Goal: Book appointment/travel/reservation

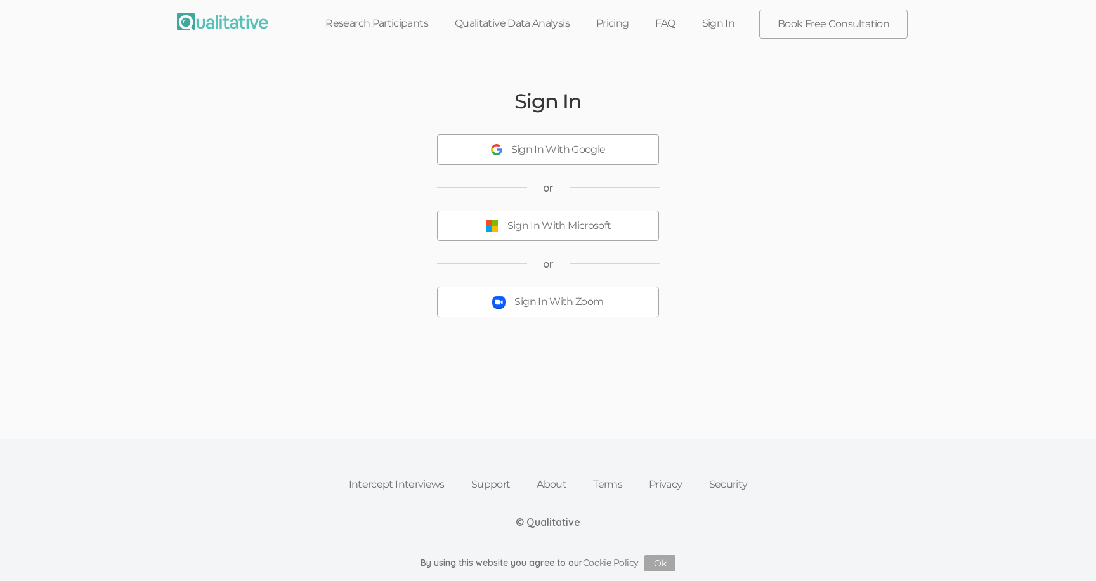
click at [559, 319] on div "Sign In Sign In With Google or Sign In With Microsoft or Sign In With Zoom" at bounding box center [547, 215] width 761 height 322
click at [555, 300] on div "Sign In With Zoom" at bounding box center [559, 302] width 89 height 15
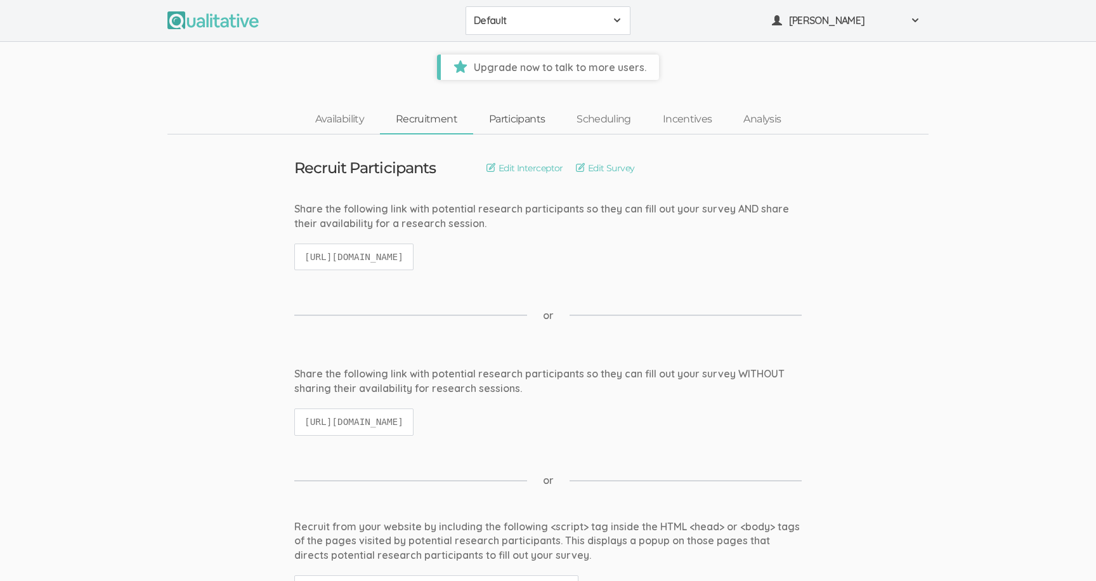
click at [527, 119] on link "Participants" at bounding box center [517, 119] width 88 height 27
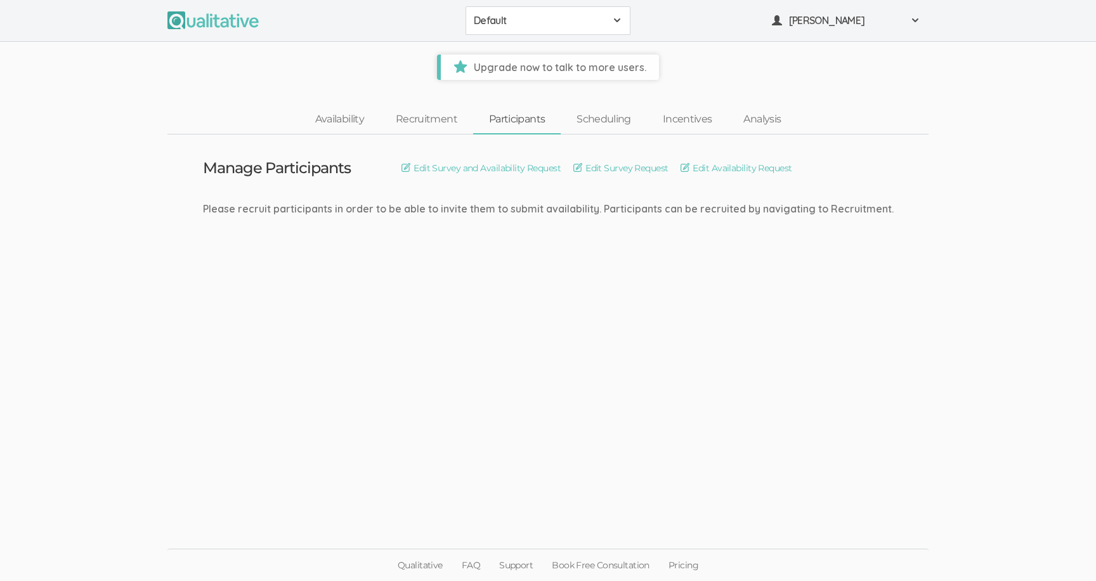
click at [527, 20] on span "Default" at bounding box center [540, 20] width 132 height 15
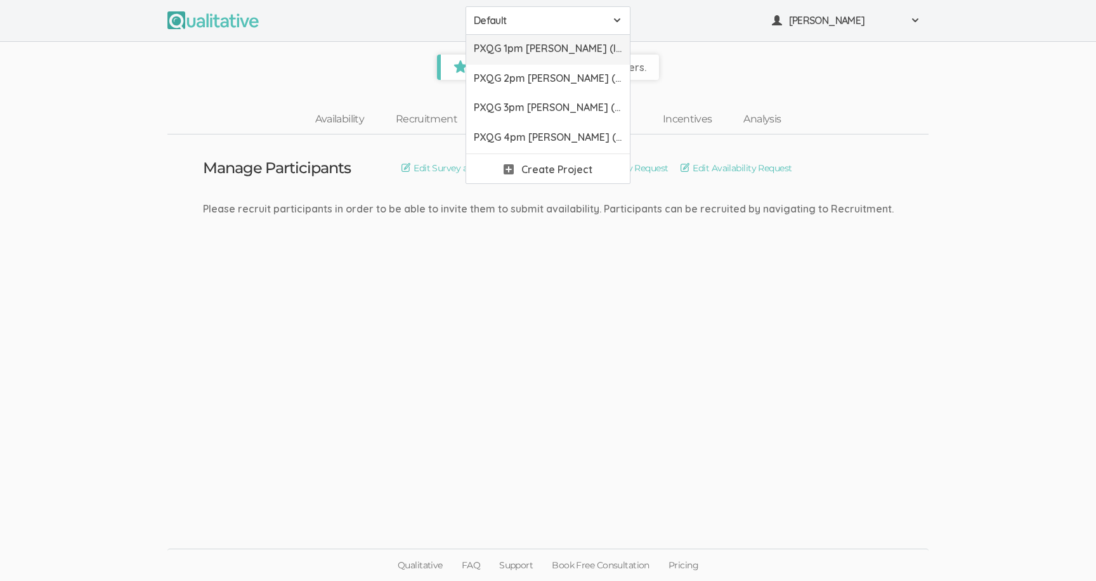
click at [532, 55] on link "PXQG 1pm [PERSON_NAME] (Individual)" at bounding box center [548, 50] width 164 height 30
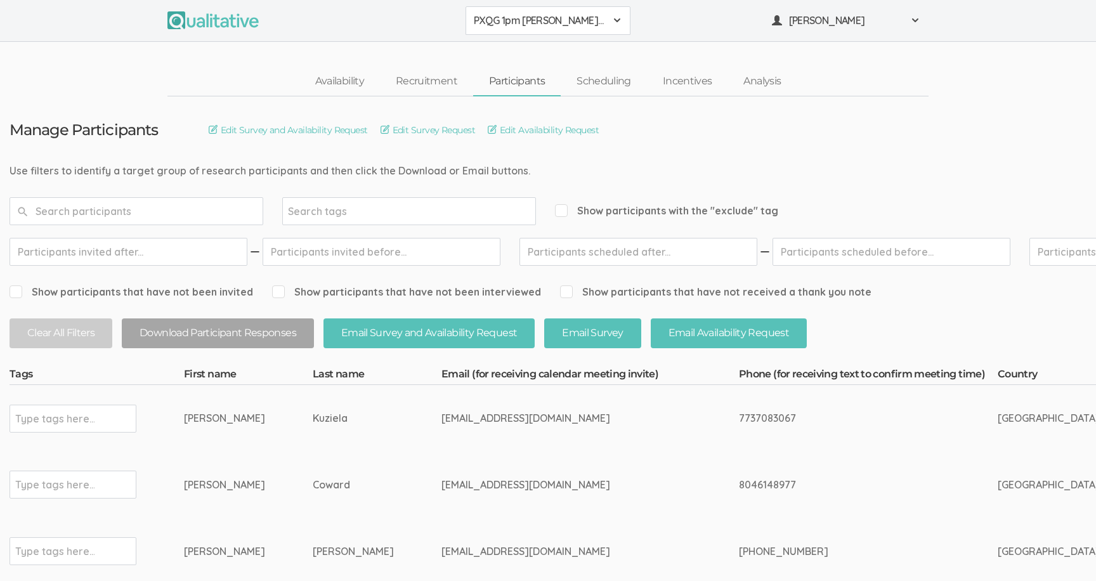
click at [815, 24] on span "[PERSON_NAME]" at bounding box center [846, 20] width 114 height 15
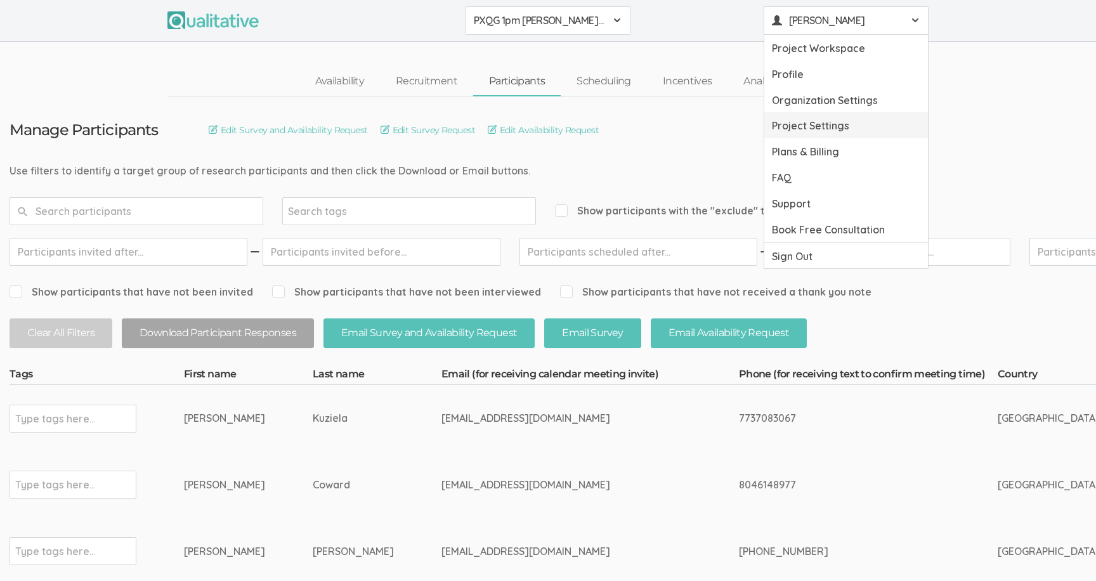
click at [810, 122] on link "Project Settings" at bounding box center [847, 125] width 164 height 26
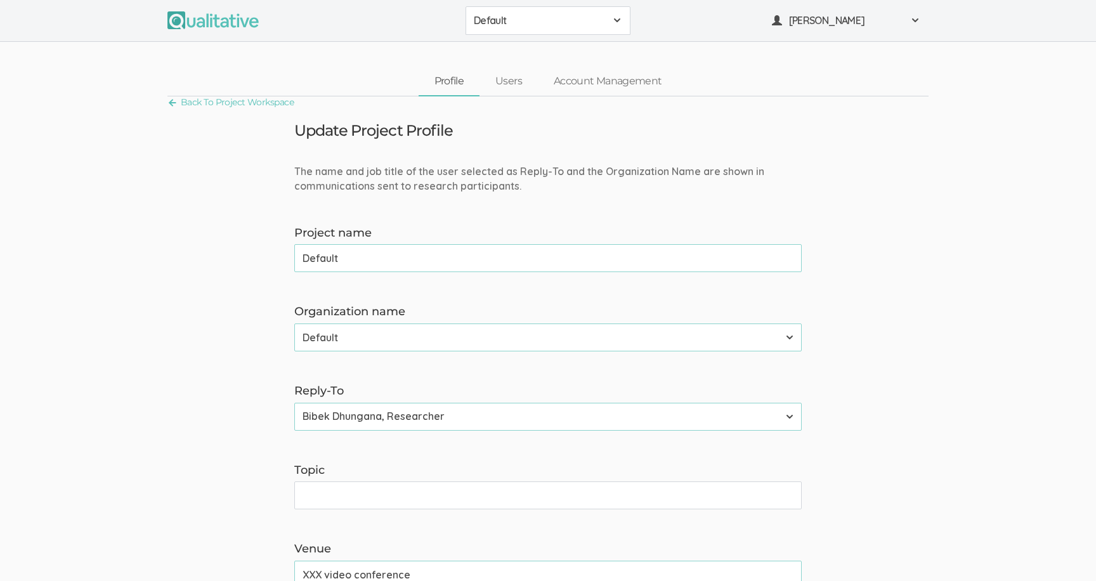
click at [553, 17] on span "Default" at bounding box center [540, 20] width 132 height 15
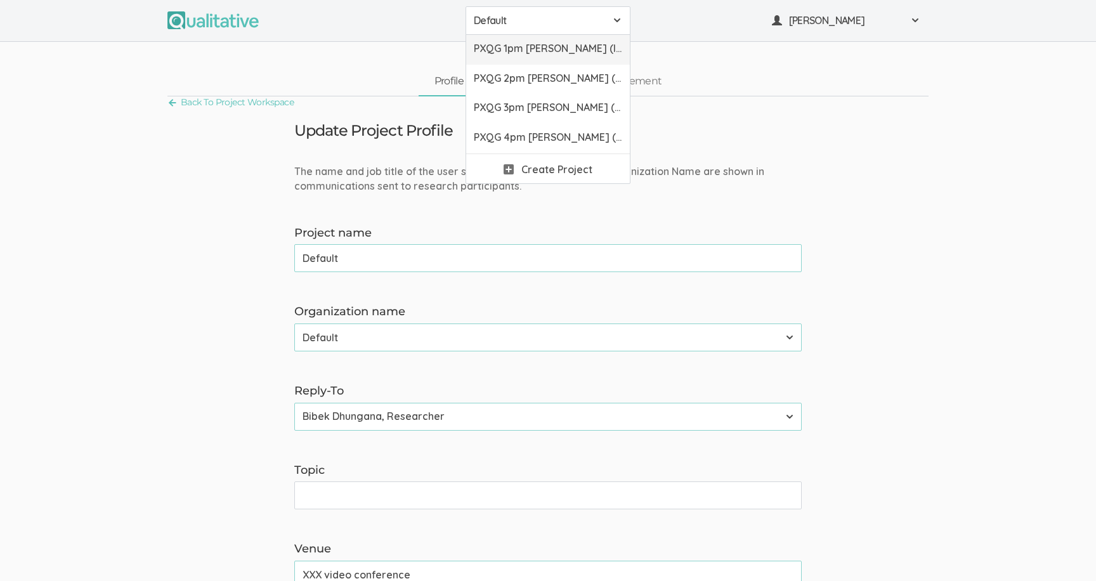
click at [545, 46] on span "PXQG 1pm [PERSON_NAME] (Individual)" at bounding box center [548, 48] width 148 height 15
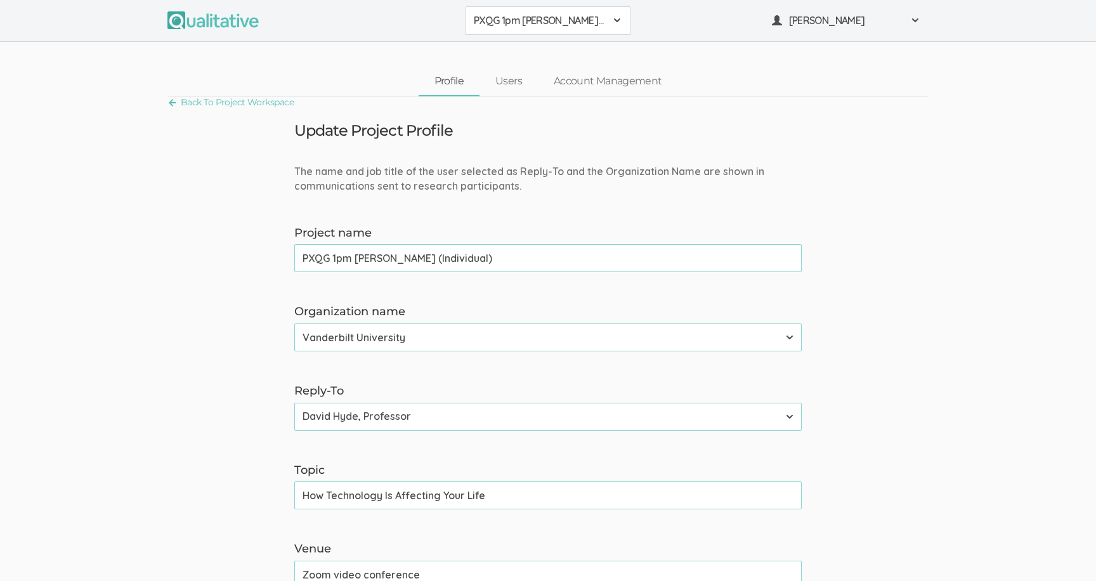
click at [514, 29] on button "PXQG 1pm [PERSON_NAME] (Individual)" at bounding box center [548, 20] width 165 height 29
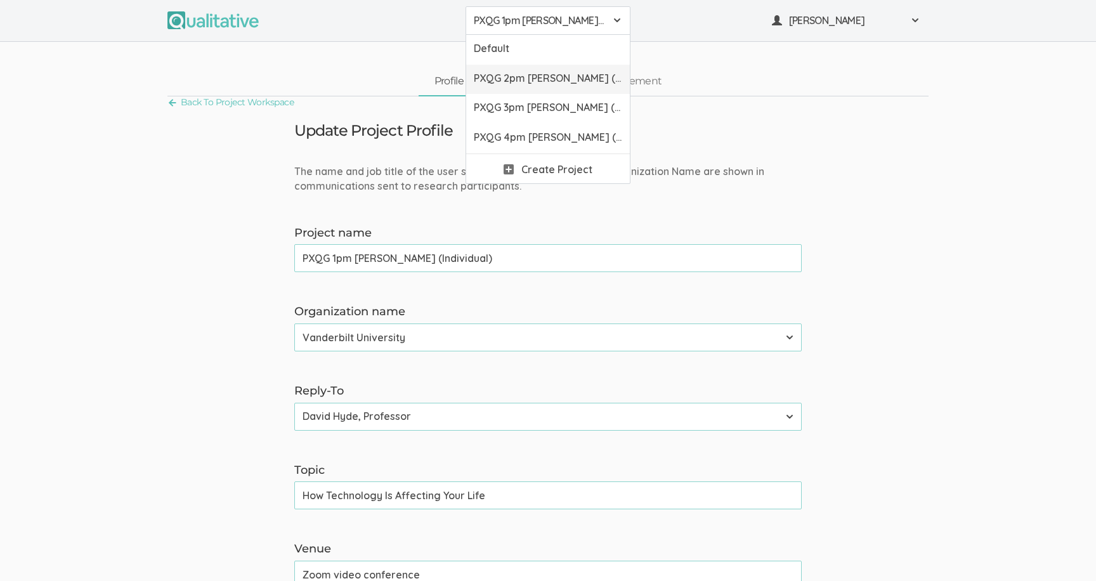
click at [522, 69] on link "PXQG 2pm [PERSON_NAME] (Collaborative)" at bounding box center [548, 80] width 164 height 30
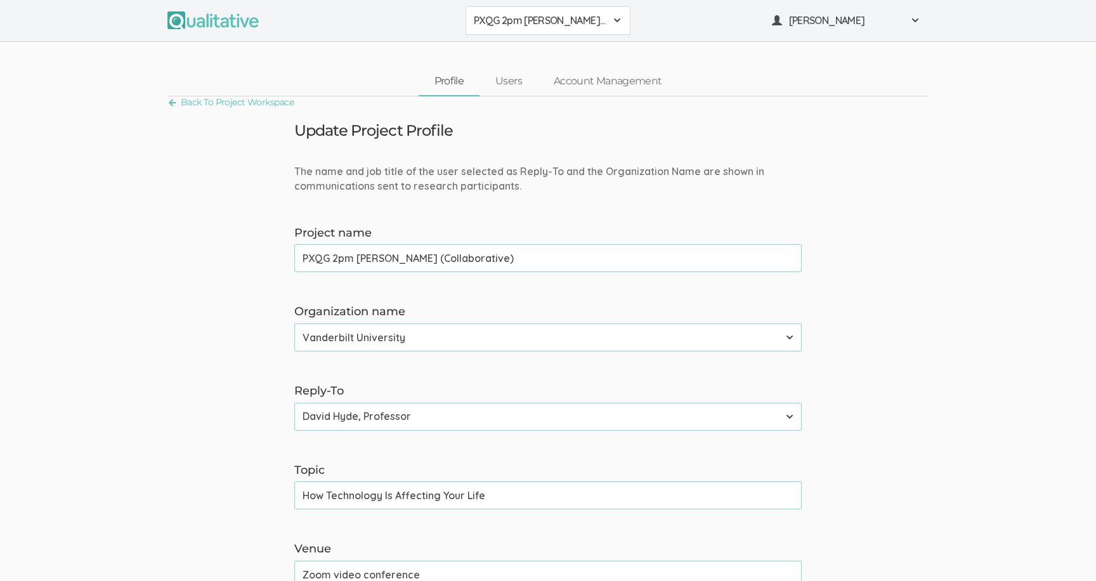
click at [535, 27] on span "PXQG 2pm [PERSON_NAME] (Collaborative)" at bounding box center [540, 20] width 132 height 15
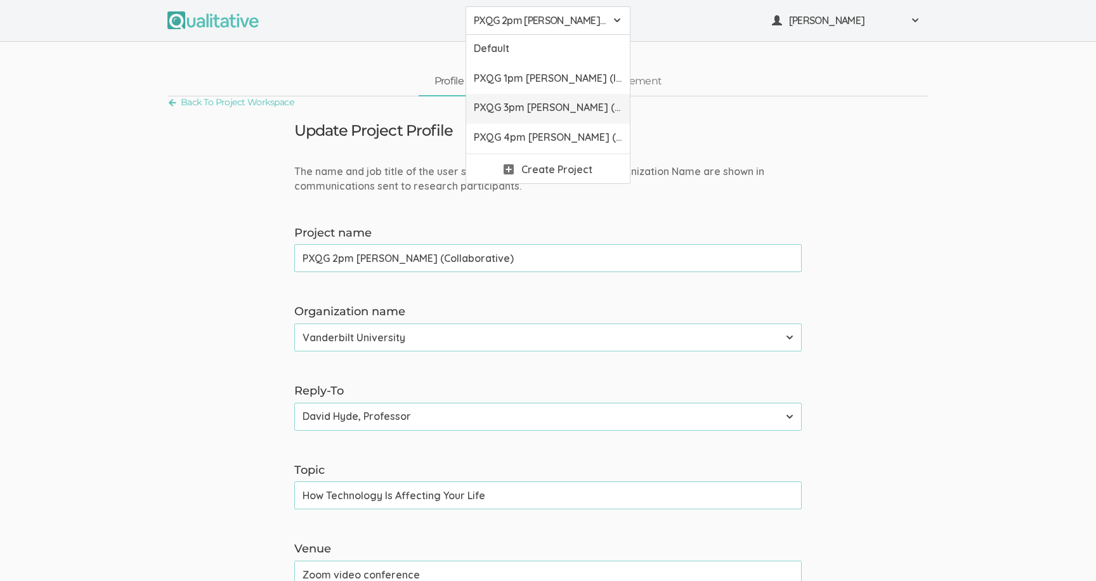
click at [539, 115] on link "PXQG 3pm [PERSON_NAME] (Individual)" at bounding box center [548, 109] width 164 height 30
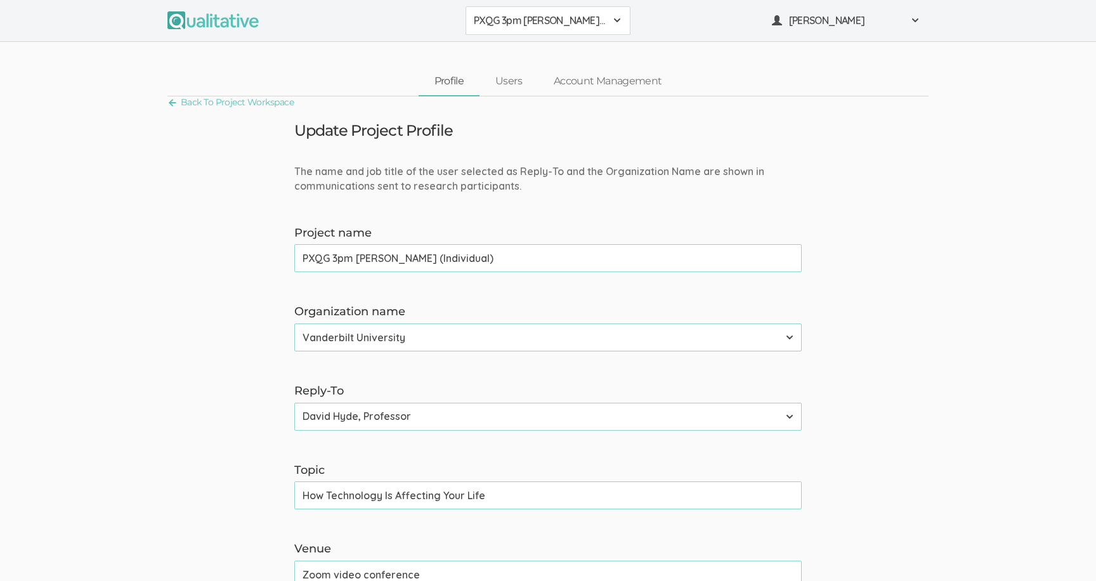
click at [541, 36] on div "PXQG 3pm [PERSON_NAME] (Individual) Default PXQG 1pm [PERSON_NAME] (Individual)…" at bounding box center [548, 21] width 1096 height 42
click at [537, 24] on span "PXQG 3pm [PERSON_NAME] (Individual)" at bounding box center [540, 20] width 132 height 15
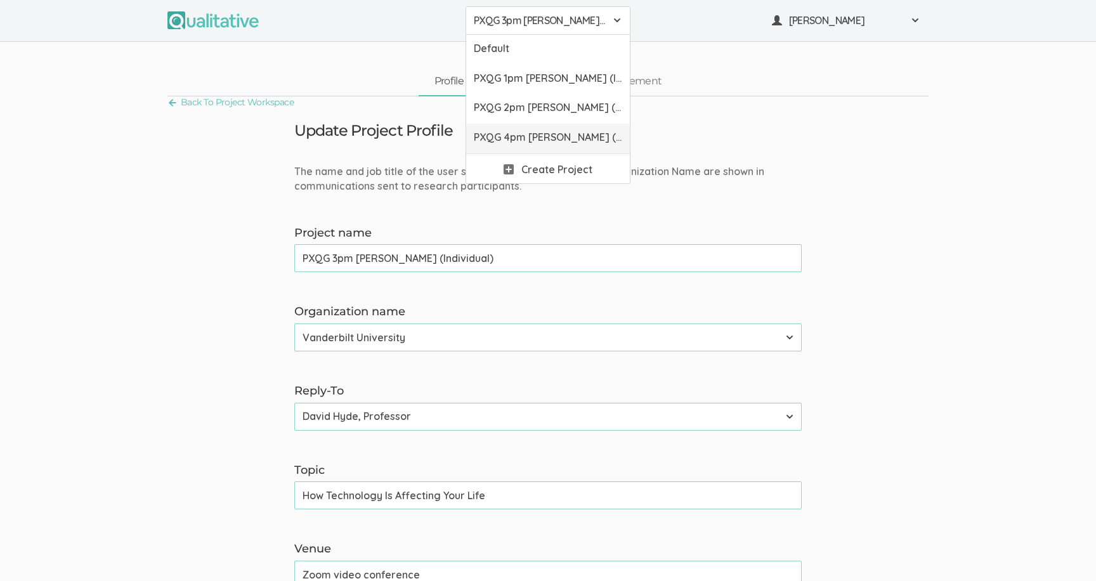
click at [534, 140] on span "PXQG 4pm [PERSON_NAME] (Collaborative)" at bounding box center [548, 137] width 148 height 15
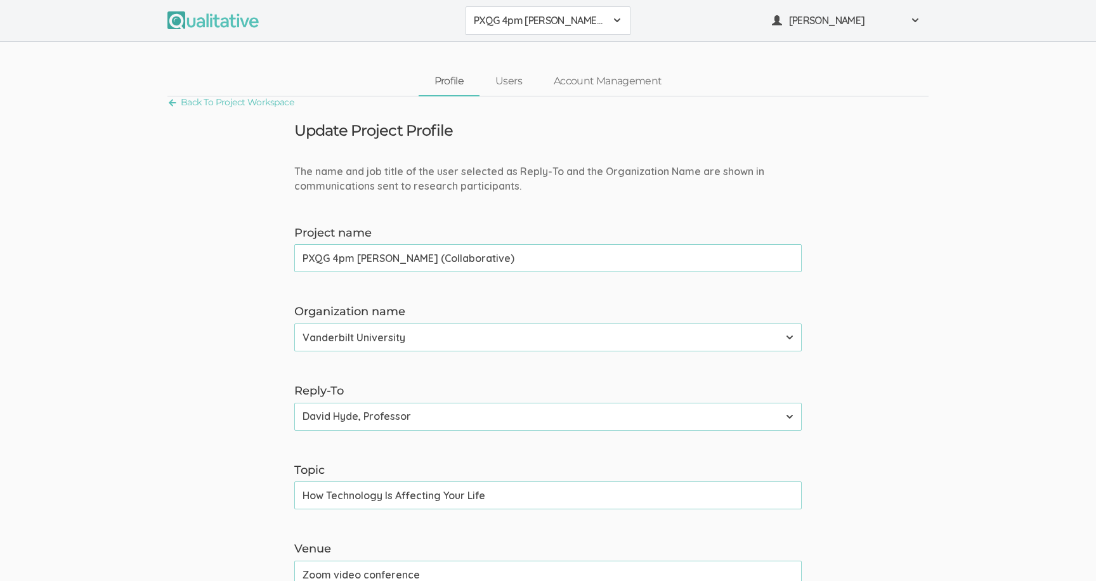
click at [551, 28] on button "PXQG 4pm [PERSON_NAME] (Collaborative)" at bounding box center [548, 20] width 165 height 29
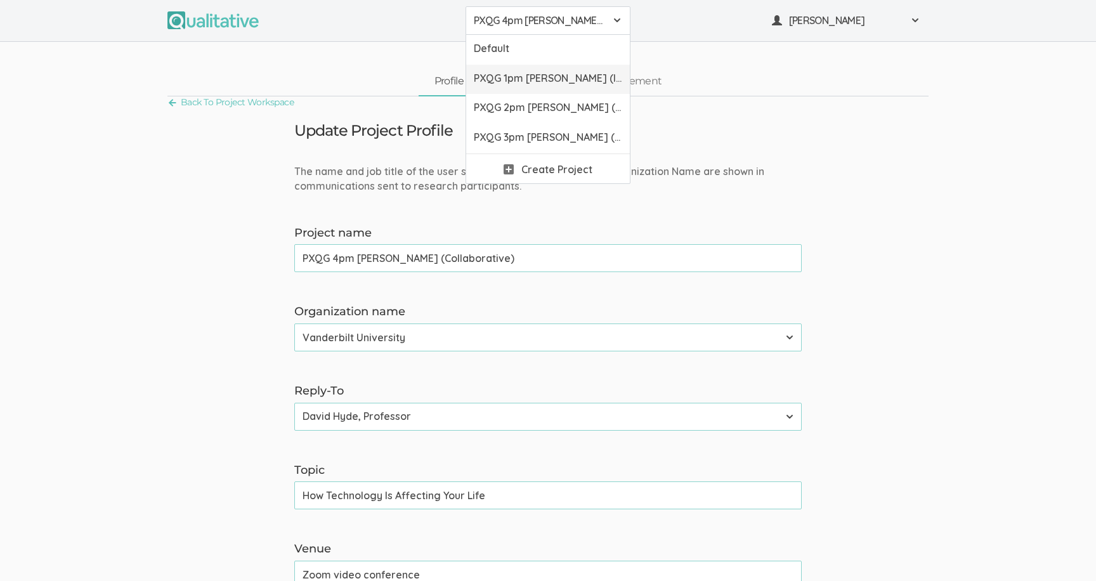
click at [551, 73] on span "PXQG 1pm [PERSON_NAME] (Individual)" at bounding box center [548, 78] width 148 height 15
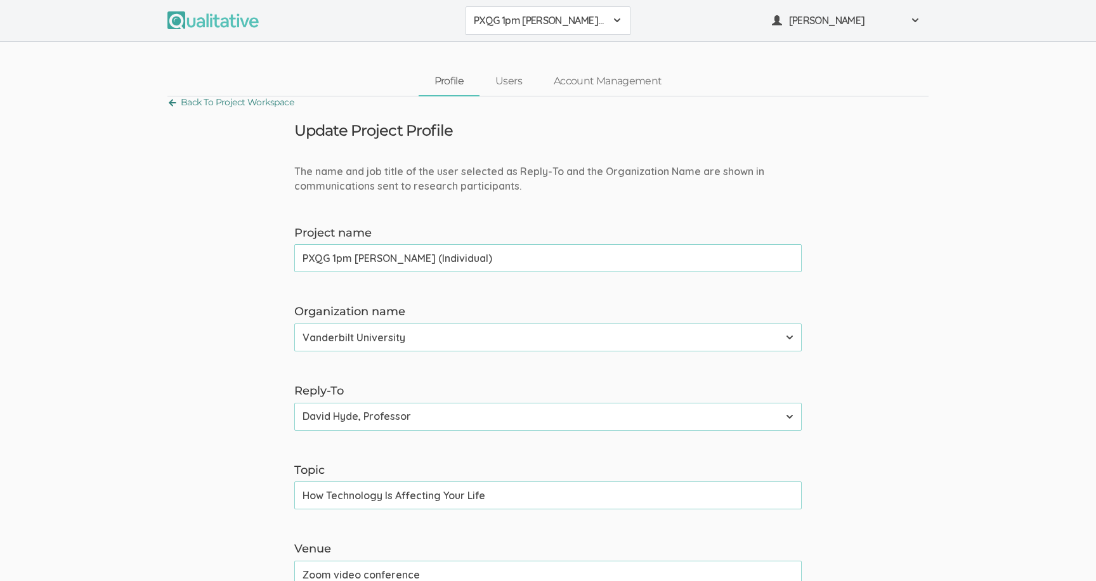
click at [206, 98] on link "Back To Project Workspace" at bounding box center [230, 102] width 126 height 17
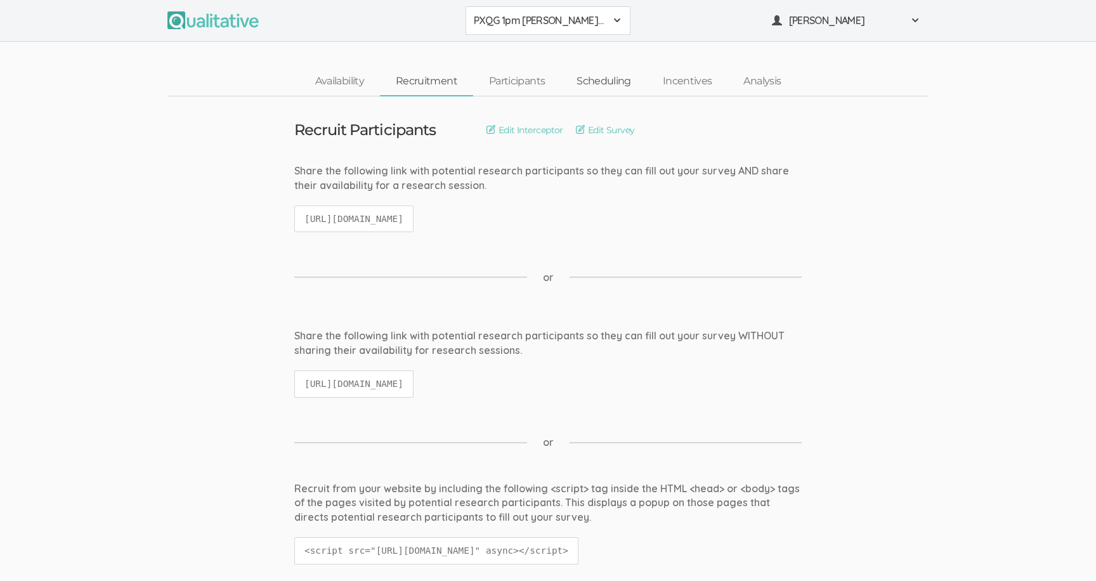
click at [581, 83] on link "Scheduling" at bounding box center [604, 81] width 86 height 27
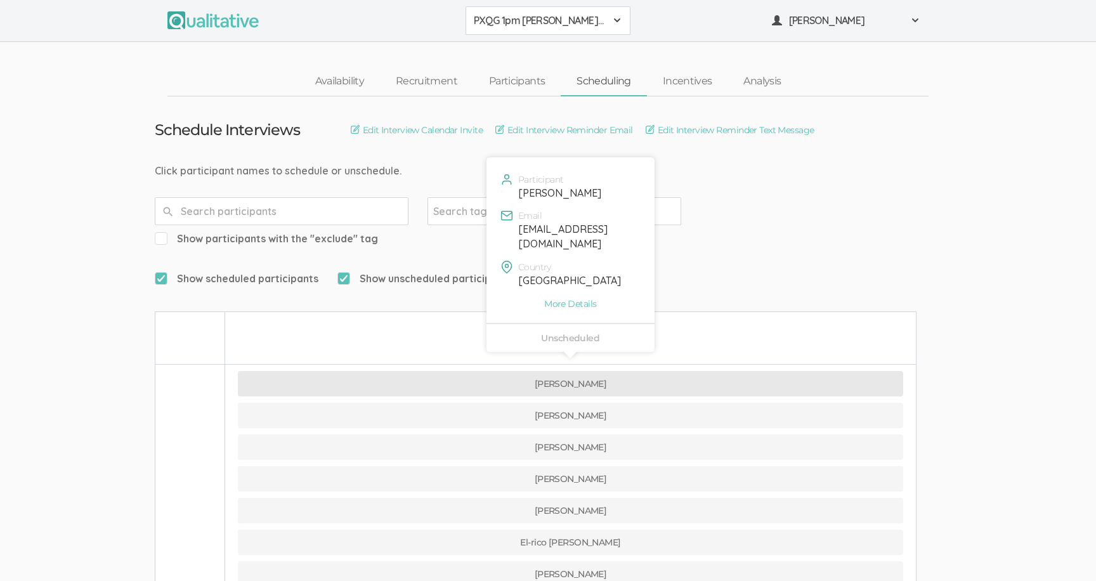
click at [523, 371] on button "[PERSON_NAME]" at bounding box center [571, 383] width 666 height 25
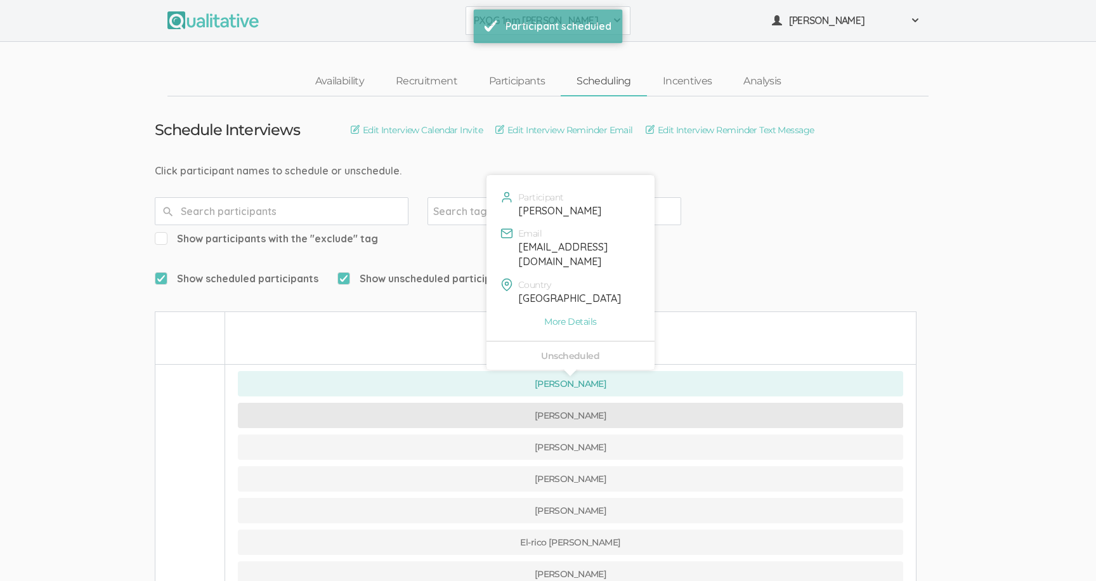
click at [523, 403] on button "[PERSON_NAME]" at bounding box center [571, 415] width 666 height 25
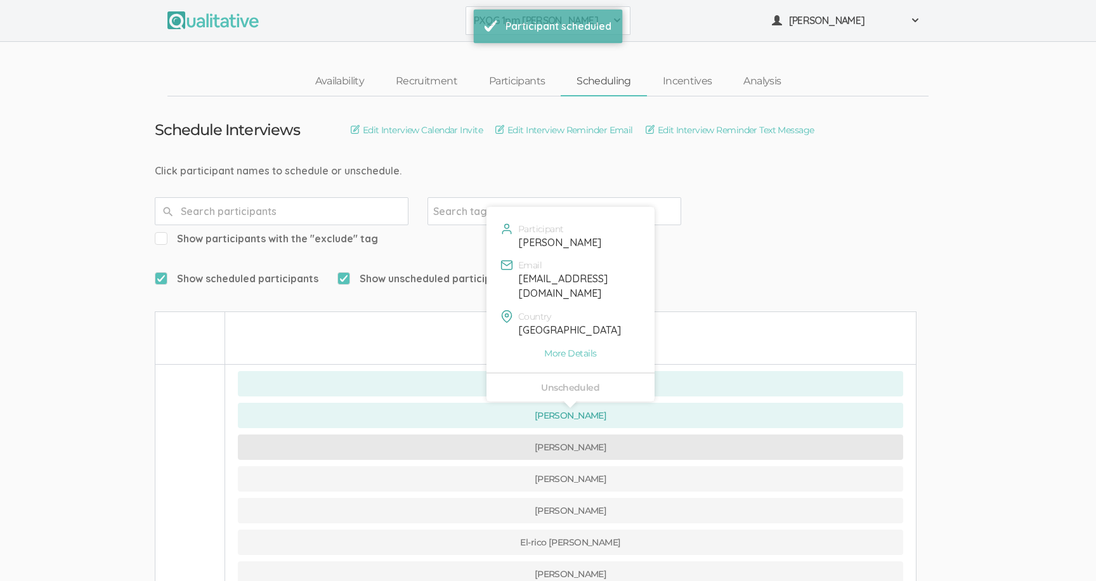
click at [516, 435] on button "[PERSON_NAME]" at bounding box center [571, 447] width 666 height 25
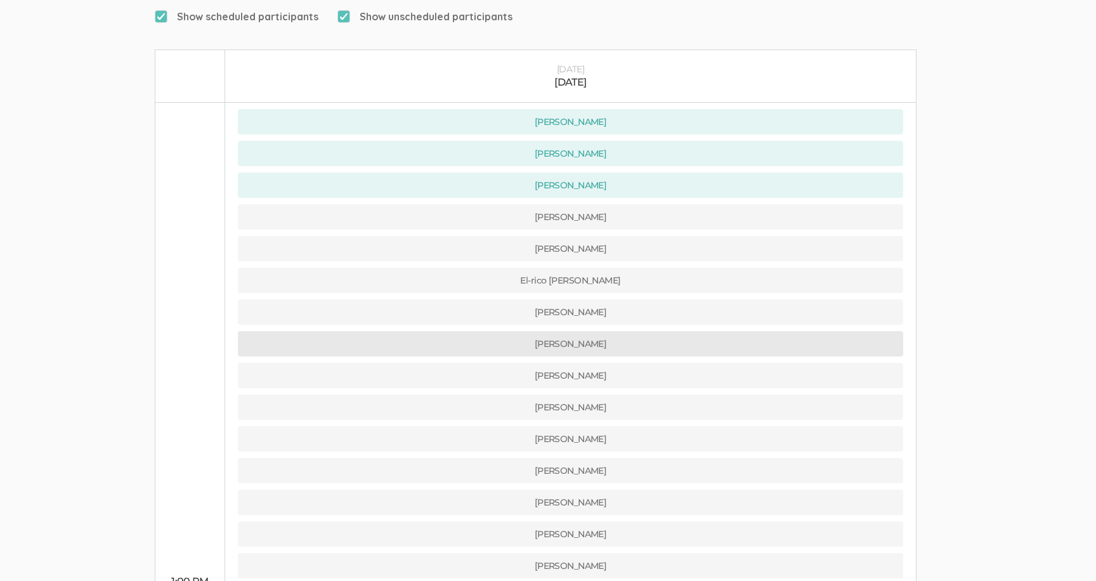
scroll to position [271, 0]
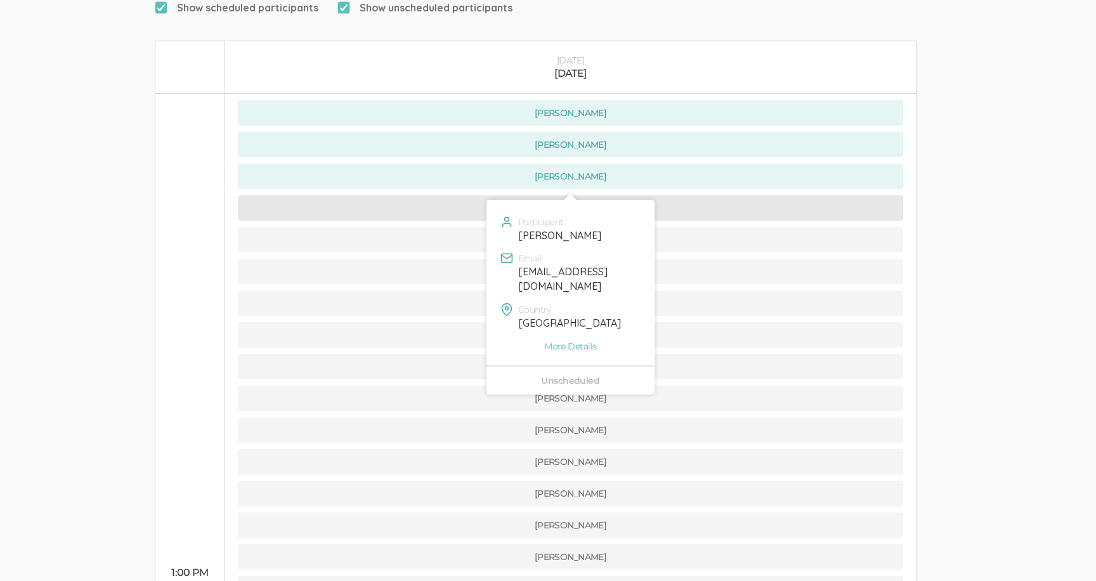
click at [476, 195] on button "[PERSON_NAME]" at bounding box center [571, 207] width 666 height 25
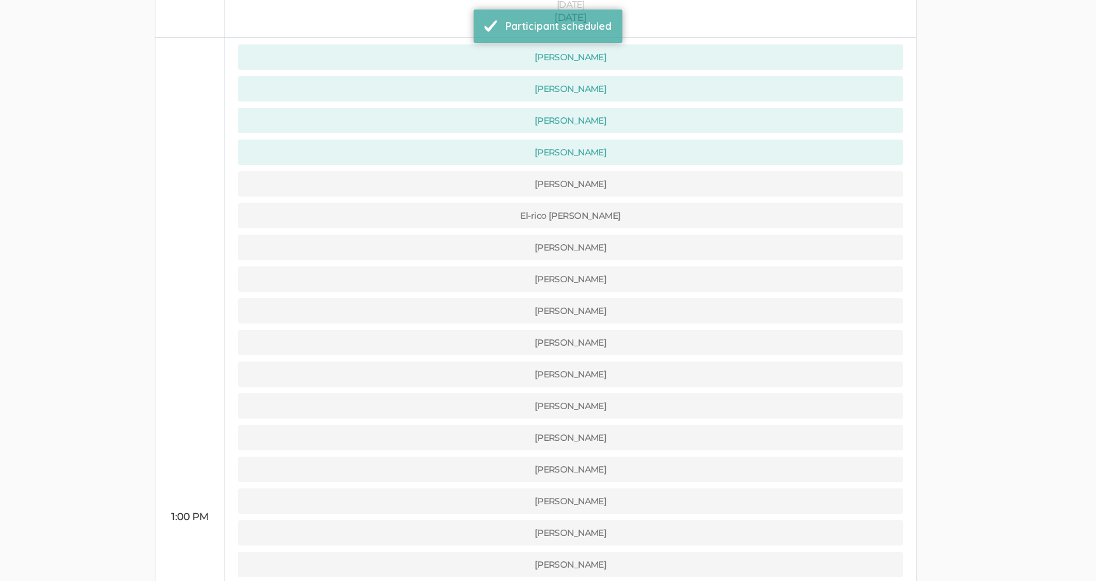
scroll to position [337, 0]
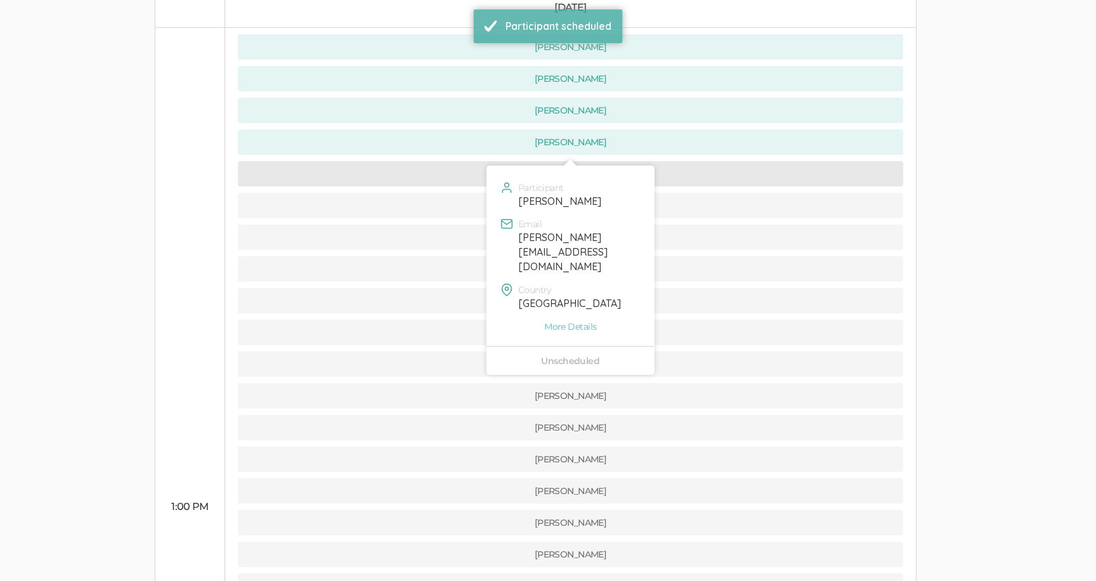
click at [475, 161] on button "[PERSON_NAME]" at bounding box center [571, 173] width 666 height 25
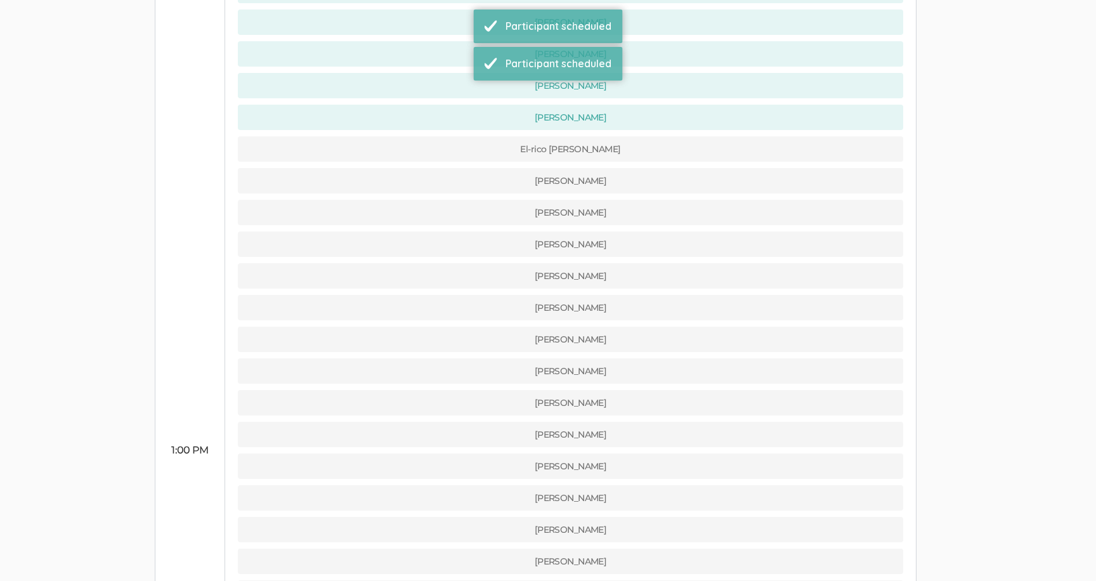
scroll to position [365, 0]
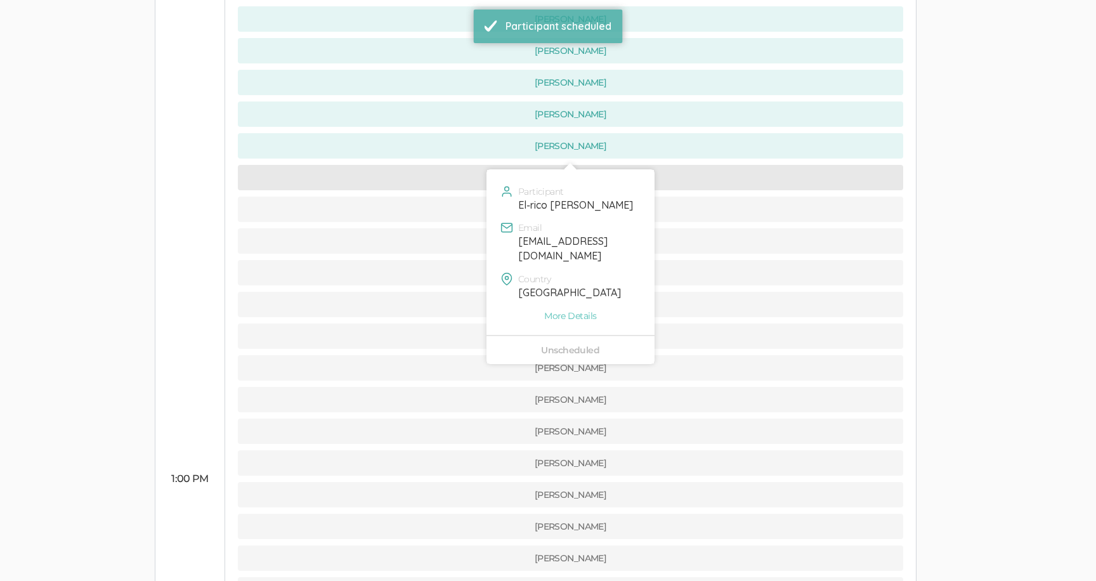
click at [483, 165] on button "El-rico [PERSON_NAME]" at bounding box center [571, 177] width 666 height 25
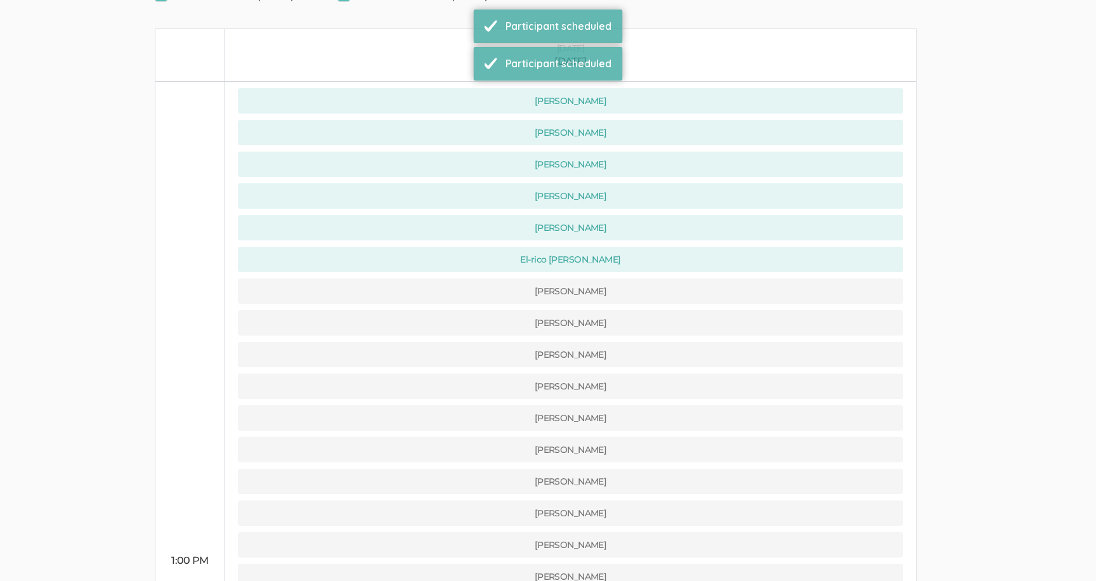
scroll to position [364, 0]
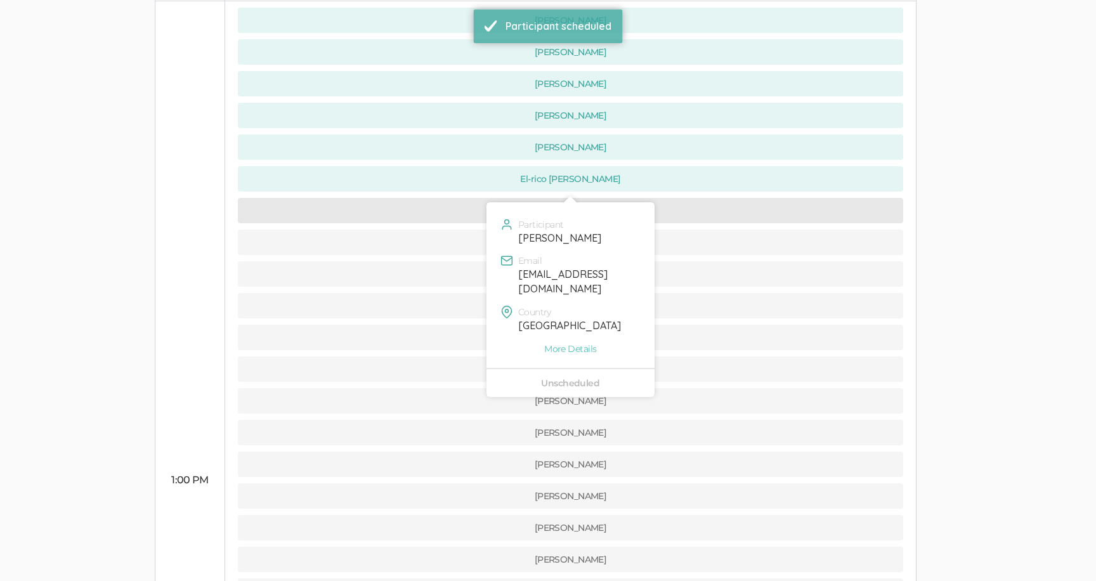
click at [478, 198] on button "[PERSON_NAME]" at bounding box center [571, 210] width 666 height 25
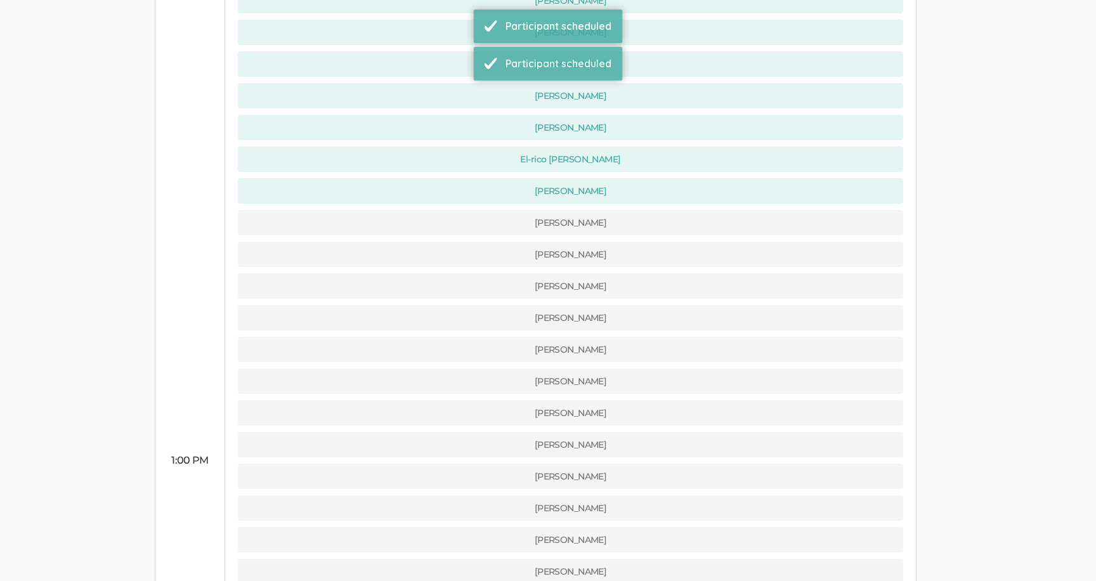
scroll to position [429, 0]
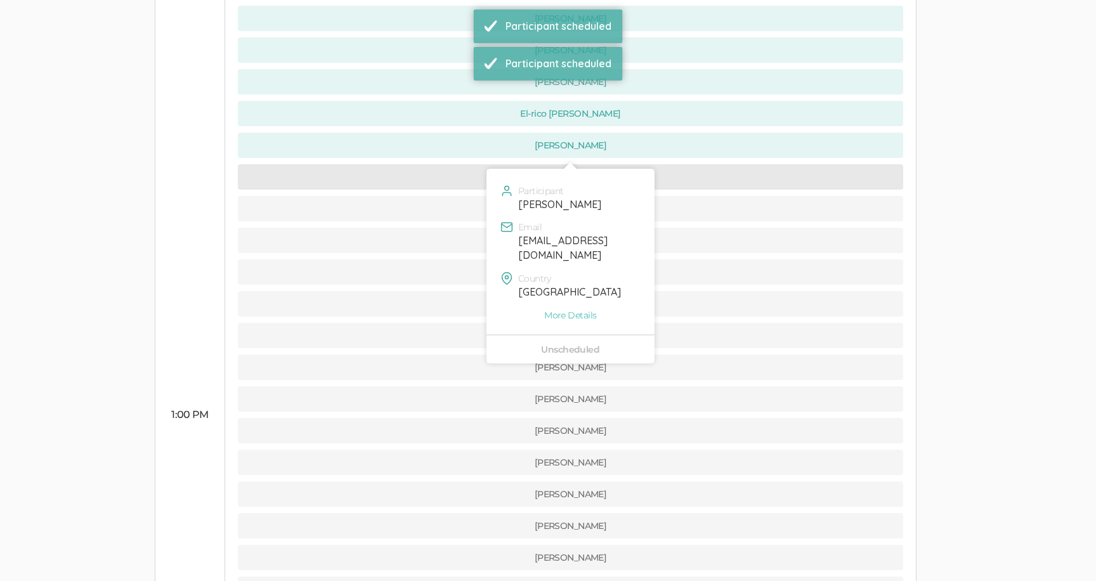
click at [473, 164] on button "[PERSON_NAME]" at bounding box center [571, 176] width 666 height 25
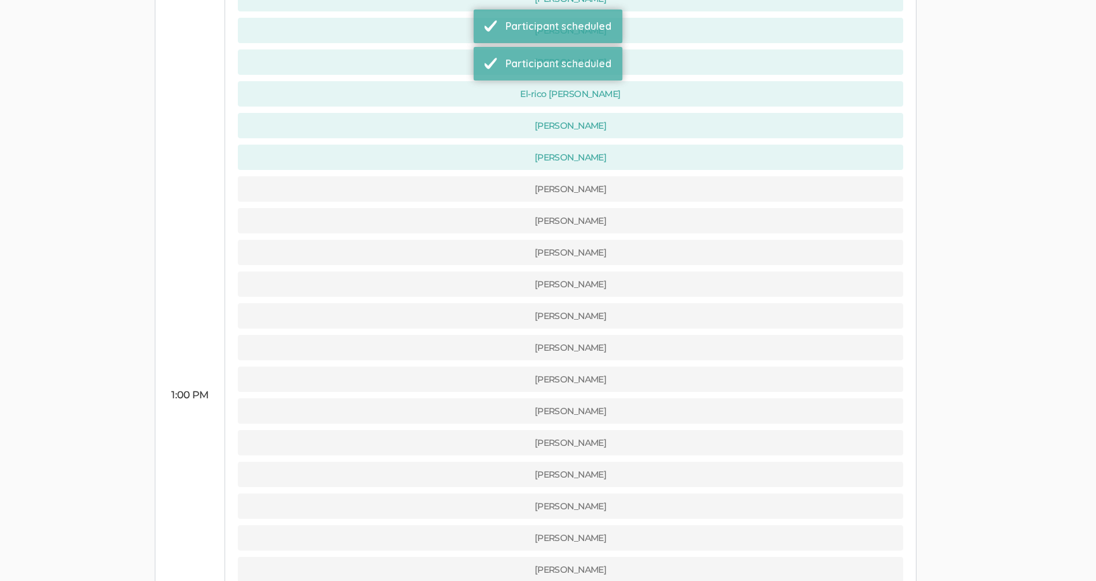
scroll to position [480, 0]
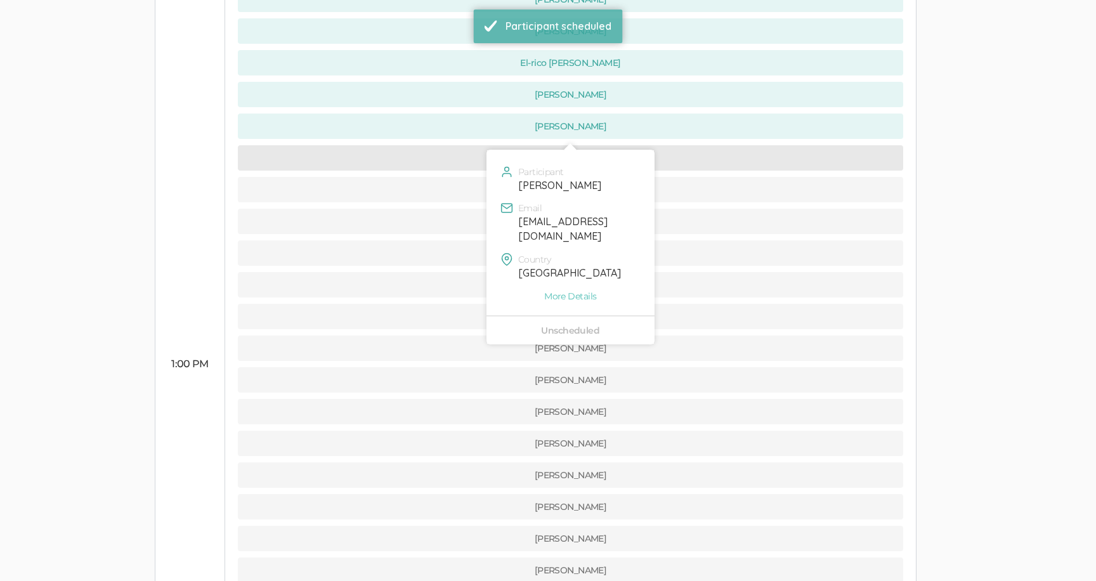
click at [475, 145] on button "[PERSON_NAME]" at bounding box center [571, 157] width 666 height 25
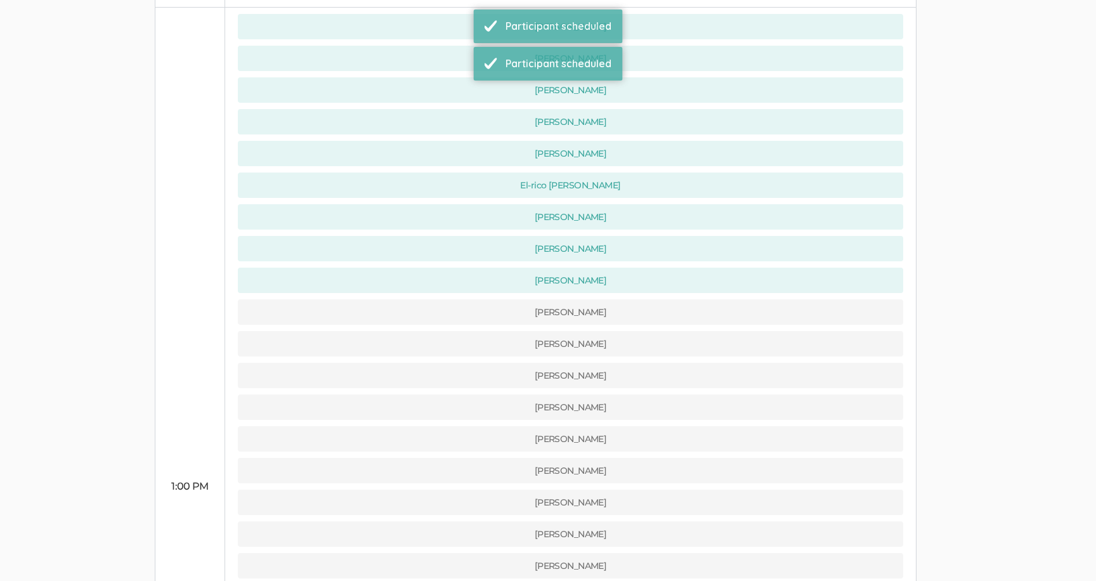
scroll to position [435, 0]
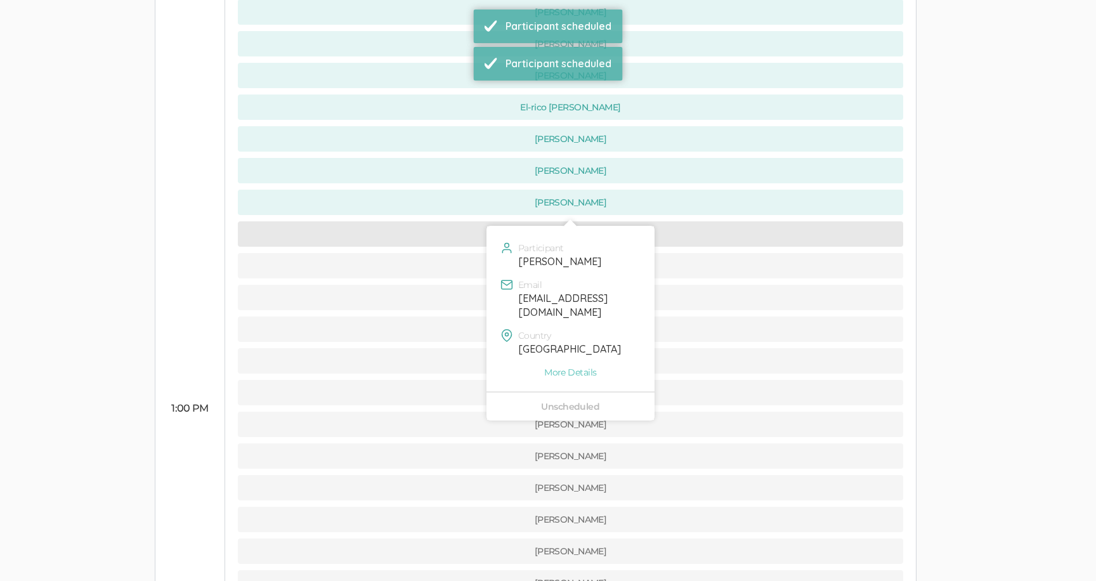
click at [477, 221] on button "[PERSON_NAME]" at bounding box center [571, 233] width 666 height 25
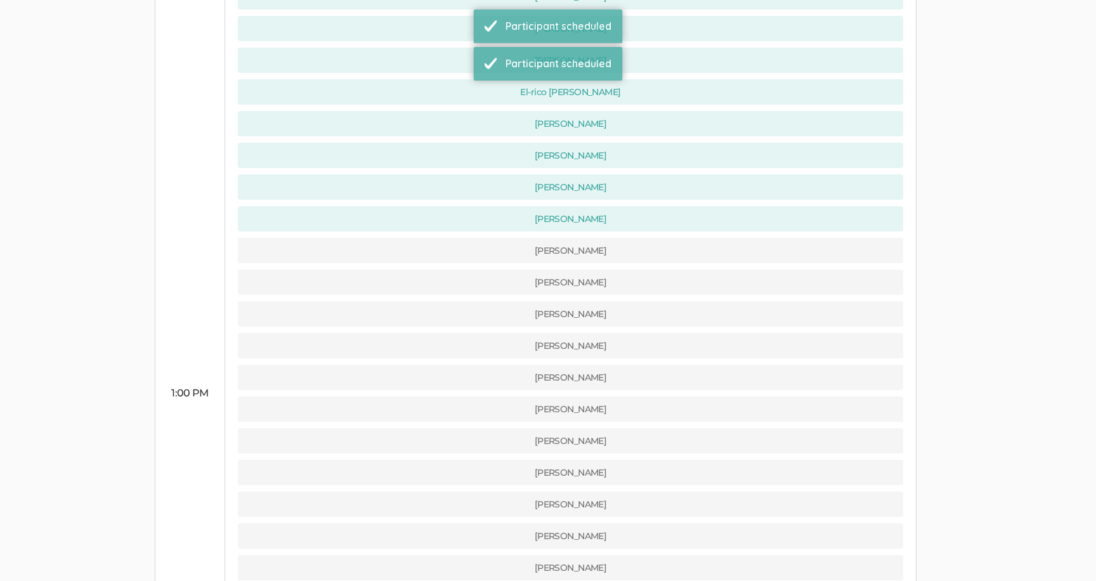
scroll to position [456, 0]
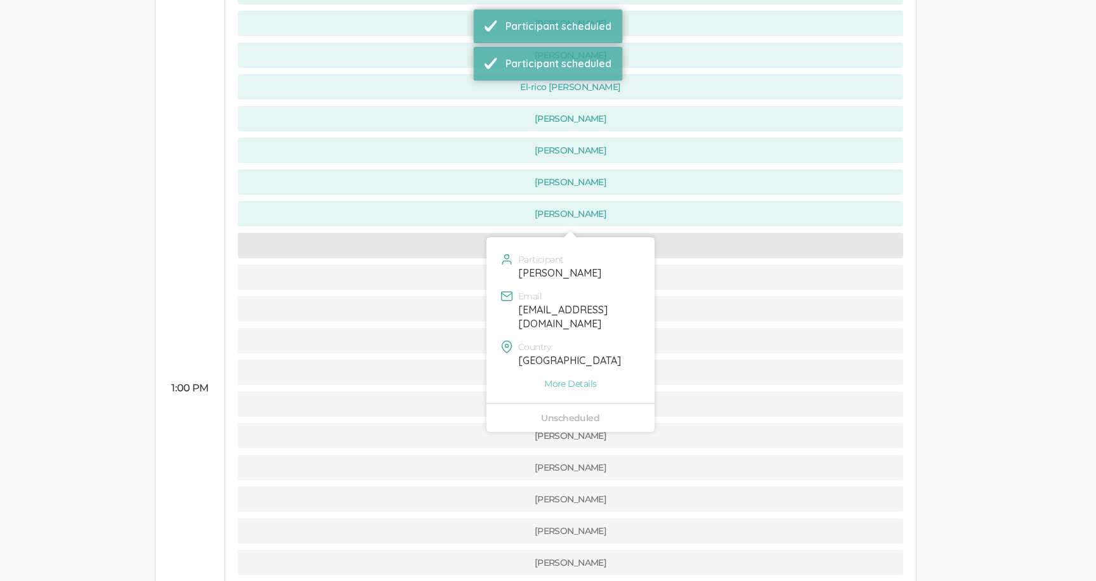
click at [474, 233] on button "[PERSON_NAME]" at bounding box center [571, 245] width 666 height 25
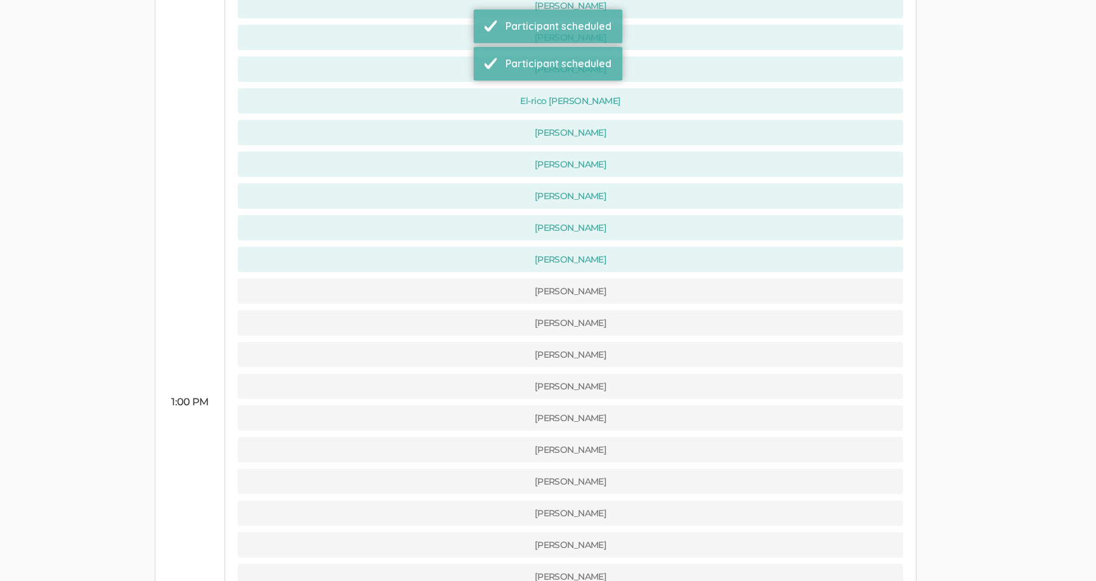
scroll to position [461, 0]
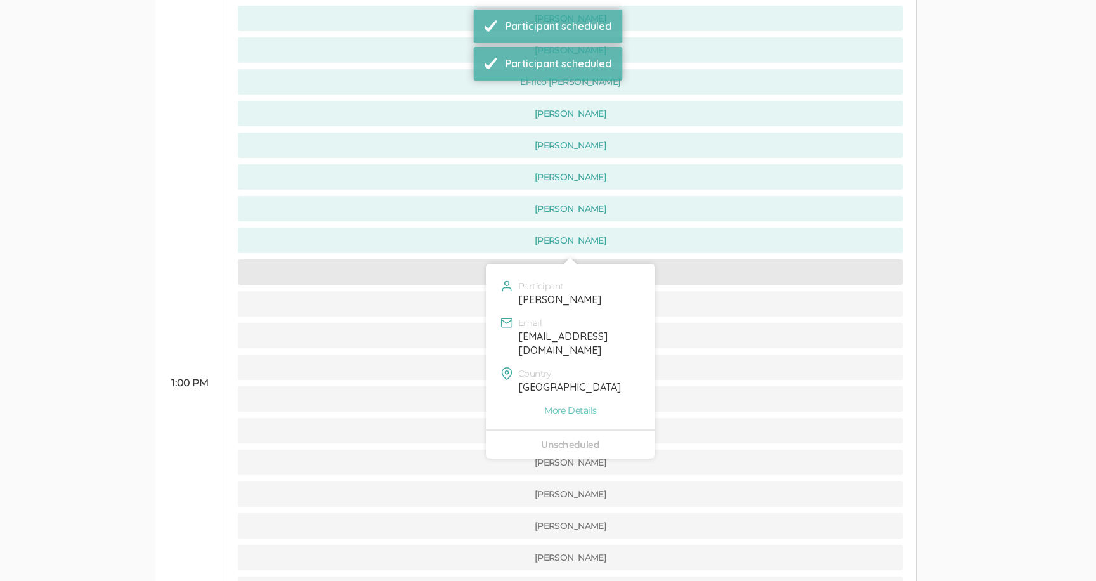
click at [474, 259] on button "[PERSON_NAME]" at bounding box center [571, 271] width 666 height 25
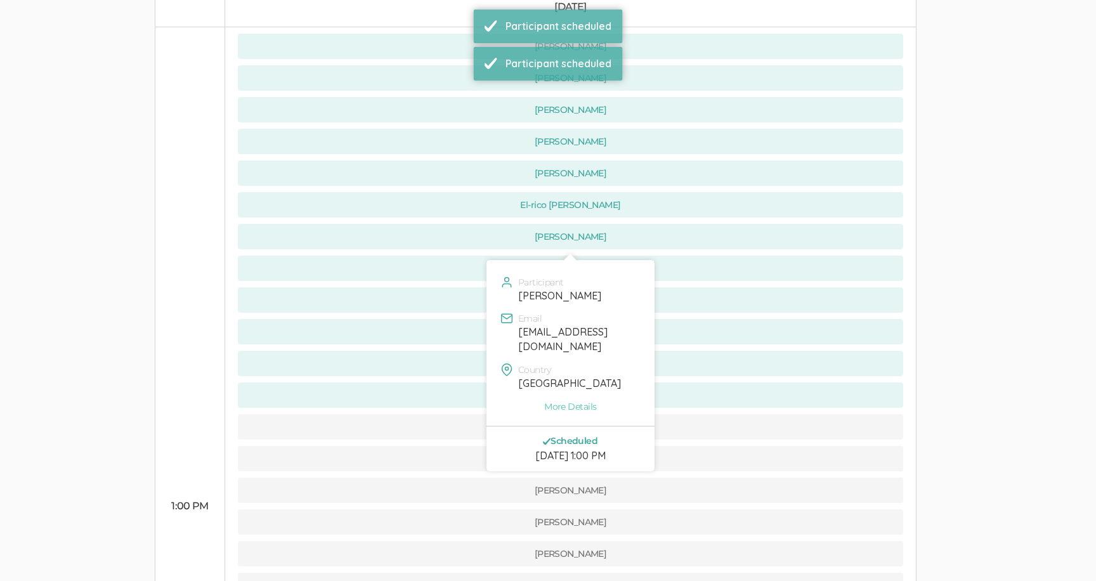
scroll to position [430, 0]
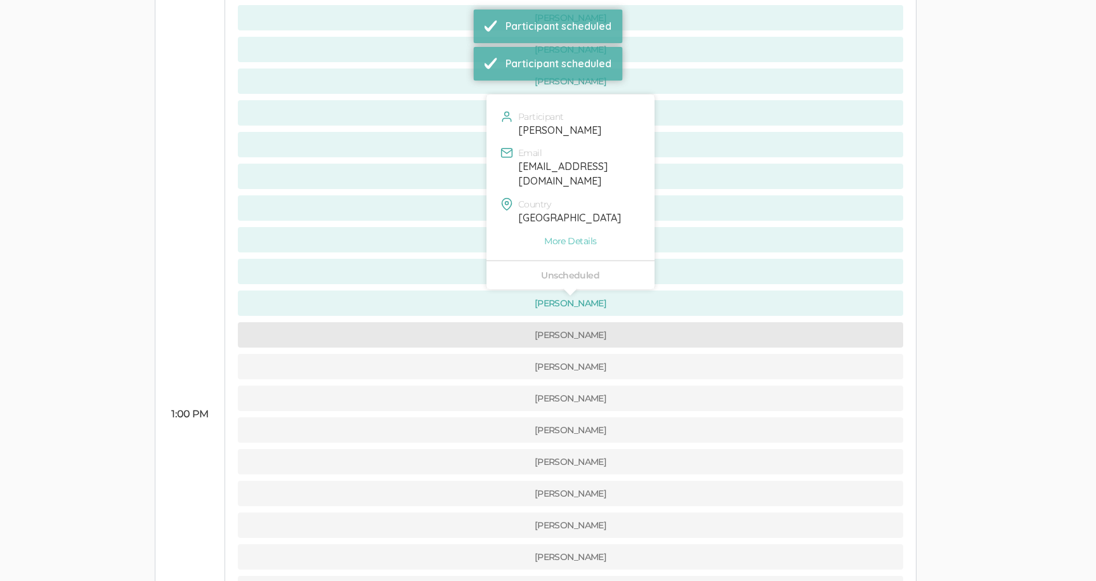
click at [475, 322] on button "[PERSON_NAME]" at bounding box center [571, 334] width 666 height 25
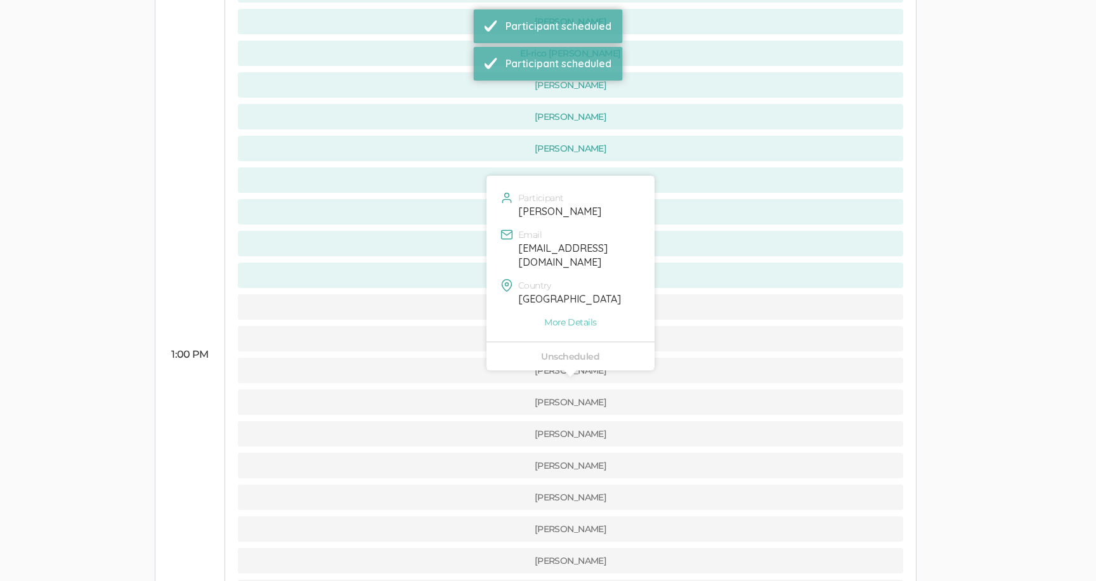
scroll to position [453, 0]
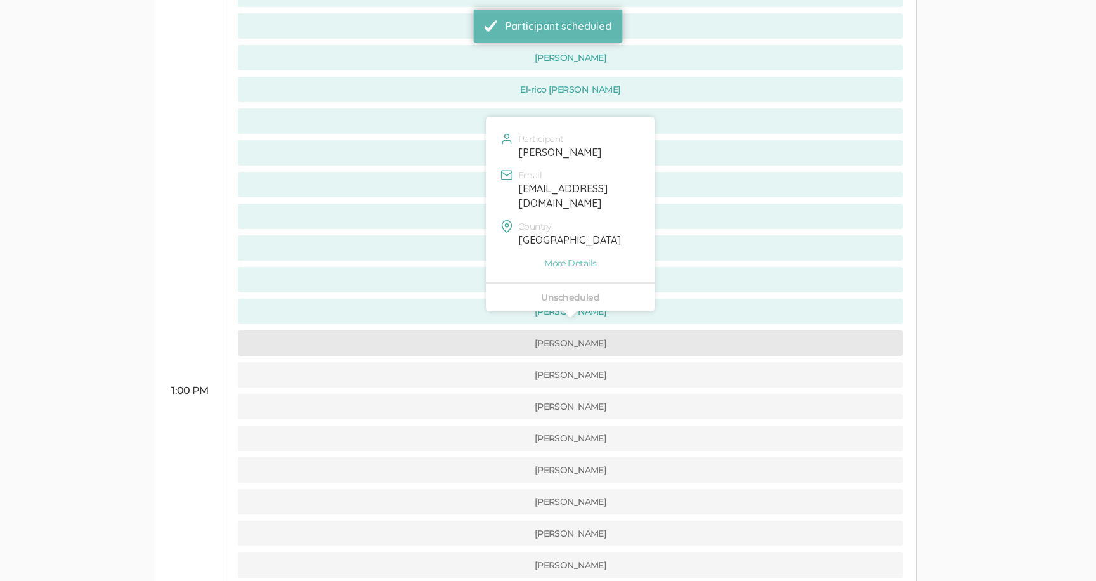
click at [473, 331] on button "[PERSON_NAME]" at bounding box center [571, 343] width 666 height 25
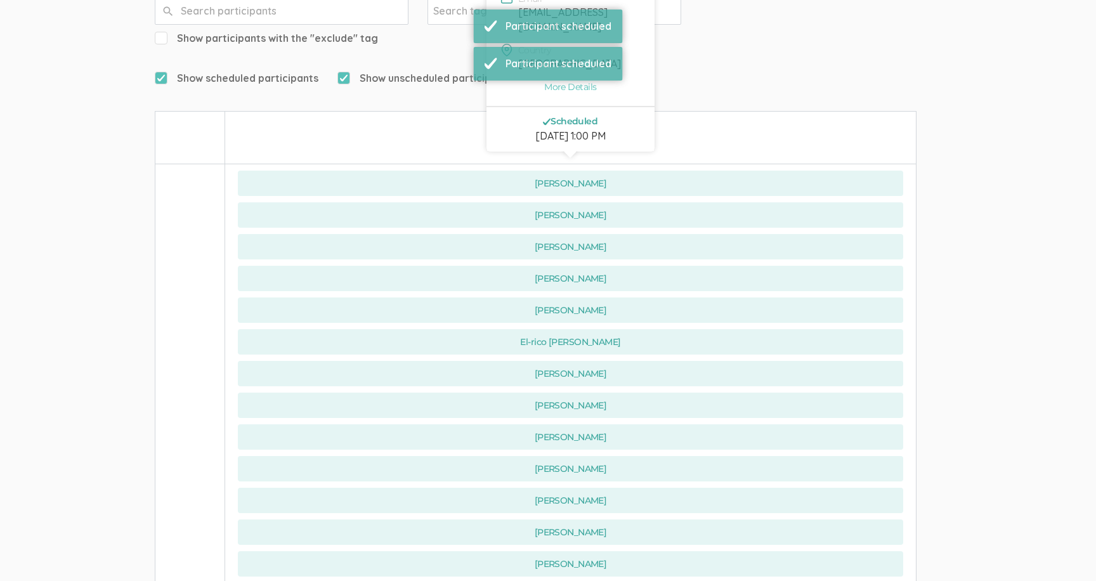
scroll to position [429, 0]
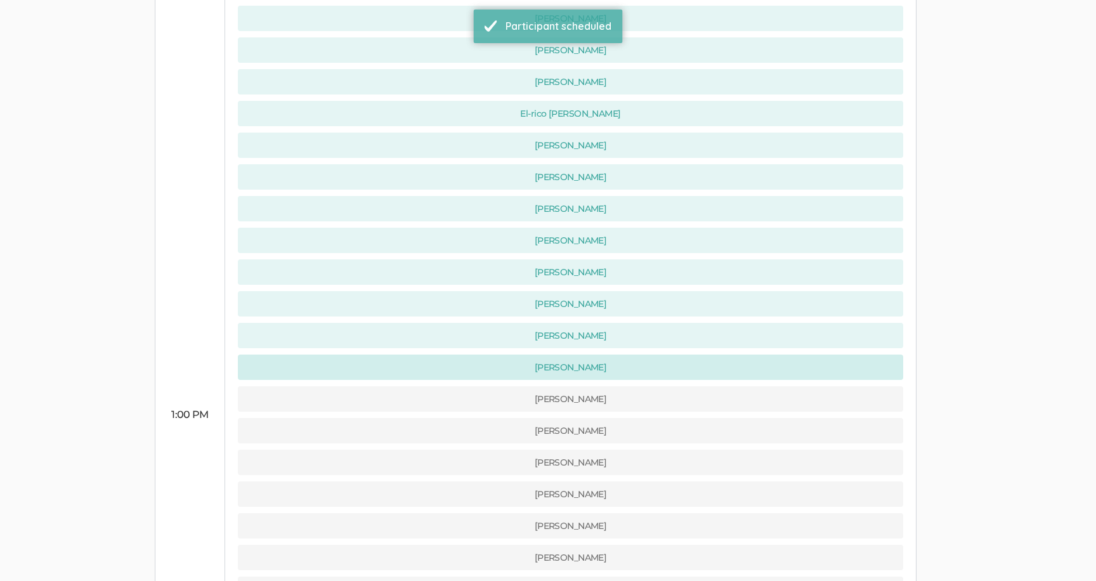
drag, startPoint x: 471, startPoint y: 345, endPoint x: 151, endPoint y: 353, distance: 320.5
click at [150, 353] on td "Schedule Interviews Edit Interview Calendar Invite Edit Interview Reminder Emai…" at bounding box center [548, 282] width 806 height 1228
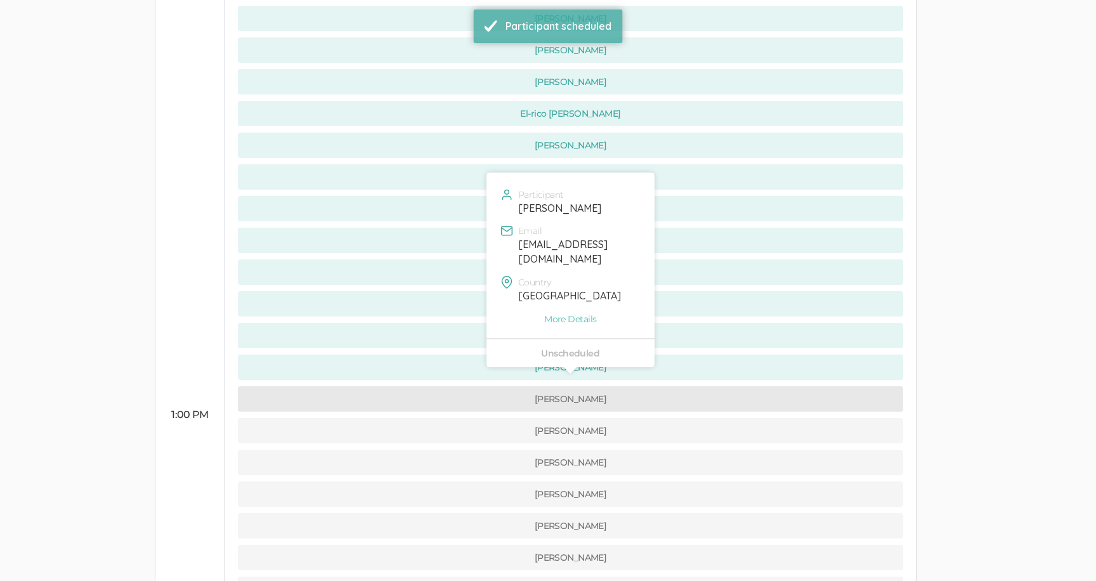
click at [414, 386] on button "[PERSON_NAME]" at bounding box center [571, 398] width 666 height 25
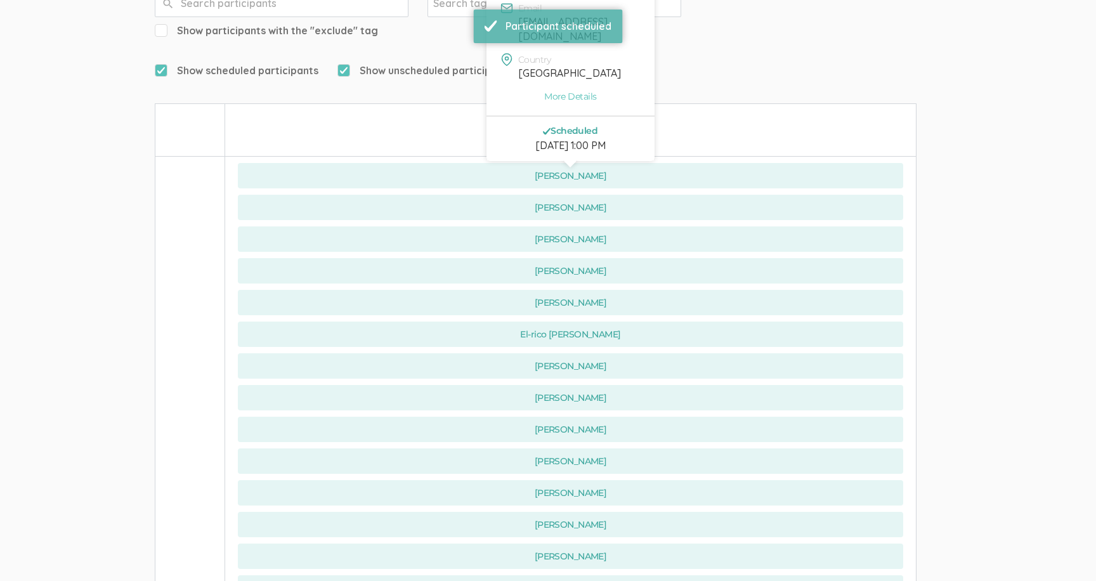
scroll to position [475, 0]
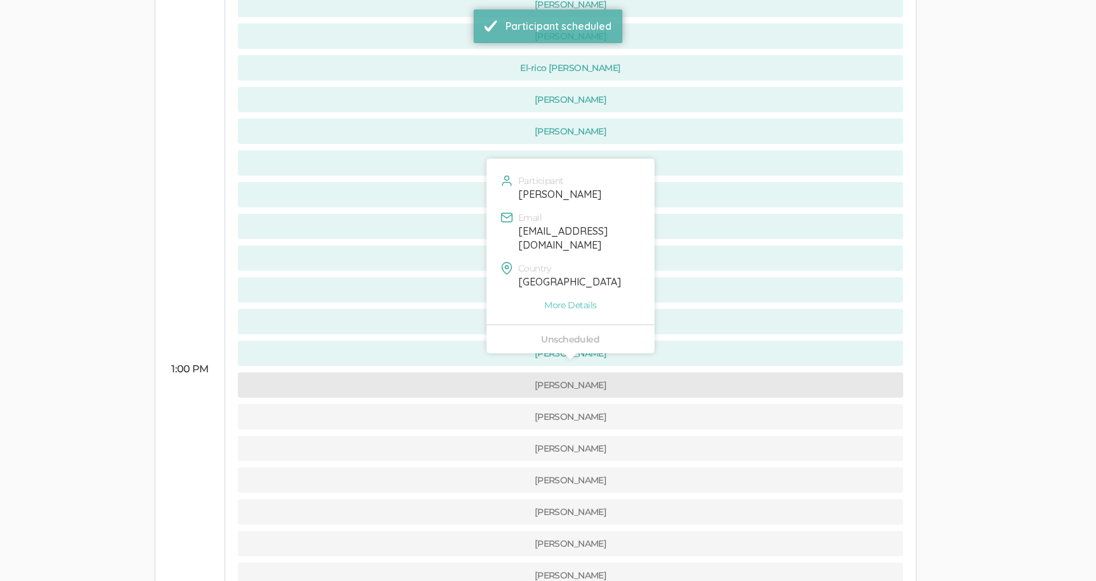
click at [430, 372] on button "[PERSON_NAME]" at bounding box center [571, 384] width 666 height 25
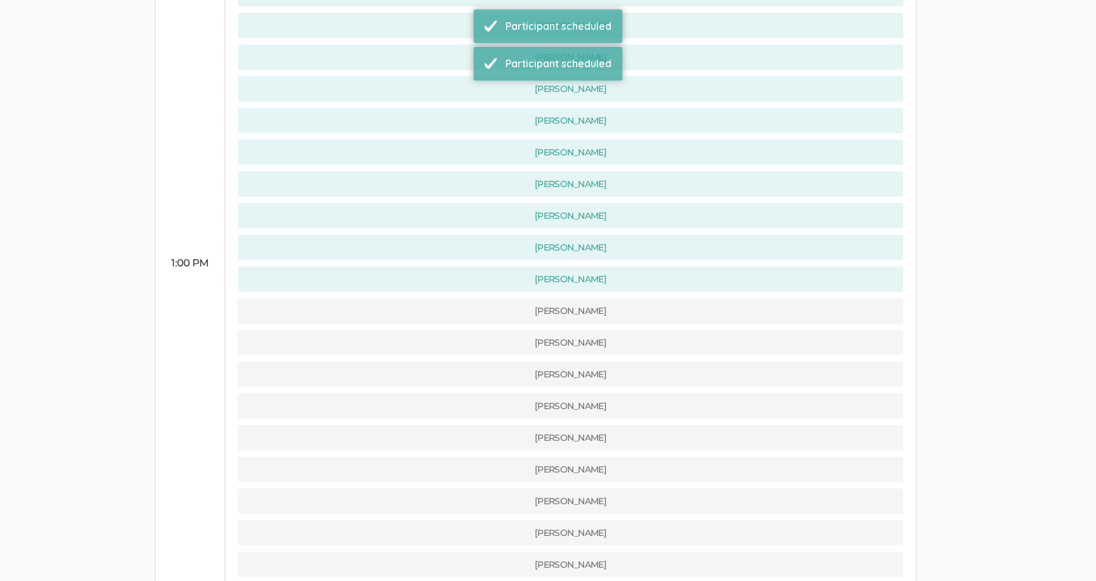
scroll to position [579, 0]
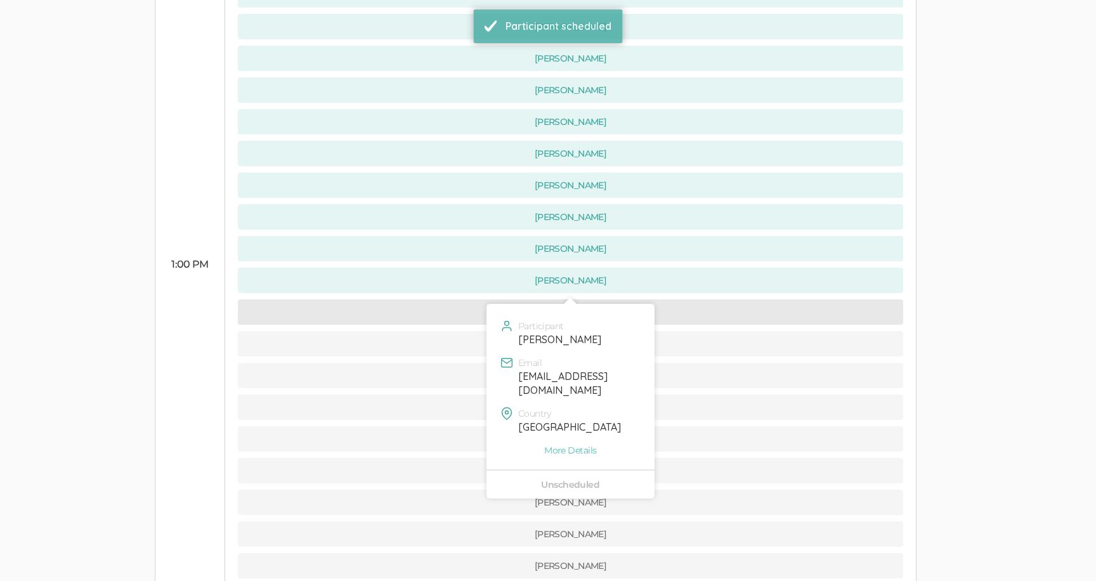
click at [449, 299] on button "[PERSON_NAME]" at bounding box center [571, 311] width 666 height 25
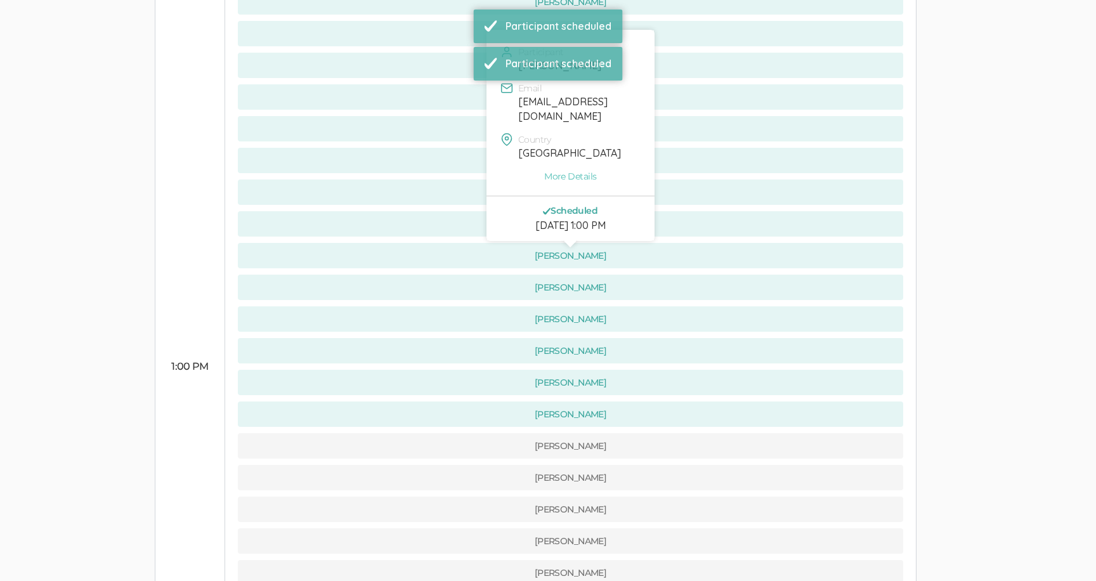
scroll to position [581, 0]
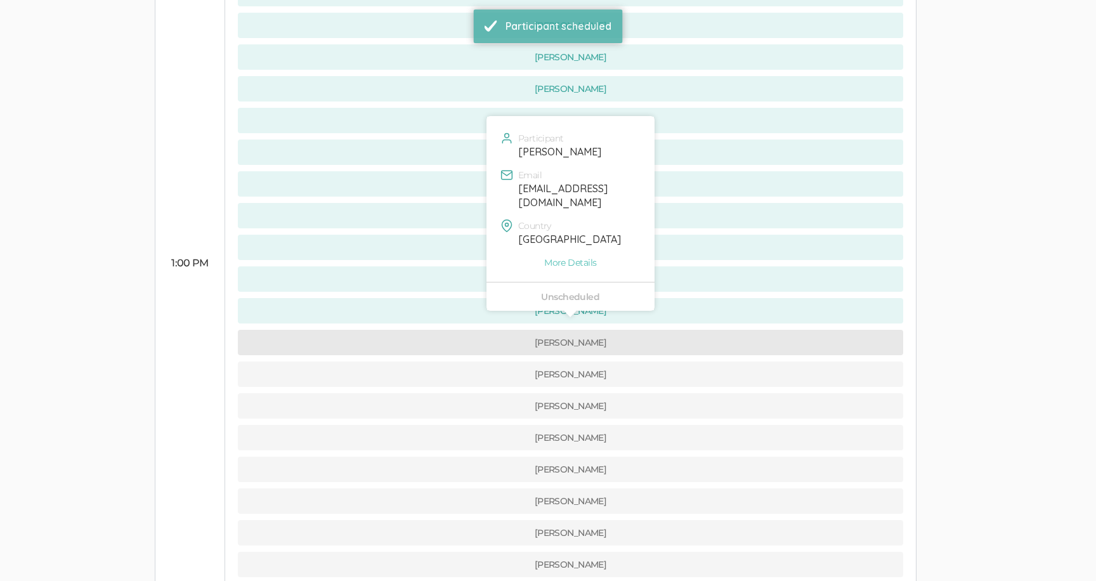
click at [454, 330] on button "[PERSON_NAME]" at bounding box center [571, 342] width 666 height 25
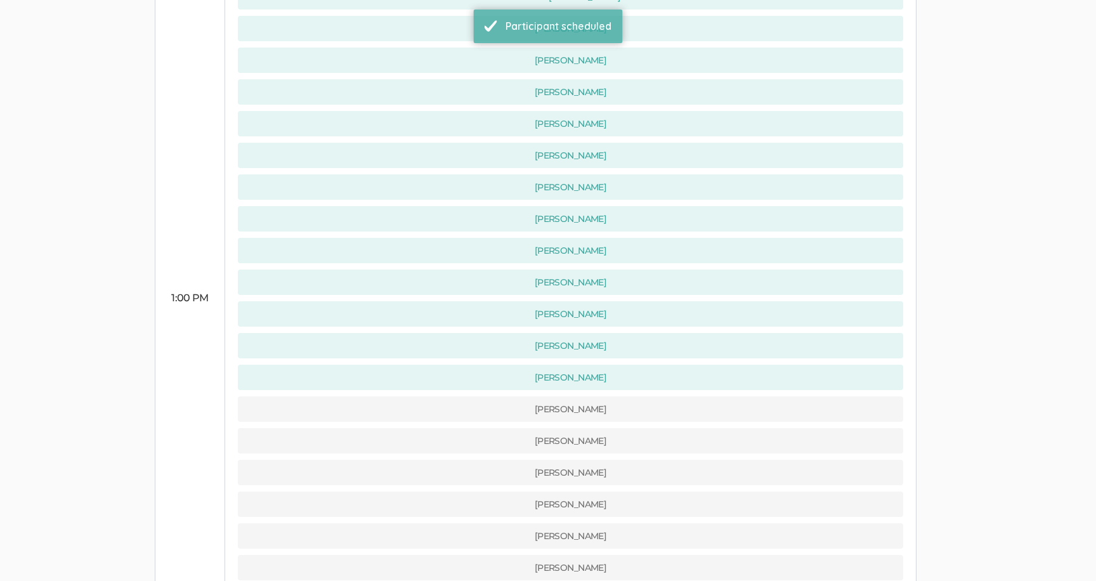
scroll to position [582, 0]
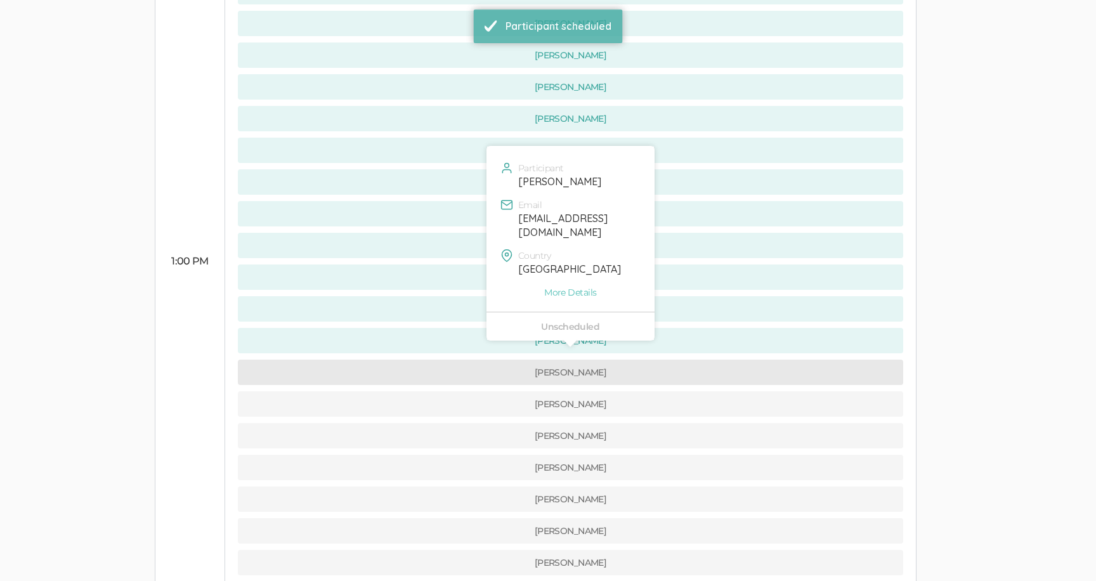
click at [455, 360] on button "[PERSON_NAME]" at bounding box center [571, 372] width 666 height 25
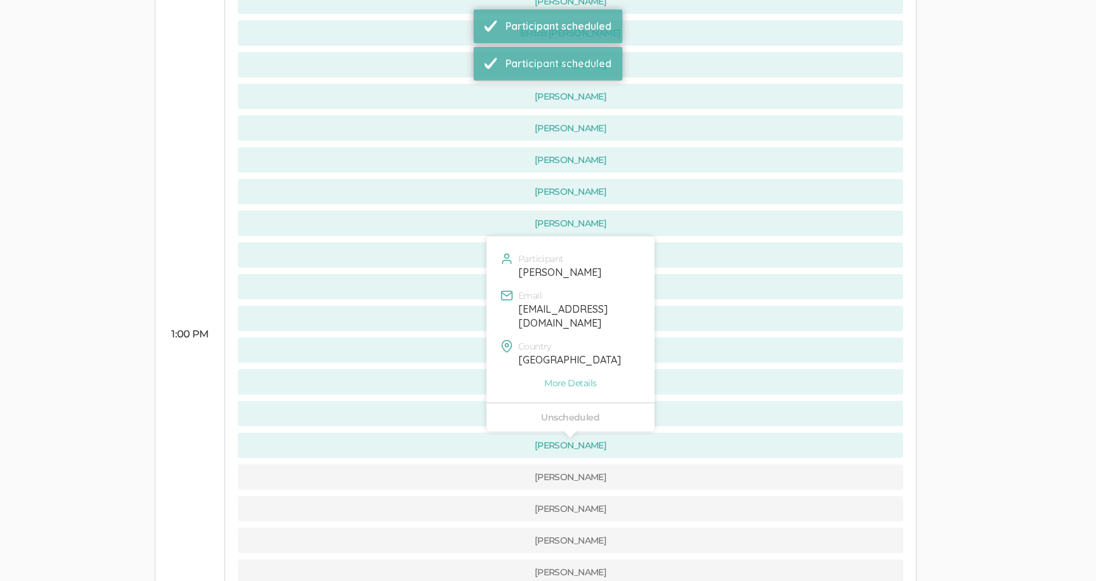
scroll to position [589, 0]
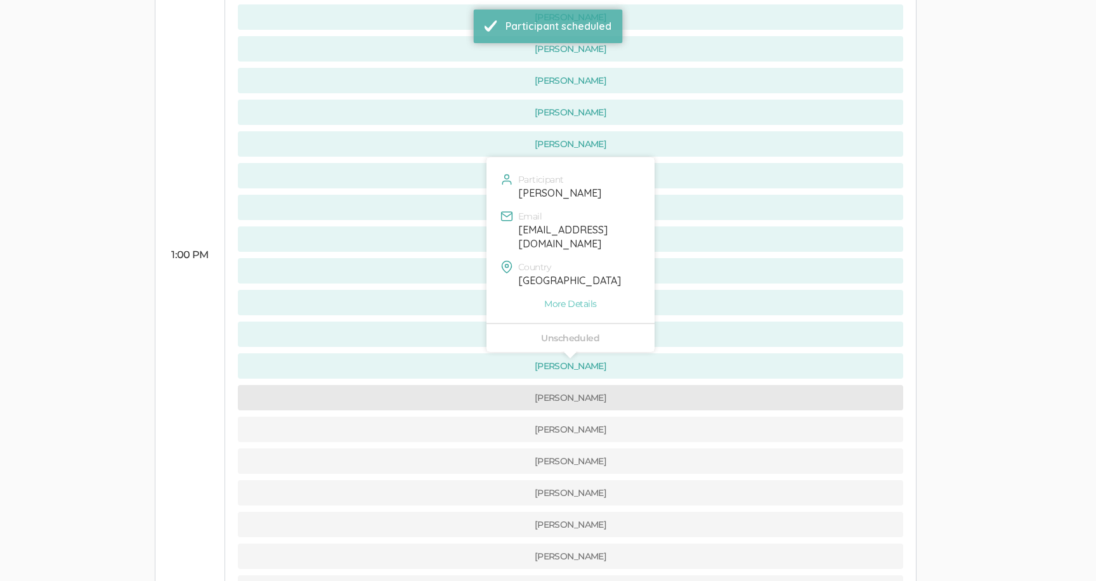
click at [454, 385] on button "[PERSON_NAME]" at bounding box center [571, 397] width 666 height 25
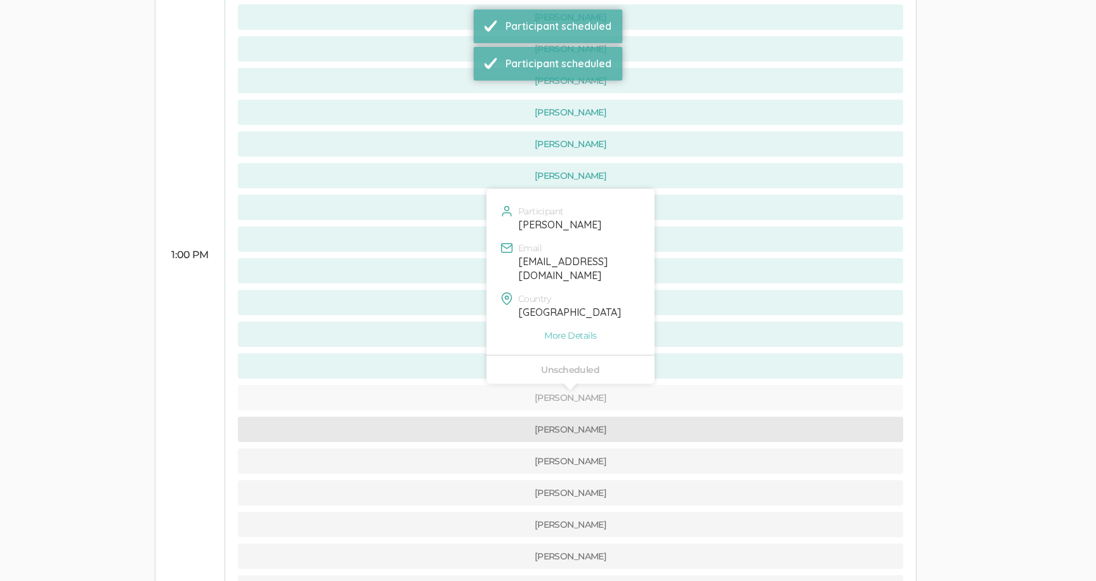
scroll to position [0, 0]
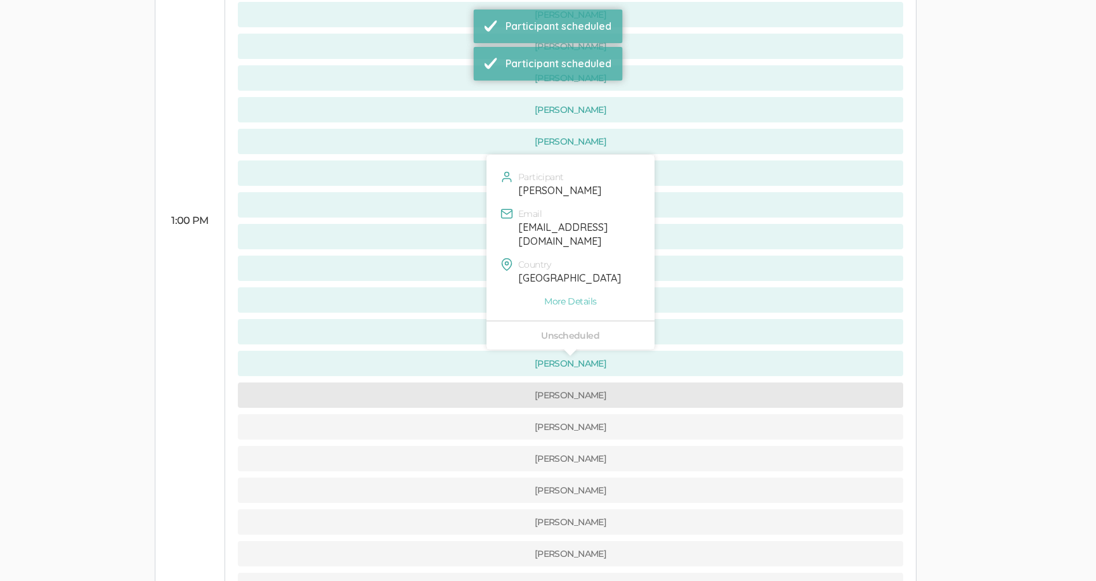
click at [453, 383] on button "[PERSON_NAME]" at bounding box center [571, 395] width 666 height 25
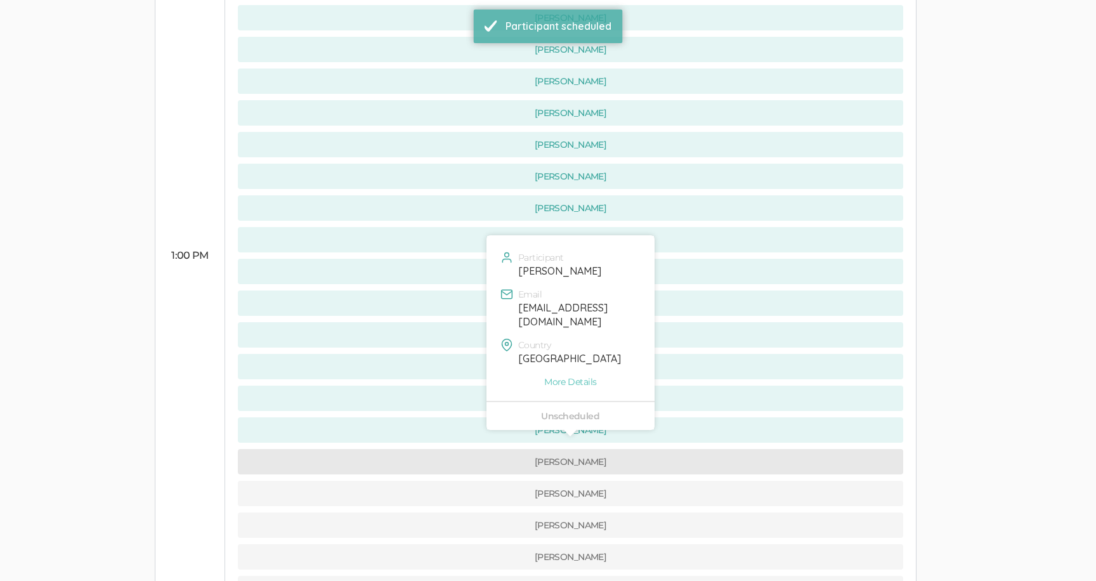
click at [461, 449] on button "[PERSON_NAME]" at bounding box center [571, 461] width 666 height 25
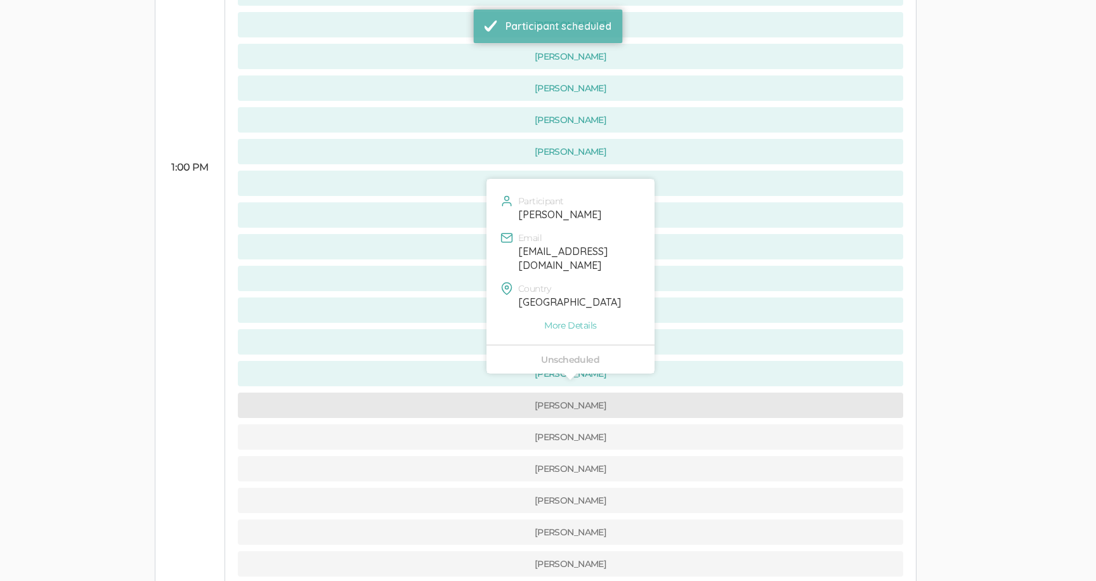
click at [459, 393] on button "[PERSON_NAME]" at bounding box center [571, 405] width 666 height 25
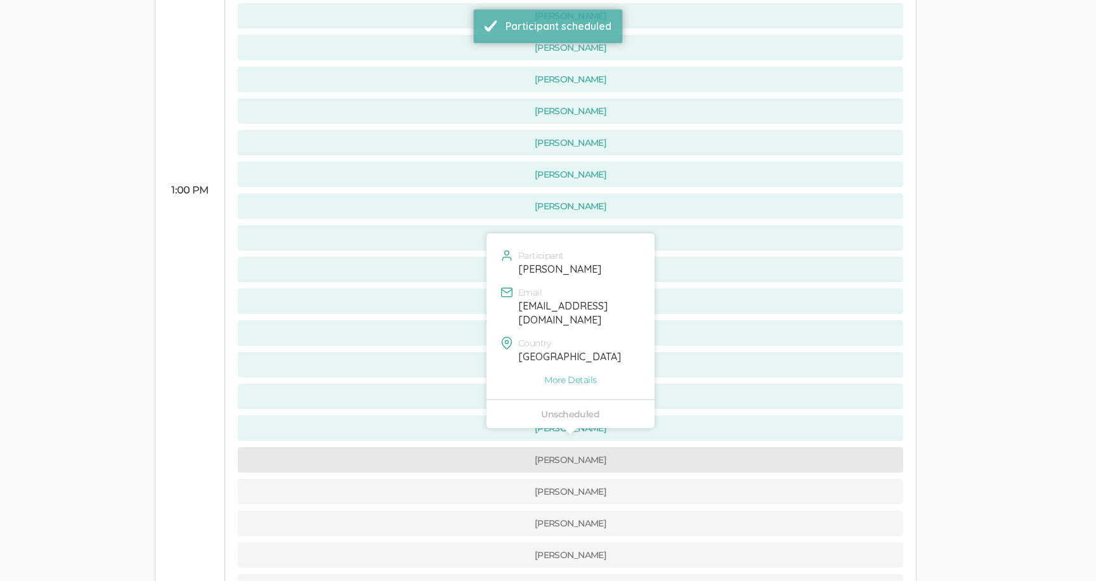
click at [454, 447] on button "[PERSON_NAME]" at bounding box center [571, 459] width 666 height 25
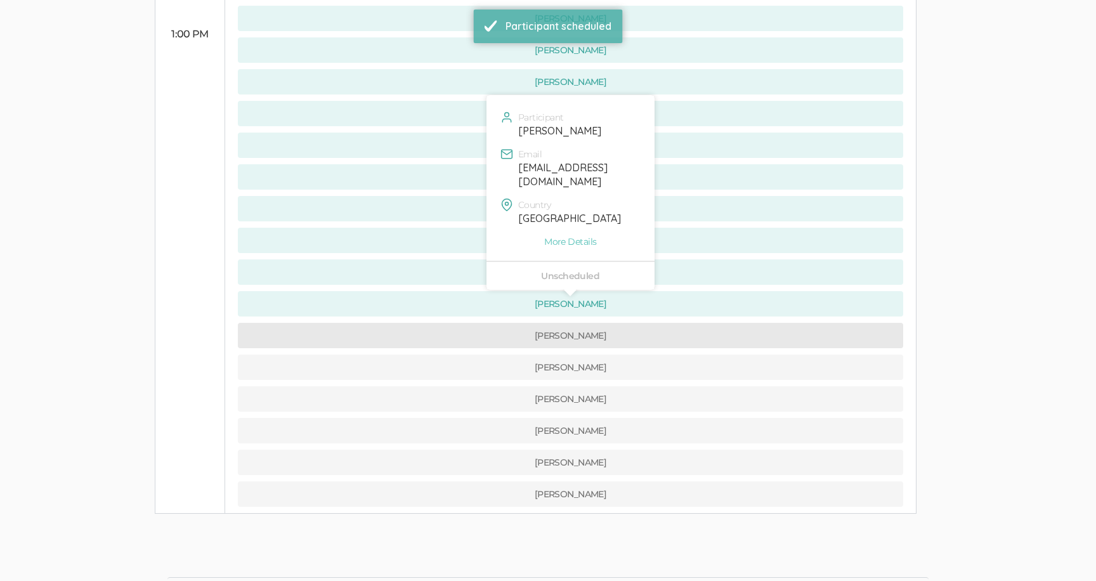
click at [451, 323] on button "[PERSON_NAME]" at bounding box center [571, 335] width 666 height 25
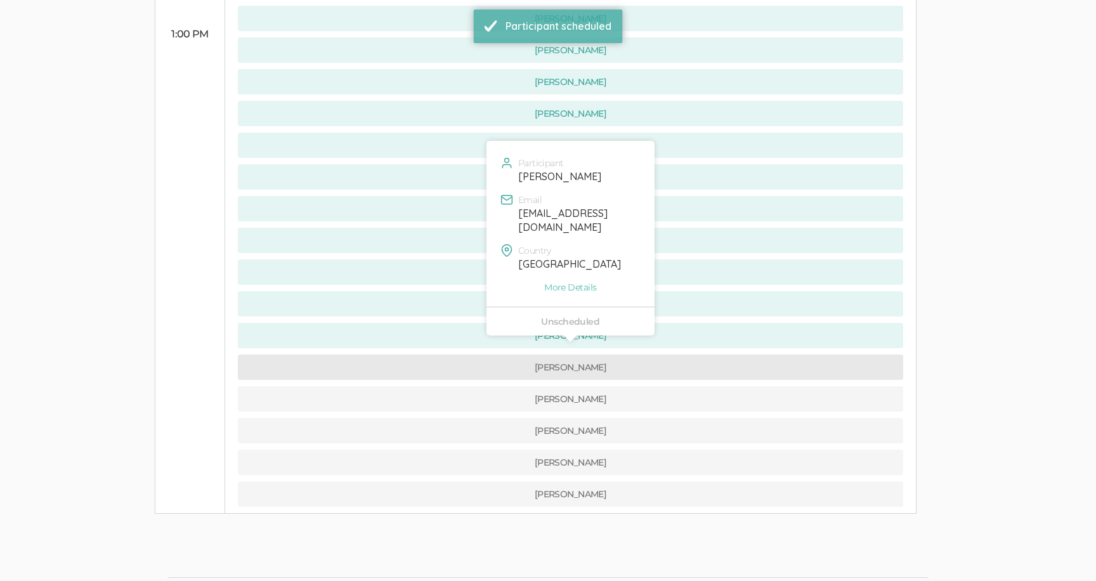
click at [450, 355] on button "[PERSON_NAME]" at bounding box center [571, 367] width 666 height 25
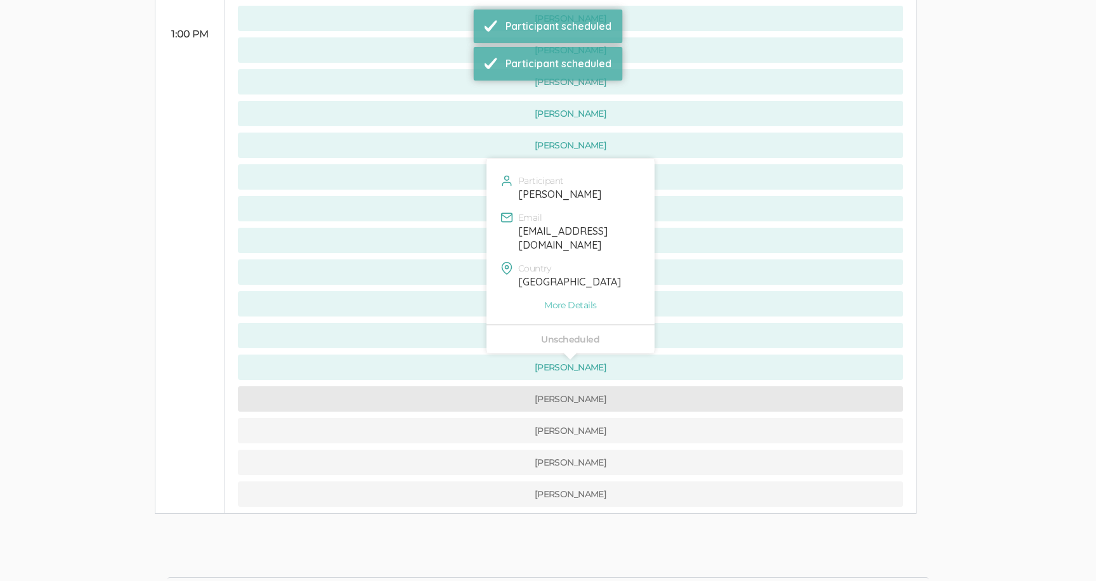
click at [450, 386] on button "[PERSON_NAME]" at bounding box center [571, 398] width 666 height 25
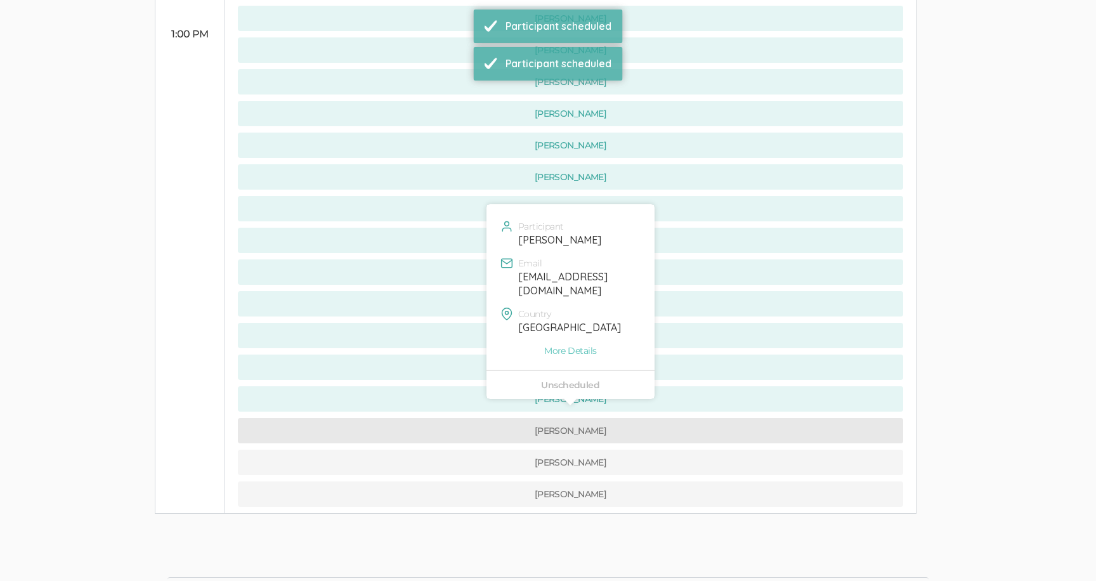
click at [450, 418] on button "[PERSON_NAME]" at bounding box center [571, 430] width 666 height 25
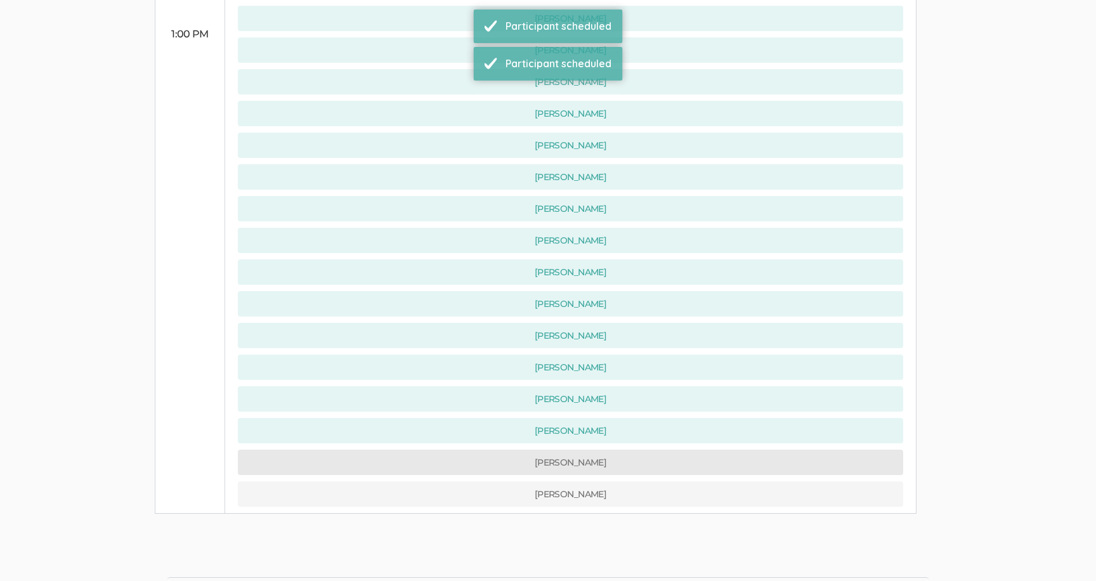
click at [449, 450] on button "[PERSON_NAME]" at bounding box center [571, 462] width 666 height 25
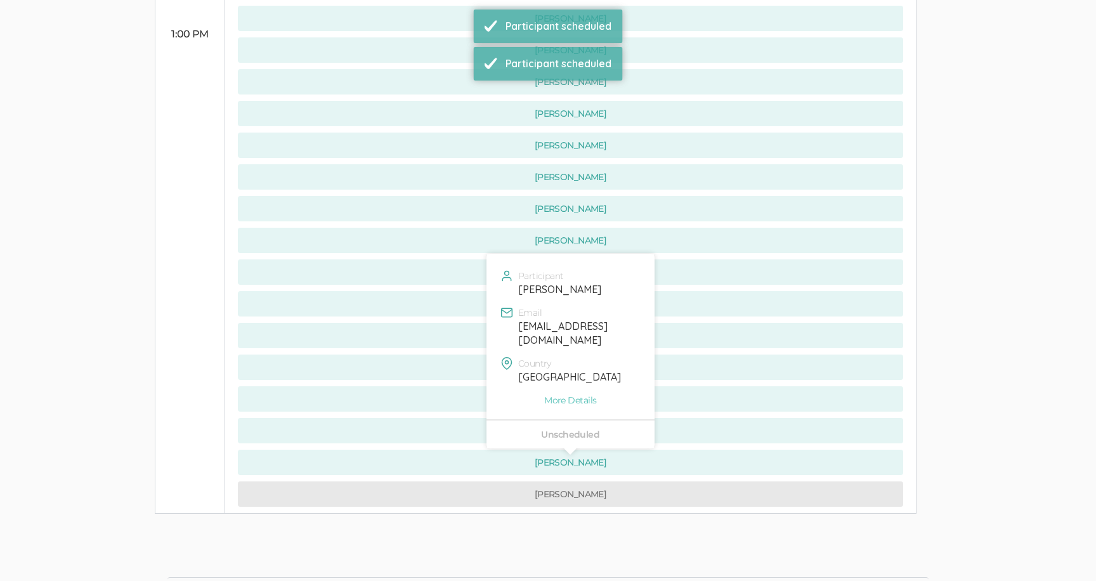
click at [449, 482] on button "[PERSON_NAME]" at bounding box center [571, 494] width 666 height 25
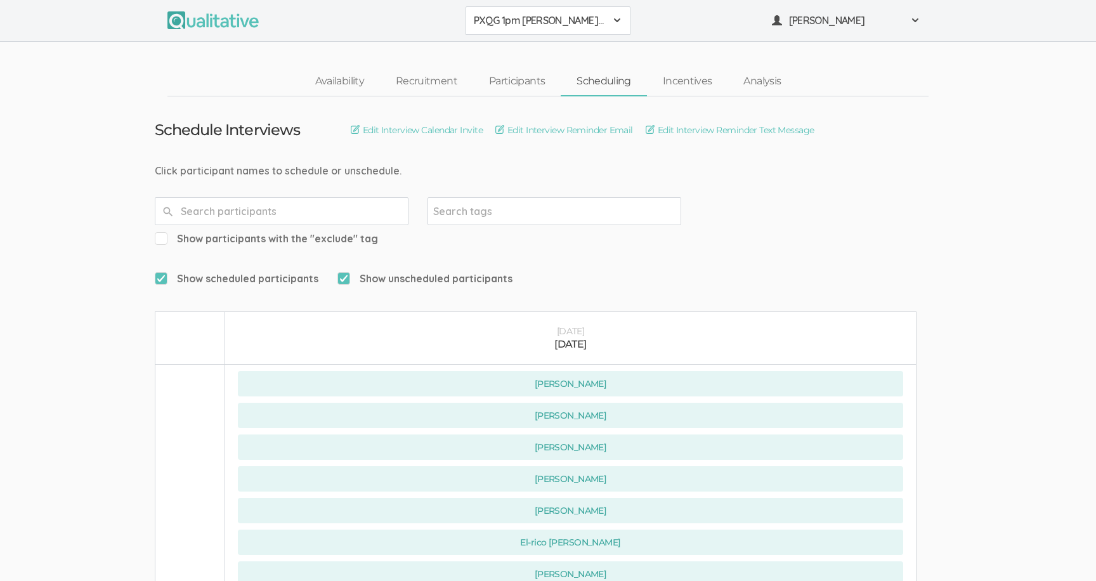
click at [627, 19] on button "PXQG 1pm [PERSON_NAME] (Individual)" at bounding box center [548, 20] width 165 height 29
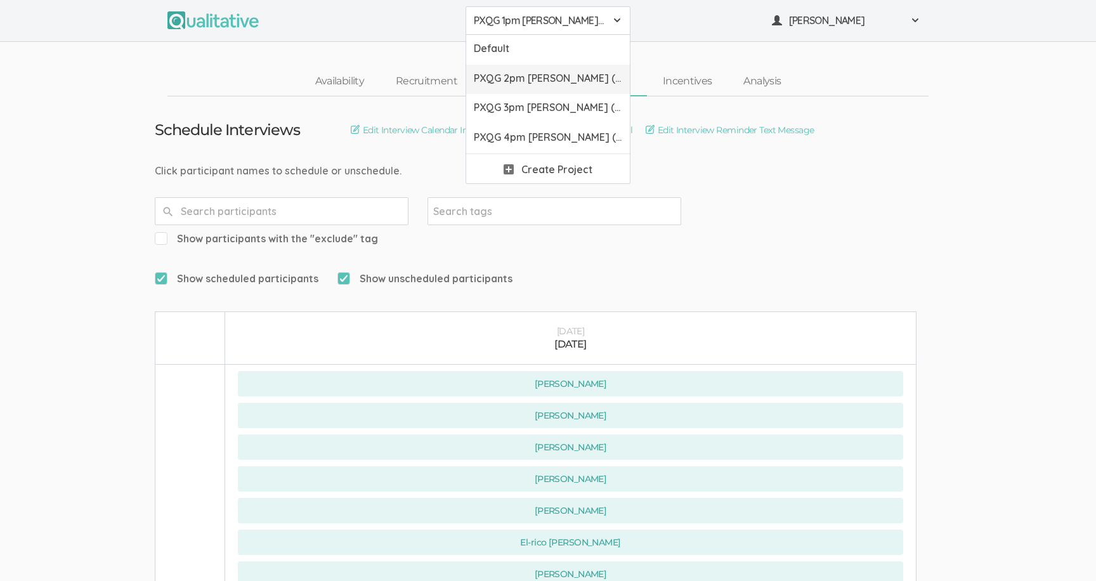
click at [586, 71] on span "PXQG 2pm [PERSON_NAME] (Collaborative)" at bounding box center [548, 78] width 148 height 15
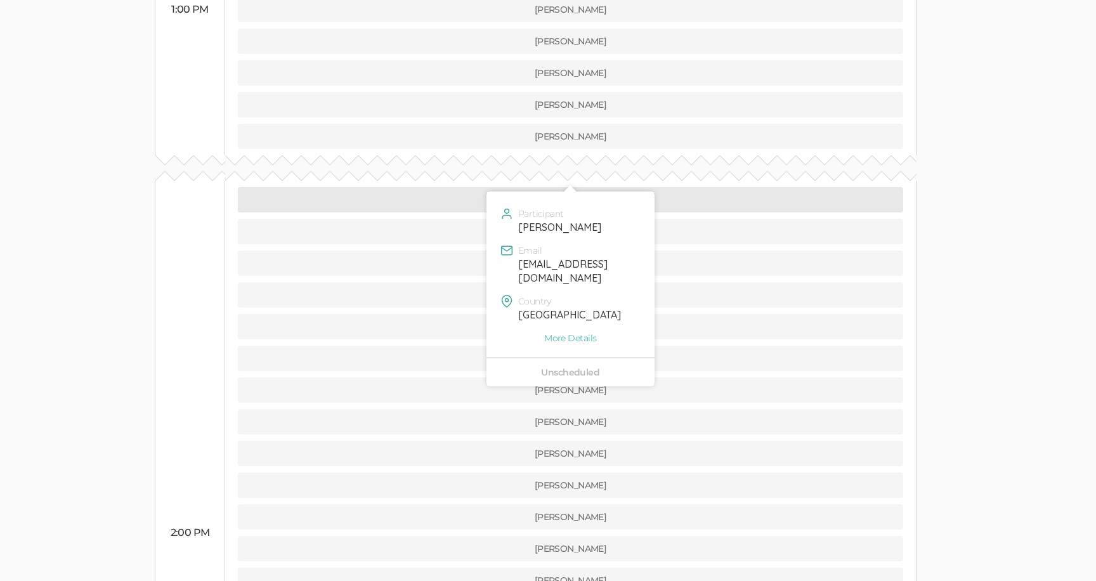
click at [424, 187] on button "[PERSON_NAME]" at bounding box center [571, 199] width 666 height 25
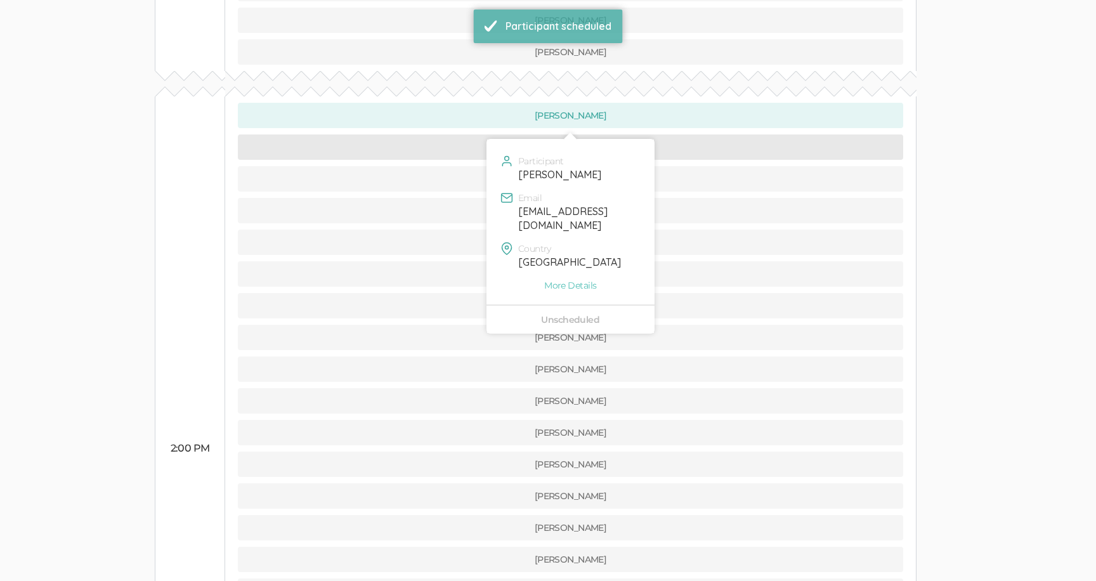
click at [432, 135] on button "[PERSON_NAME]" at bounding box center [571, 147] width 666 height 25
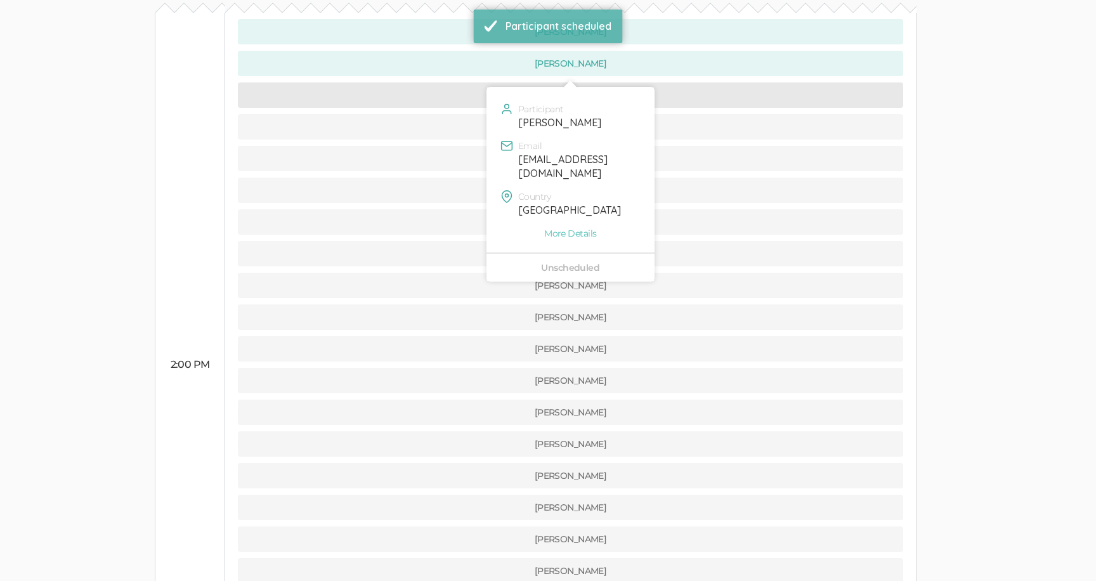
click at [455, 82] on button "[PERSON_NAME]" at bounding box center [571, 94] width 666 height 25
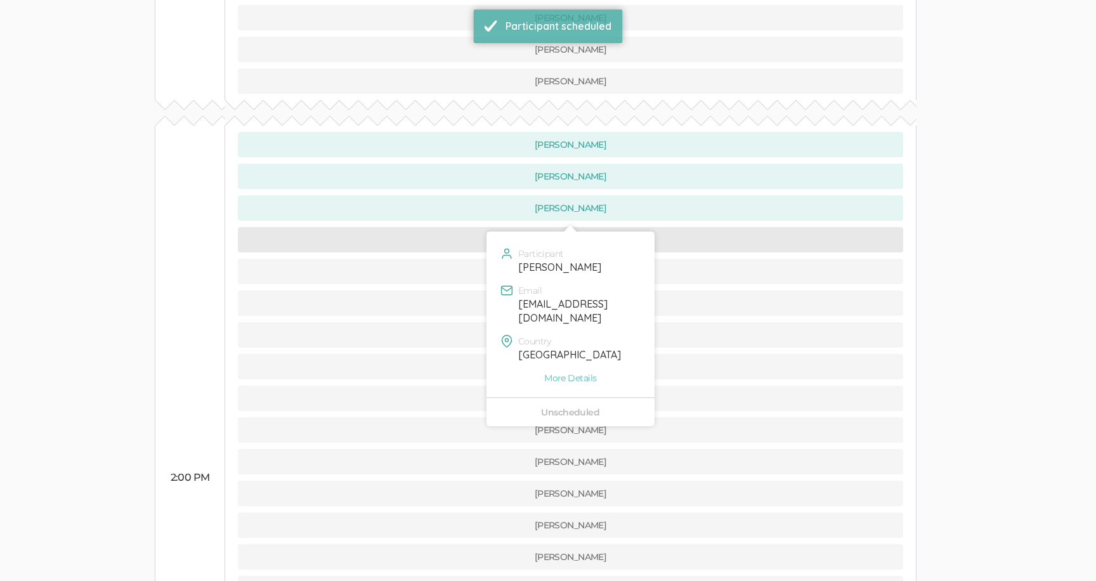
click at [469, 227] on button "[PERSON_NAME]" at bounding box center [571, 239] width 666 height 25
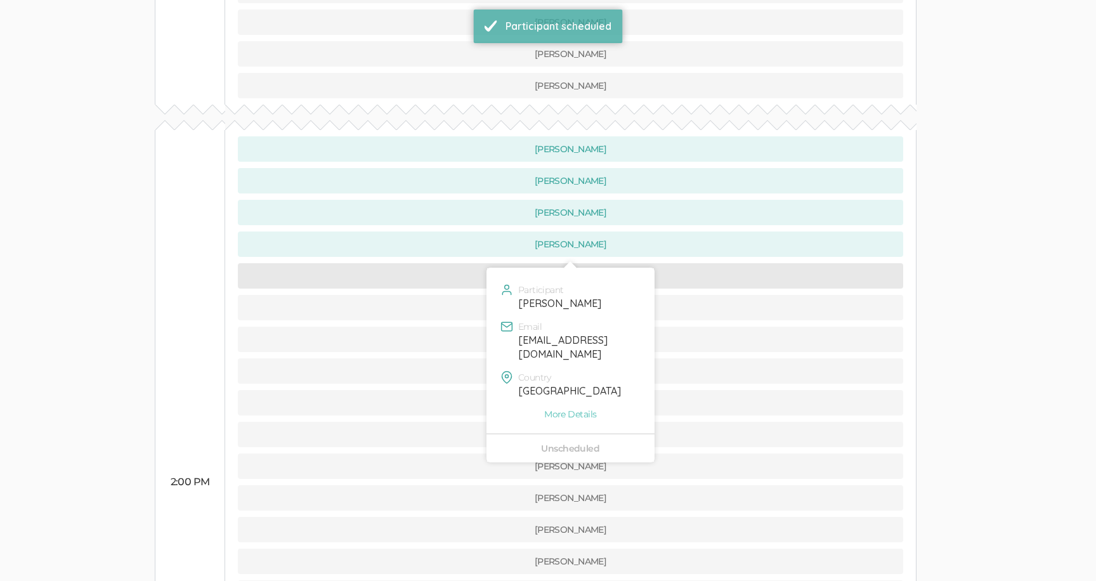
click at [468, 263] on button "[PERSON_NAME]" at bounding box center [571, 275] width 666 height 25
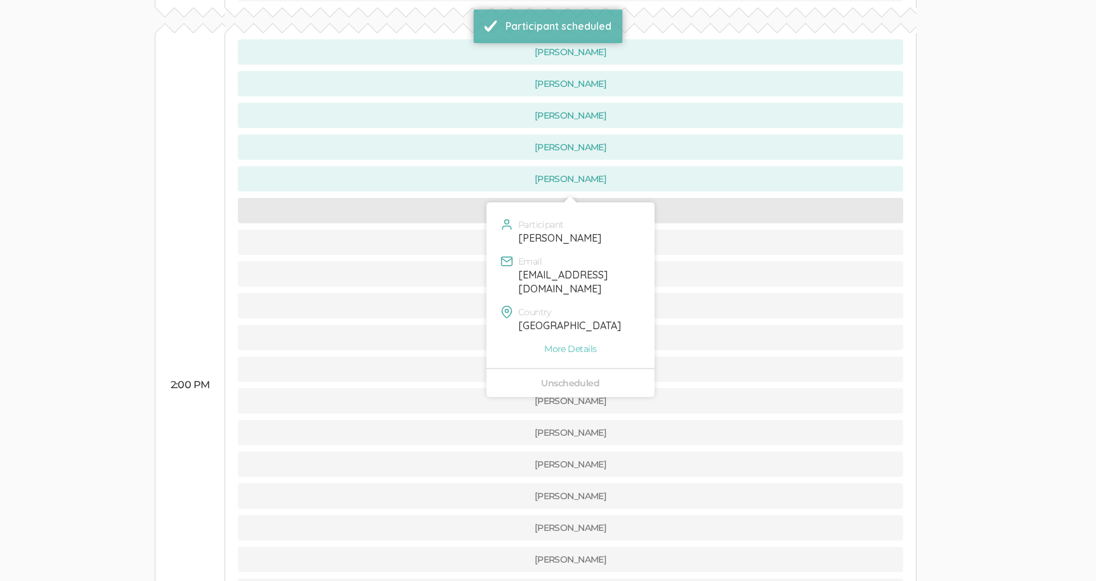
click at [445, 198] on button "[PERSON_NAME]" at bounding box center [571, 210] width 666 height 25
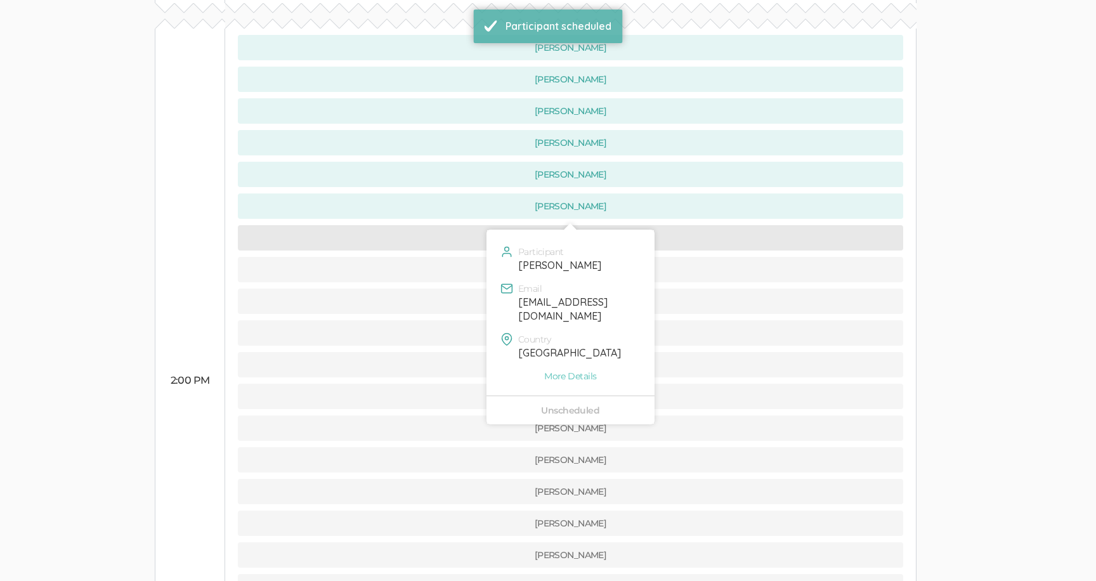
click at [464, 225] on button "[PERSON_NAME]" at bounding box center [571, 237] width 666 height 25
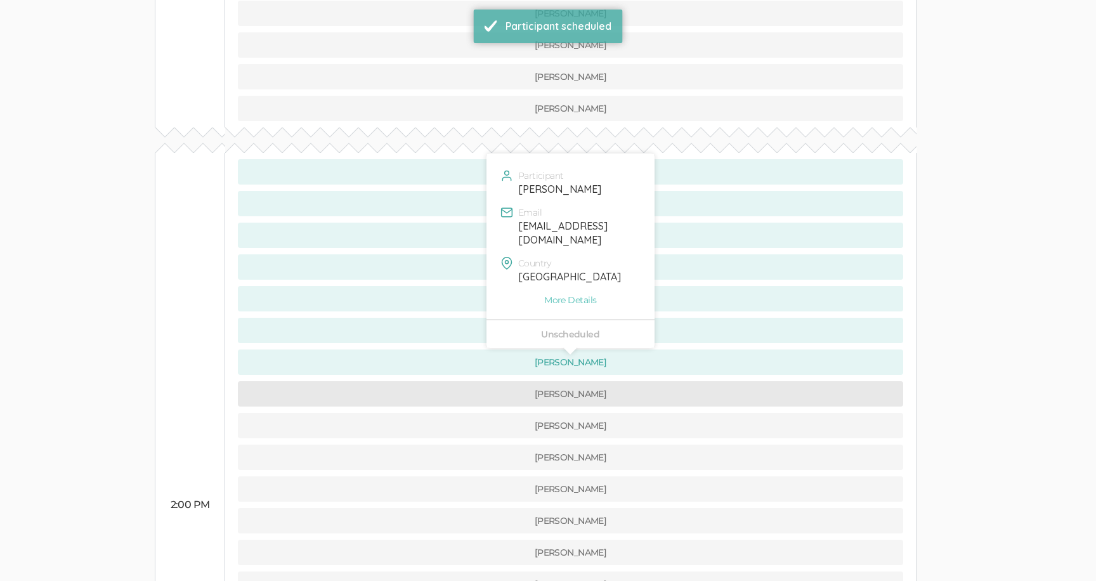
click at [469, 381] on button "[PERSON_NAME]" at bounding box center [571, 393] width 666 height 25
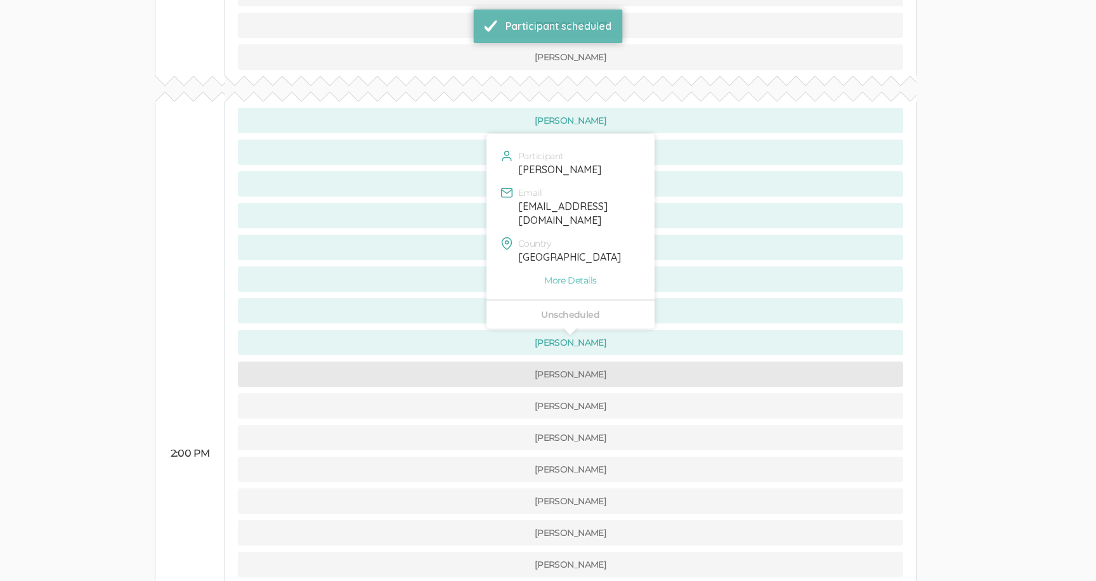
click at [468, 362] on button "[PERSON_NAME]" at bounding box center [571, 374] width 666 height 25
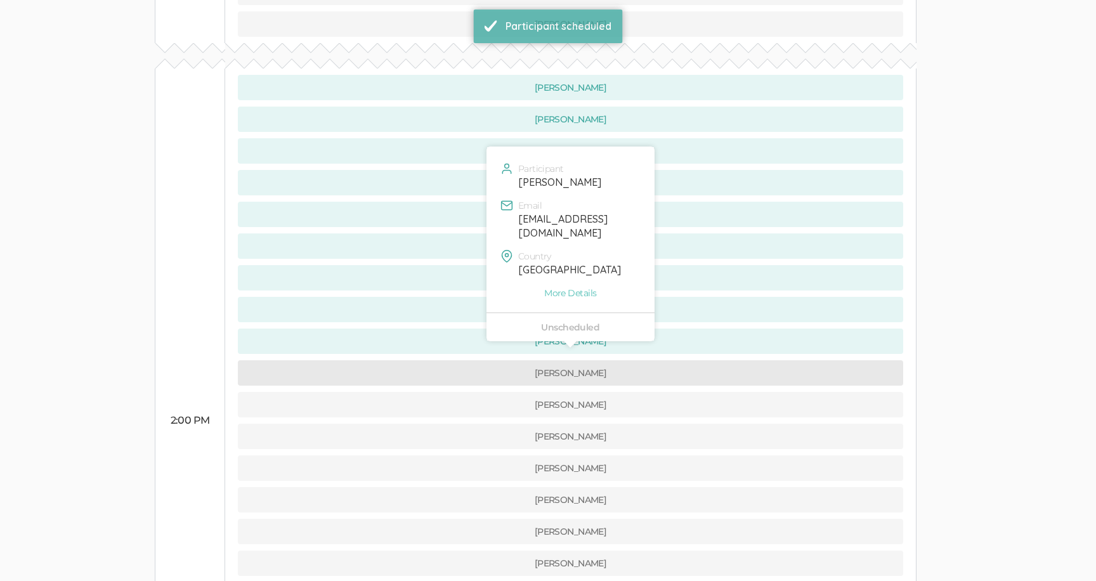
click at [467, 360] on button "[PERSON_NAME]" at bounding box center [571, 372] width 666 height 25
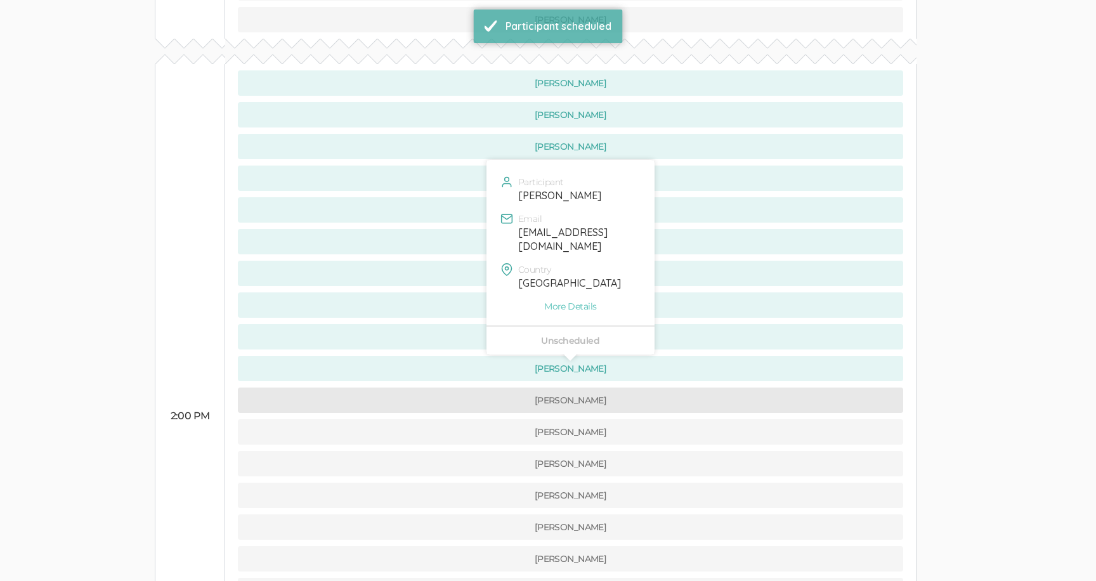
click at [467, 388] on button "[PERSON_NAME]" at bounding box center [571, 400] width 666 height 25
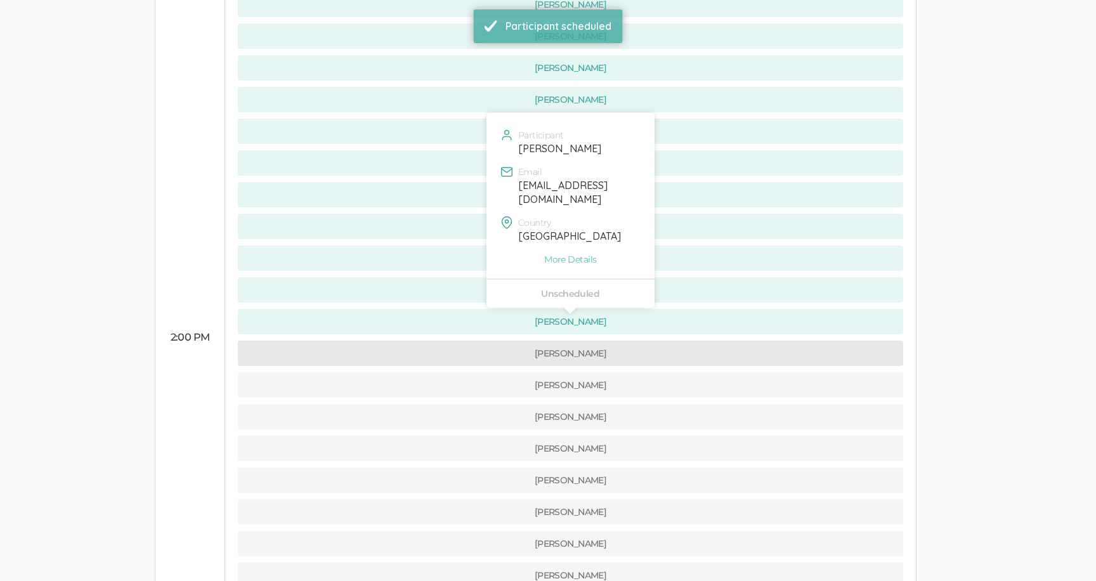
click at [450, 341] on button "[PERSON_NAME]" at bounding box center [571, 353] width 666 height 25
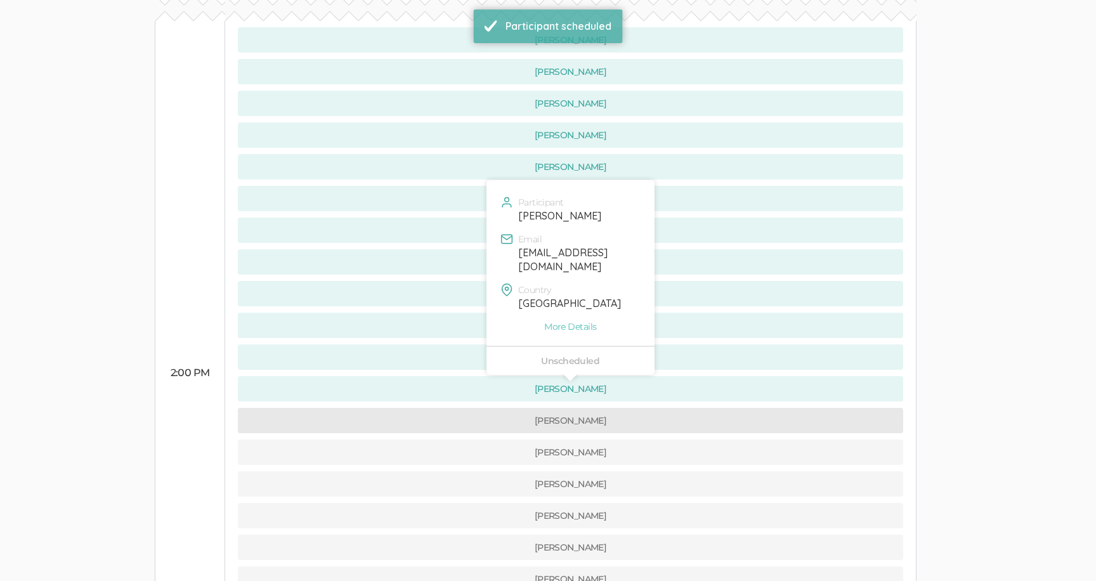
click at [463, 408] on button "[PERSON_NAME]" at bounding box center [571, 420] width 666 height 25
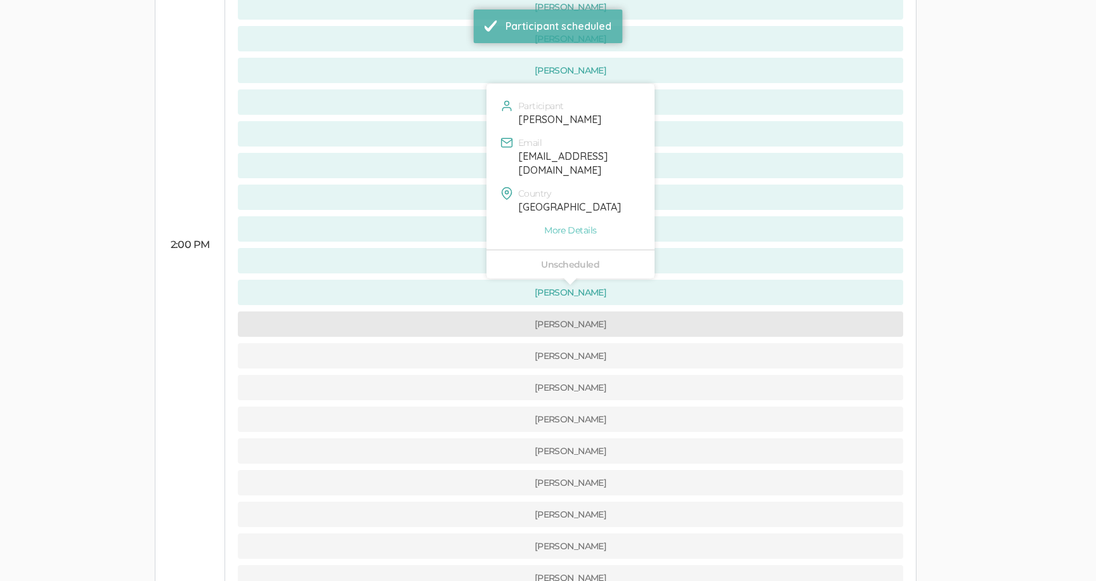
click at [460, 312] on button "[PERSON_NAME]" at bounding box center [571, 324] width 666 height 25
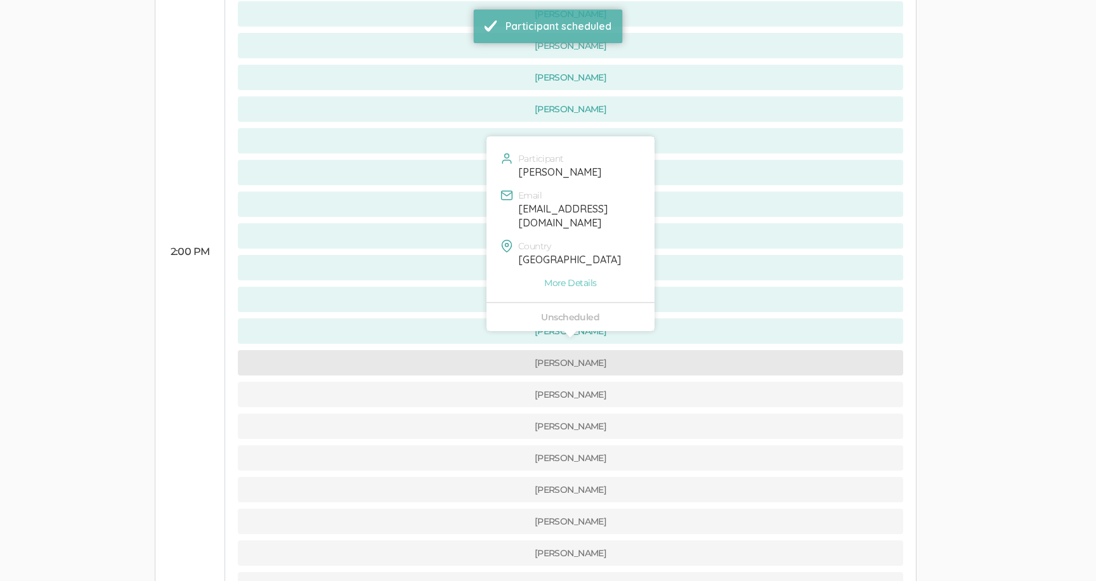
click at [461, 350] on button "[PERSON_NAME]" at bounding box center [571, 362] width 666 height 25
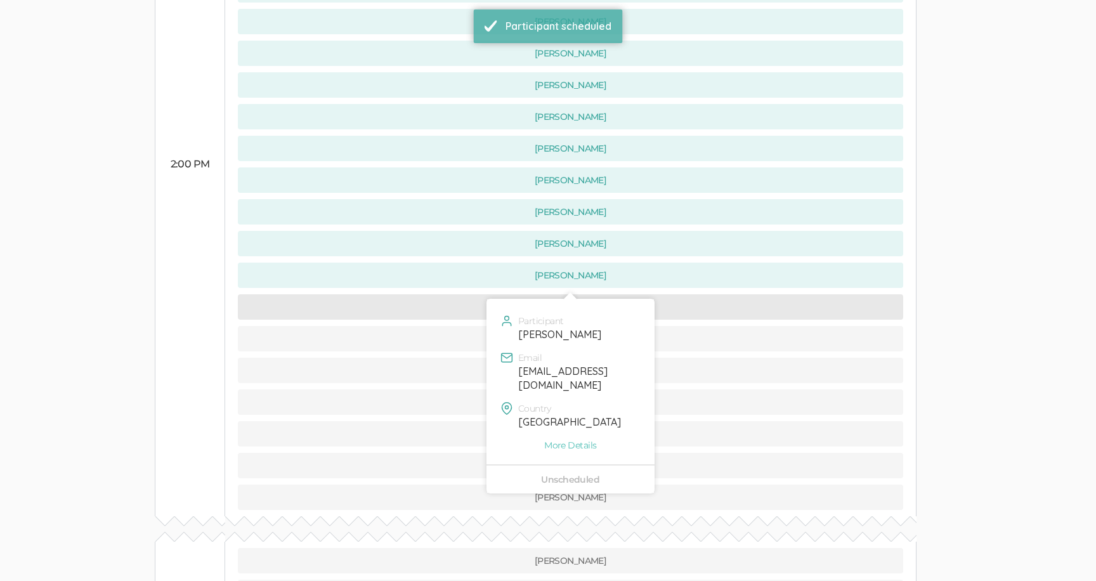
click at [461, 294] on button "[PERSON_NAME]" at bounding box center [571, 306] width 666 height 25
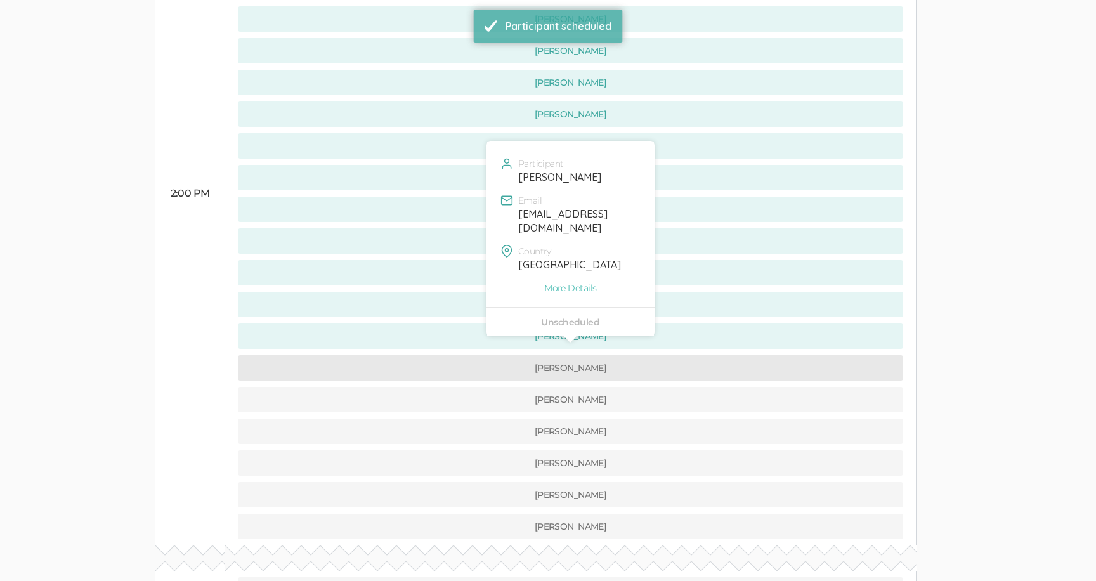
click at [463, 355] on button "[PERSON_NAME]" at bounding box center [571, 367] width 666 height 25
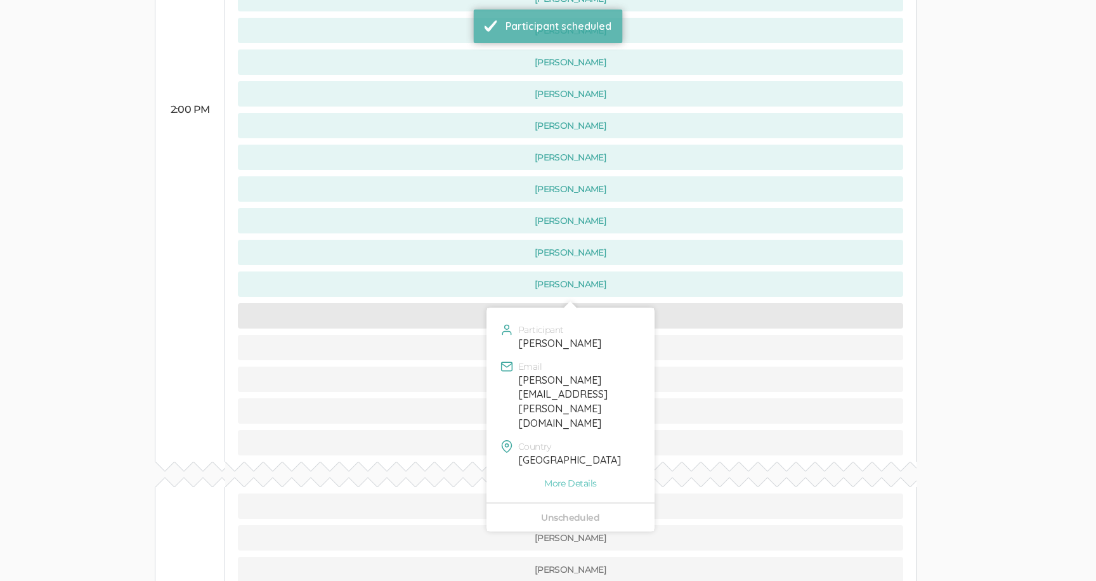
click at [469, 303] on button "[PERSON_NAME]" at bounding box center [571, 315] width 666 height 25
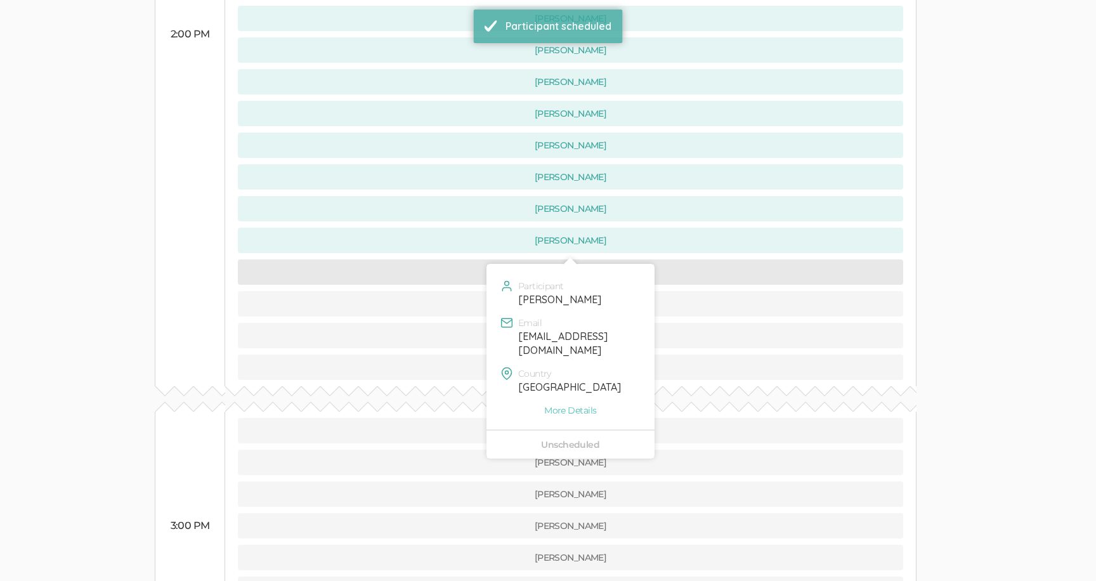
click at [466, 259] on button "[PERSON_NAME]" at bounding box center [571, 271] width 666 height 25
click at [480, 260] on button "[PERSON_NAME]" at bounding box center [571, 272] width 666 height 25
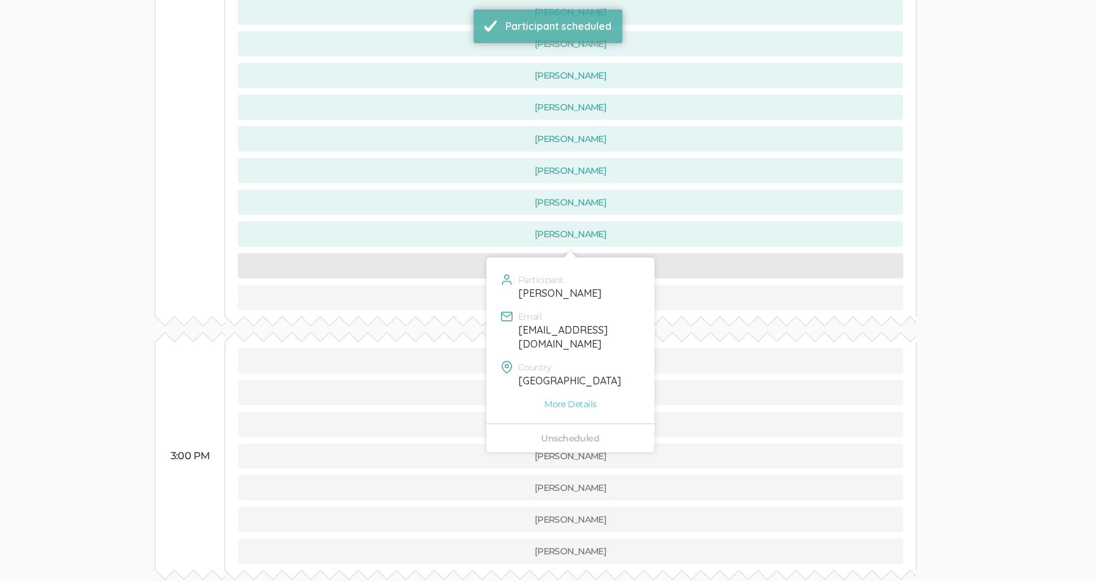
click at [477, 253] on button "[PERSON_NAME]" at bounding box center [571, 265] width 666 height 25
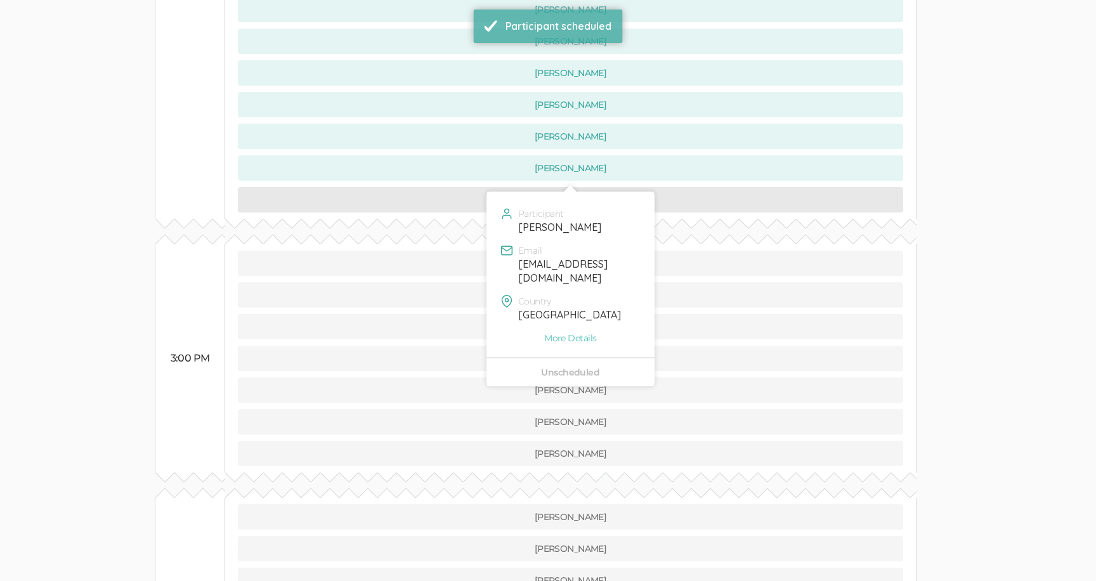
click at [470, 187] on button "[PERSON_NAME]" at bounding box center [571, 199] width 666 height 25
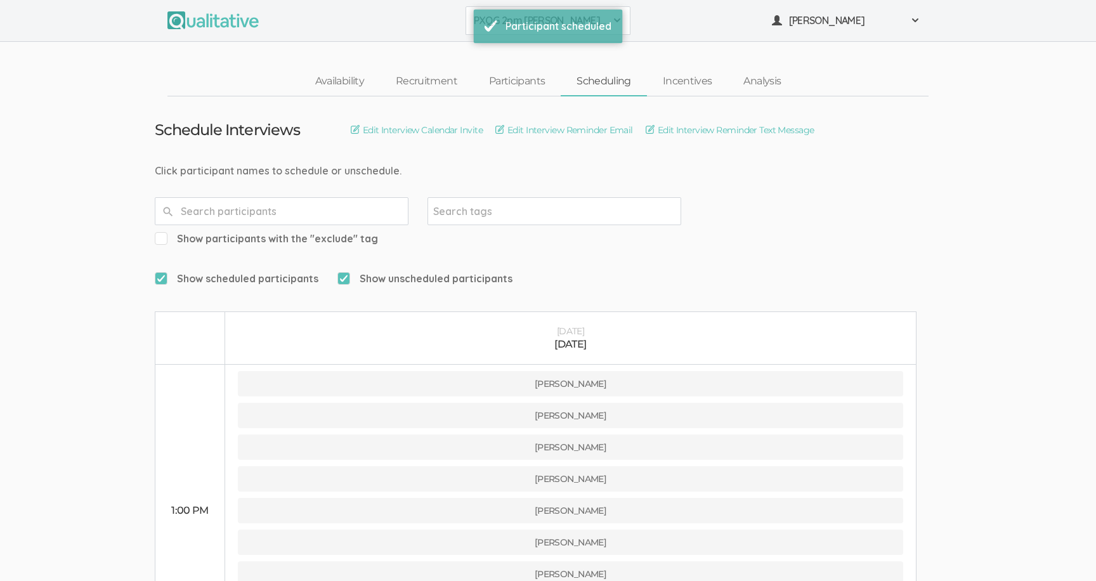
click at [470, 33] on button "PXQG 2pm [PERSON_NAME] (Collaborative)" at bounding box center [548, 20] width 165 height 29
click at [488, 111] on span "PXQG 3pm [PERSON_NAME] (Individual)" at bounding box center [548, 107] width 148 height 15
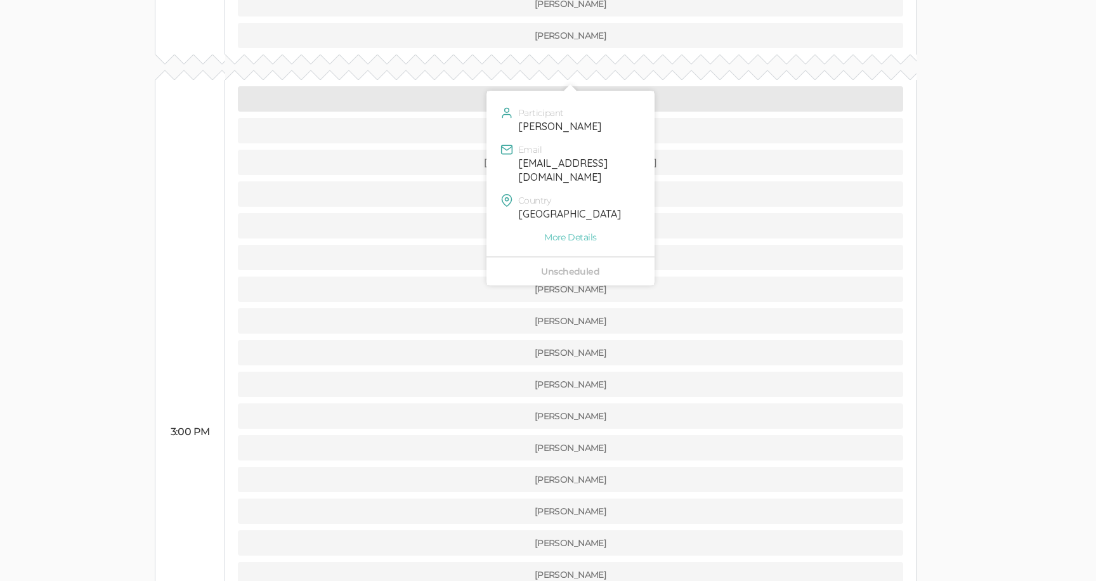
click at [459, 86] on button "[PERSON_NAME]" at bounding box center [571, 98] width 666 height 25
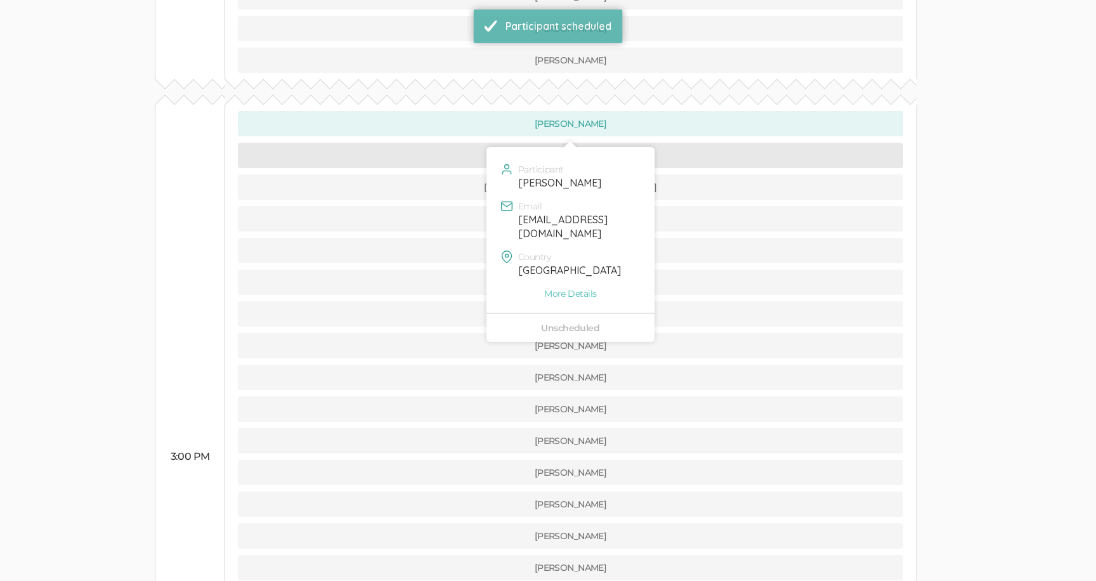
click at [465, 143] on button "[PERSON_NAME]" at bounding box center [571, 155] width 666 height 25
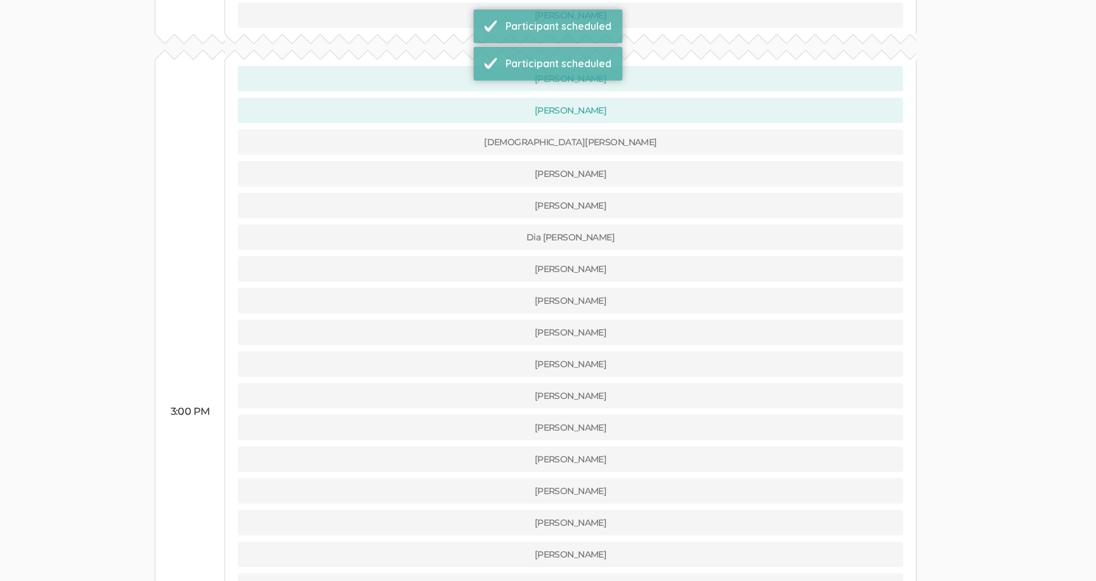
scroll to position [691, 0]
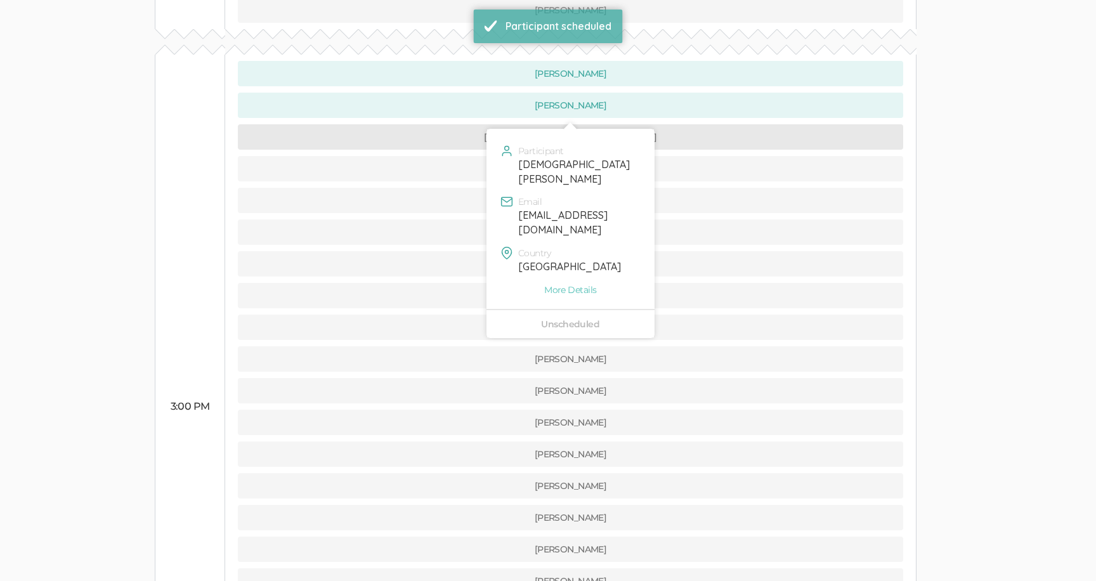
click at [459, 124] on button "[DEMOGRAPHIC_DATA][PERSON_NAME]" at bounding box center [571, 136] width 666 height 25
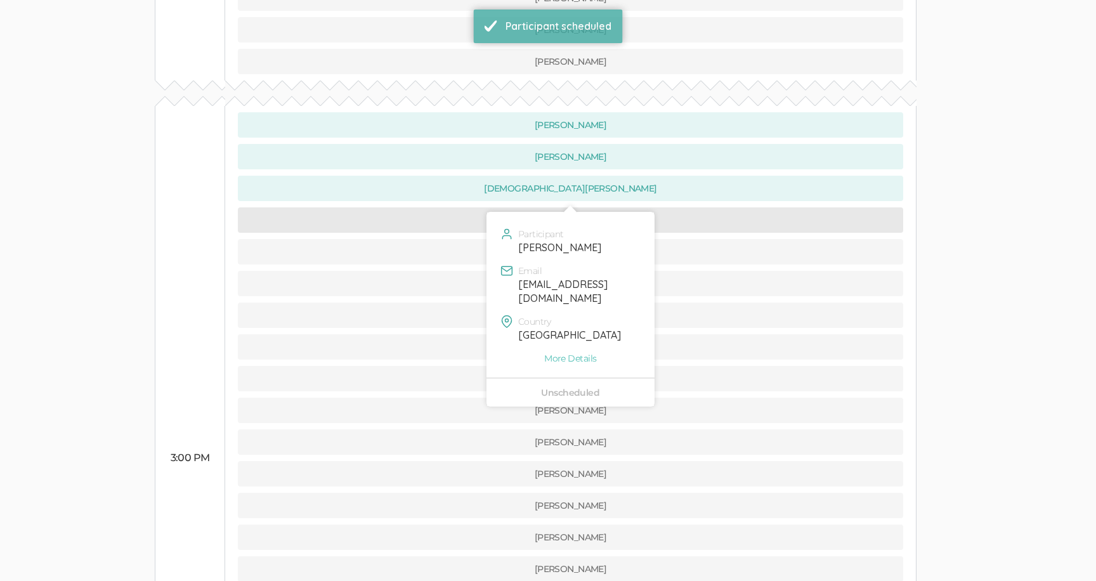
click at [465, 207] on button "[PERSON_NAME]" at bounding box center [571, 219] width 666 height 25
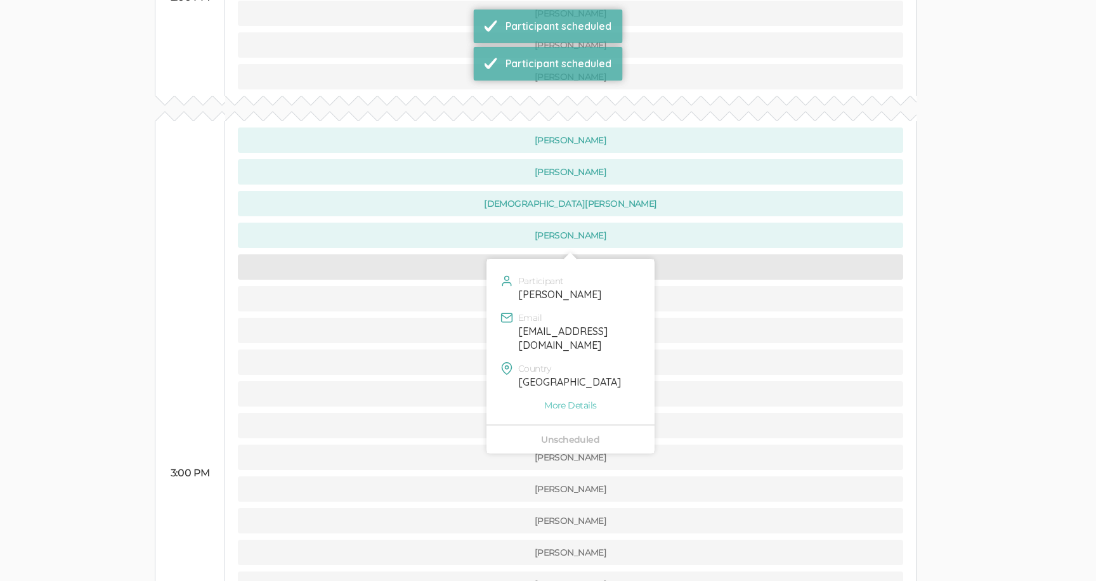
click at [459, 254] on button "[PERSON_NAME]" at bounding box center [571, 266] width 666 height 25
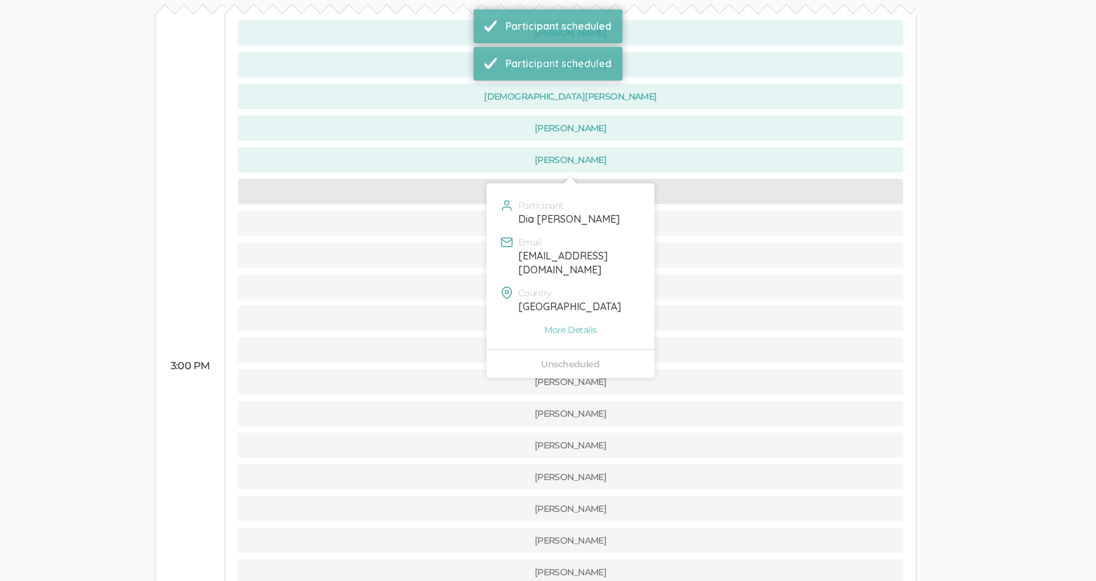
click at [457, 179] on button "Dia [PERSON_NAME]" at bounding box center [571, 191] width 666 height 25
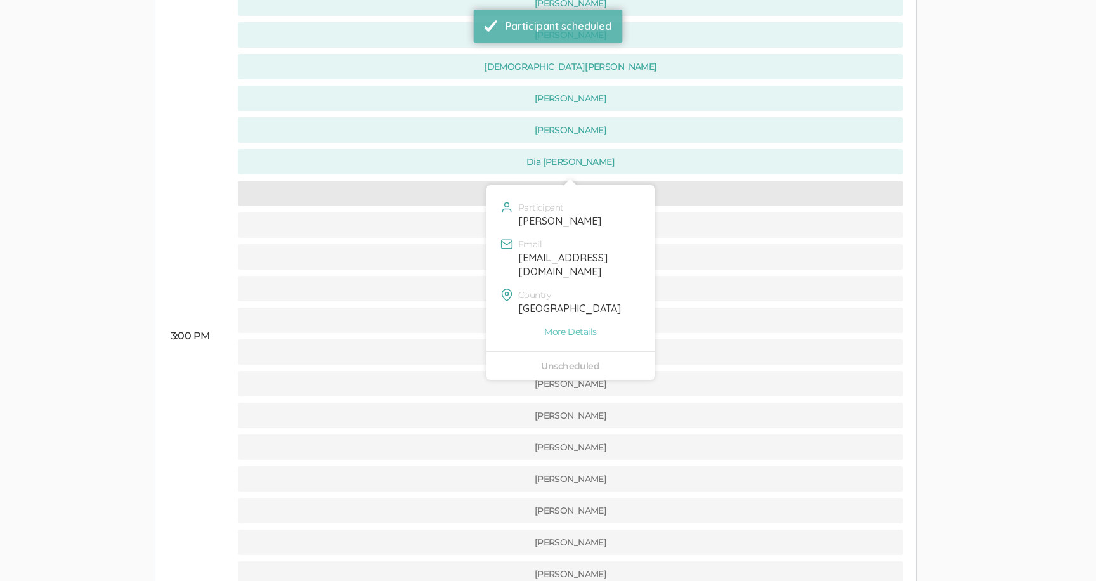
click at [454, 181] on button "[PERSON_NAME]" at bounding box center [571, 193] width 666 height 25
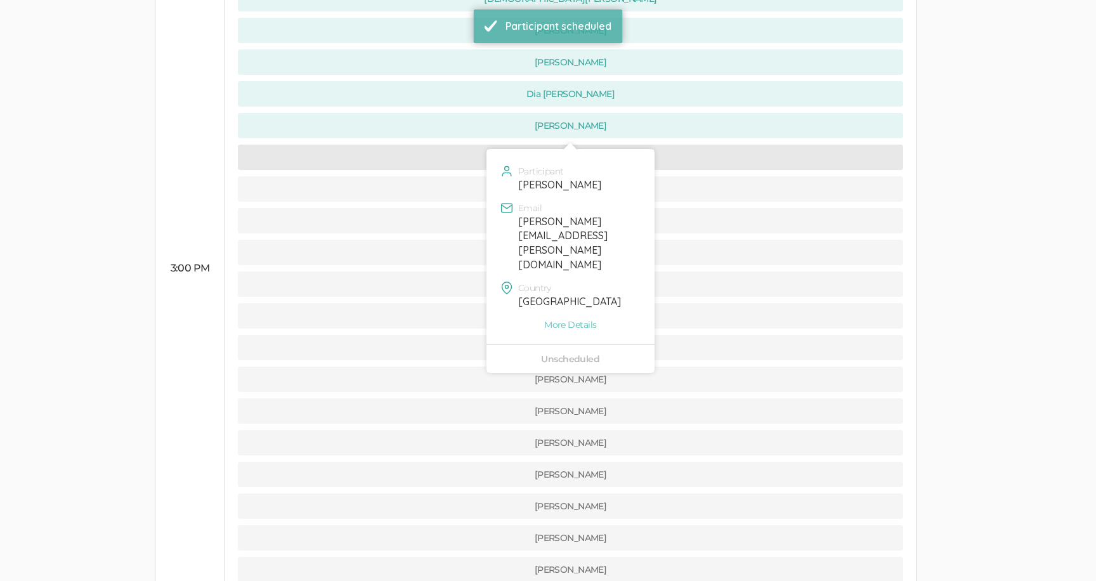
click at [461, 145] on button "[PERSON_NAME]" at bounding box center [571, 157] width 666 height 25
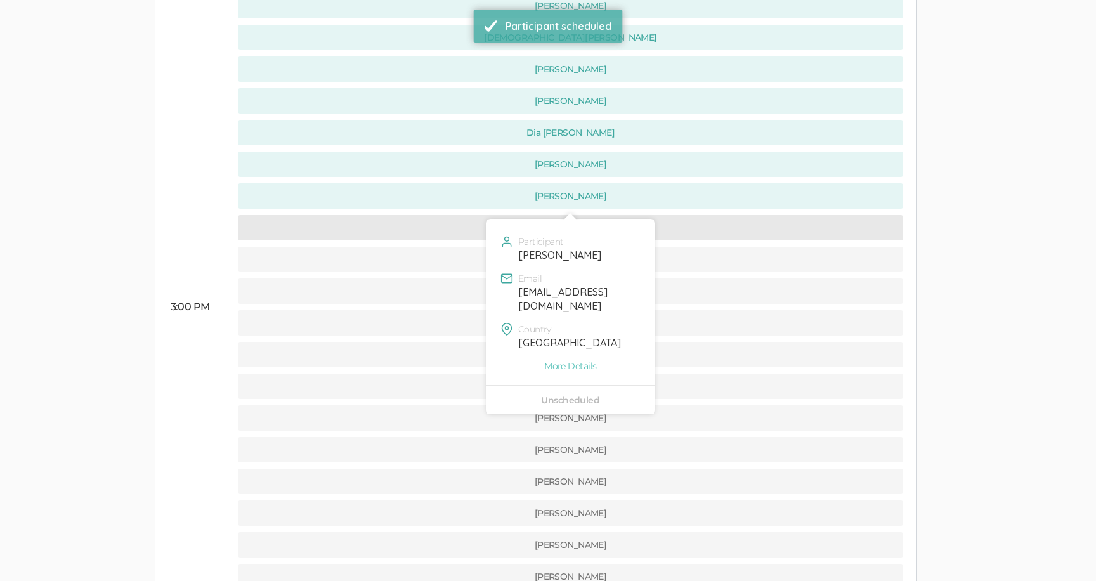
click at [460, 215] on button "[PERSON_NAME]" at bounding box center [571, 227] width 666 height 25
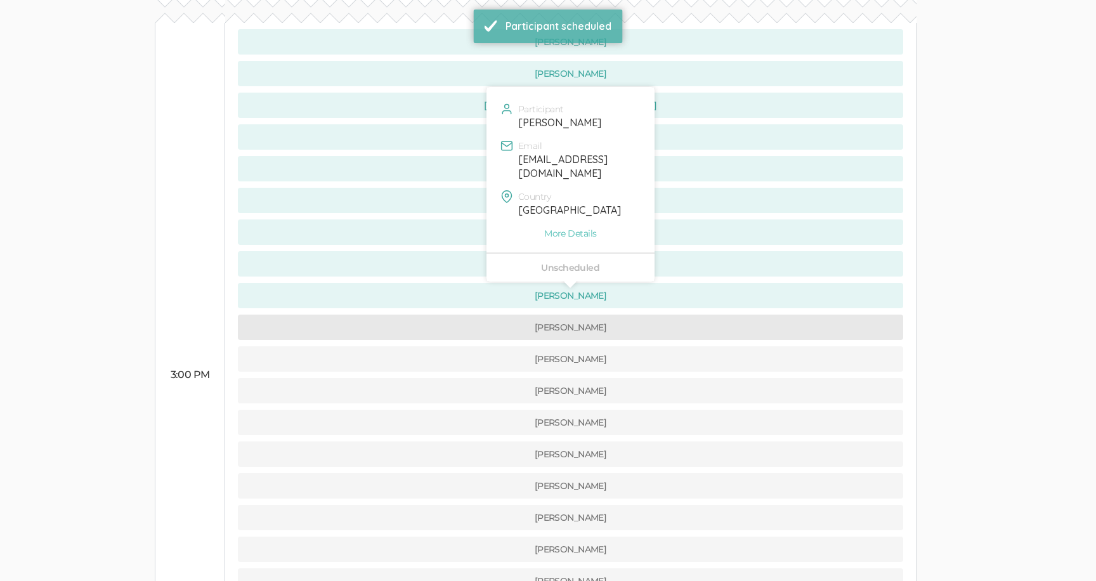
click at [464, 315] on button "[PERSON_NAME]" at bounding box center [571, 327] width 666 height 25
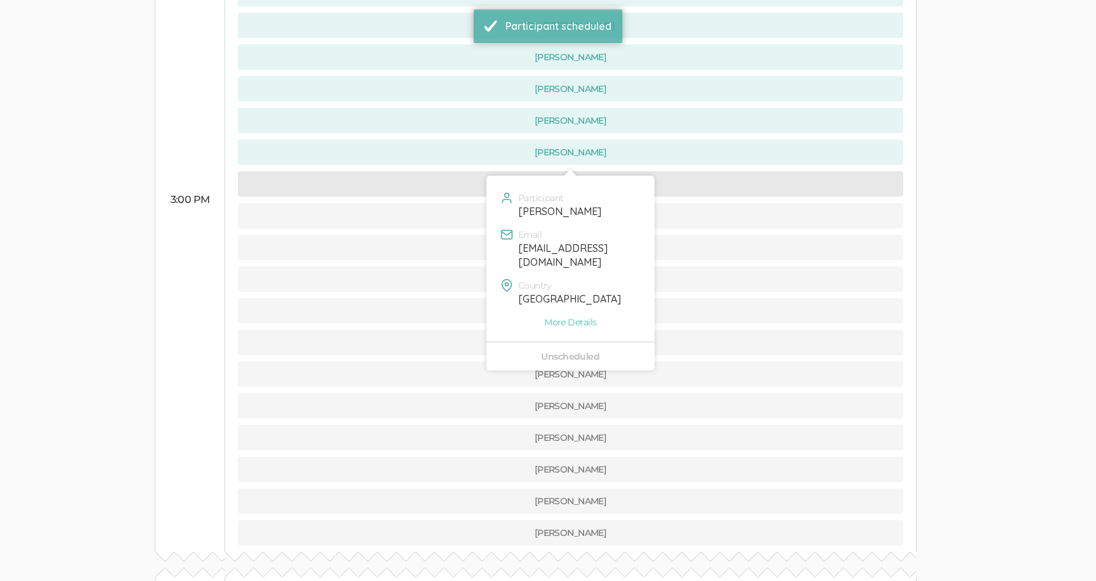
click at [452, 171] on button "[PERSON_NAME]" at bounding box center [571, 183] width 666 height 25
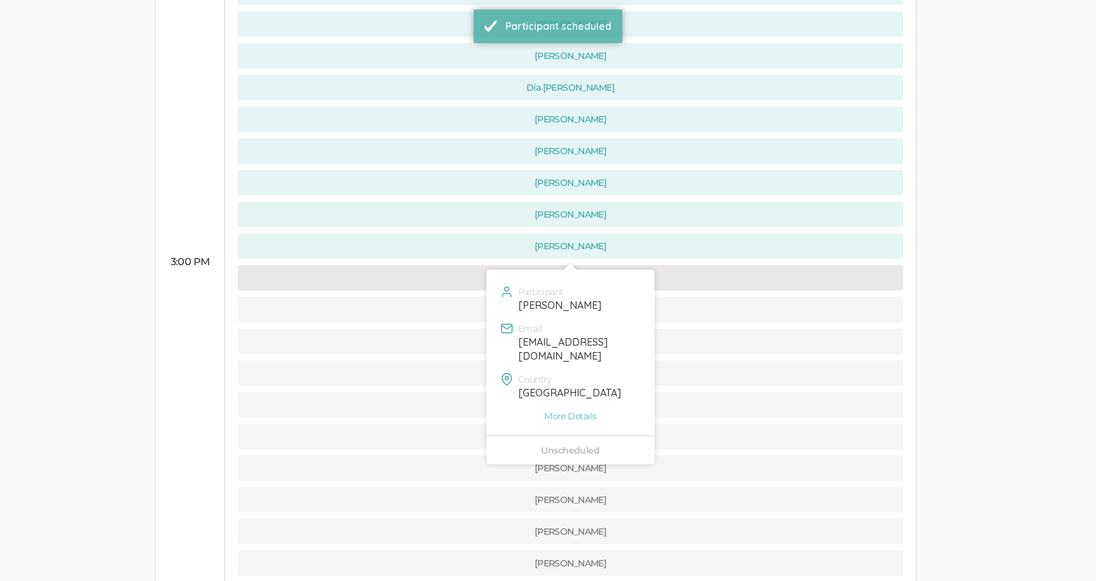
click at [454, 265] on button "[PERSON_NAME]" at bounding box center [571, 277] width 666 height 25
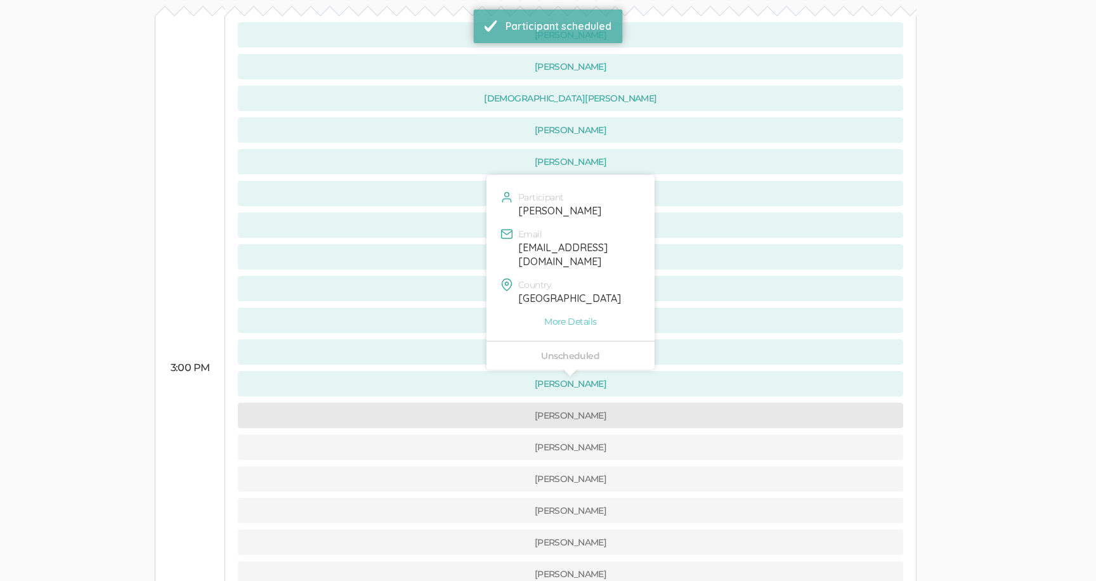
click at [448, 403] on button "[PERSON_NAME]" at bounding box center [571, 415] width 666 height 25
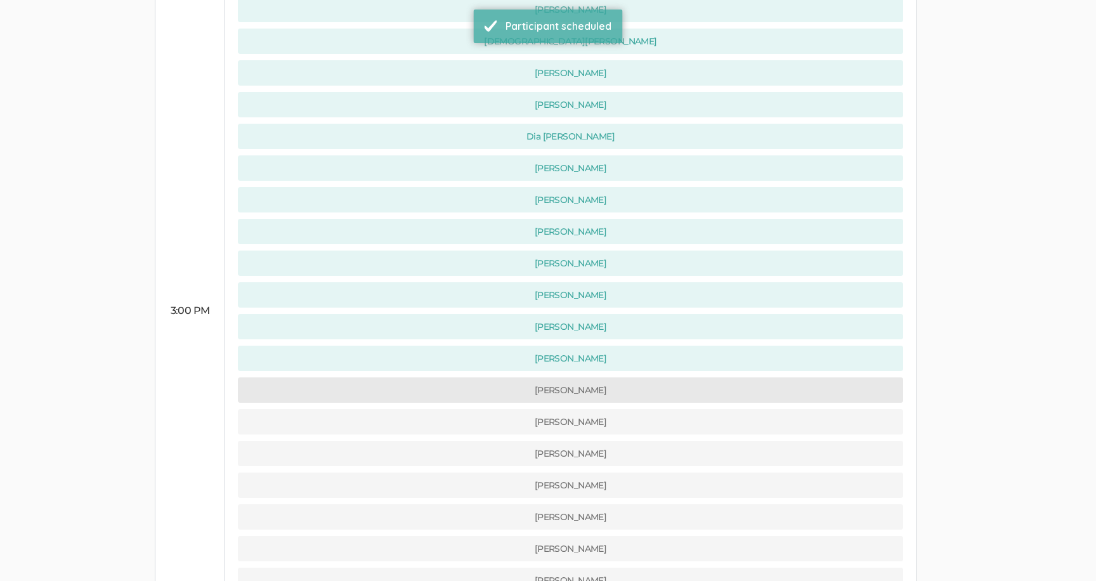
click at [438, 377] on button "[PERSON_NAME]" at bounding box center [571, 389] width 666 height 25
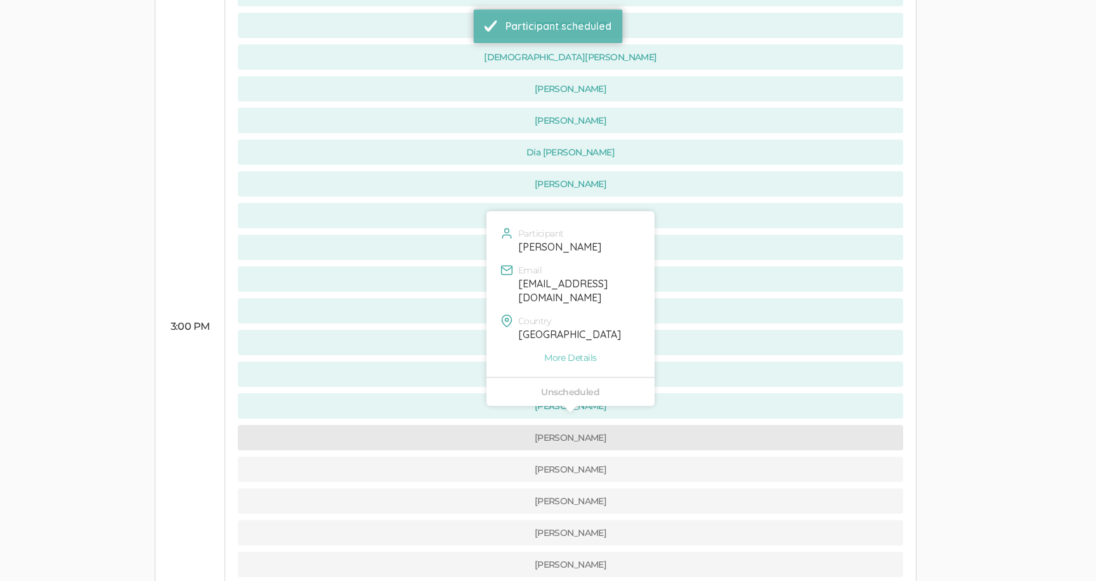
click at [440, 425] on button "[PERSON_NAME]" at bounding box center [571, 437] width 666 height 25
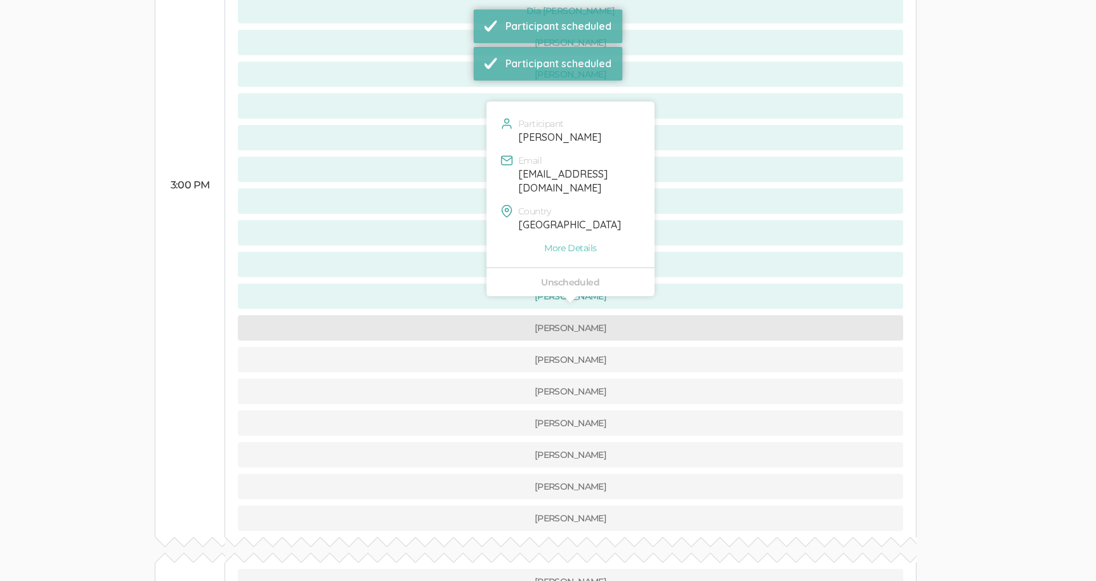
click at [441, 315] on button "[PERSON_NAME]" at bounding box center [571, 327] width 666 height 25
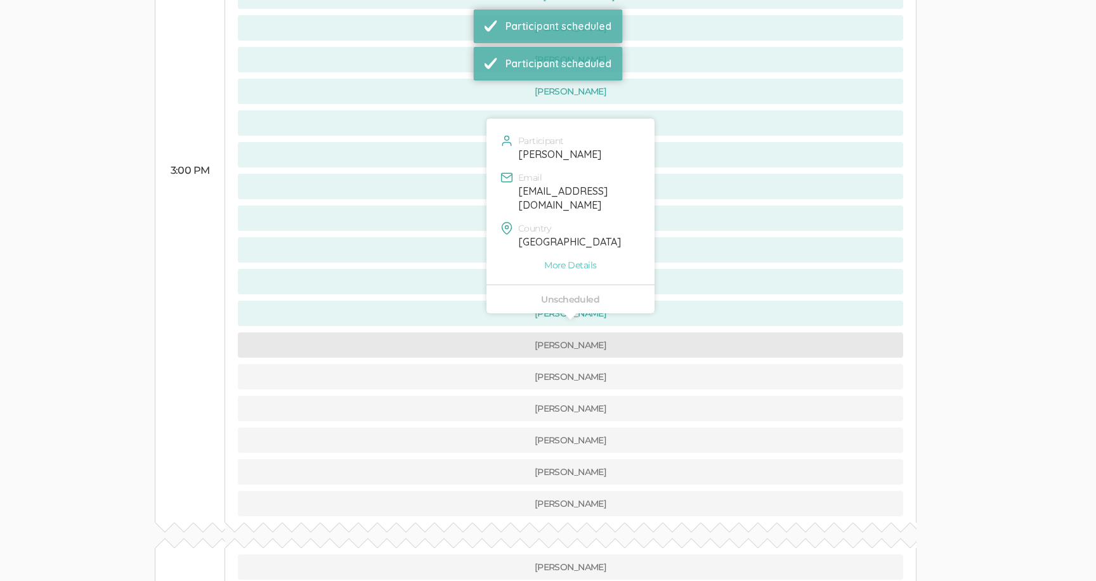
click at [440, 332] on button "[PERSON_NAME]" at bounding box center [571, 344] width 666 height 25
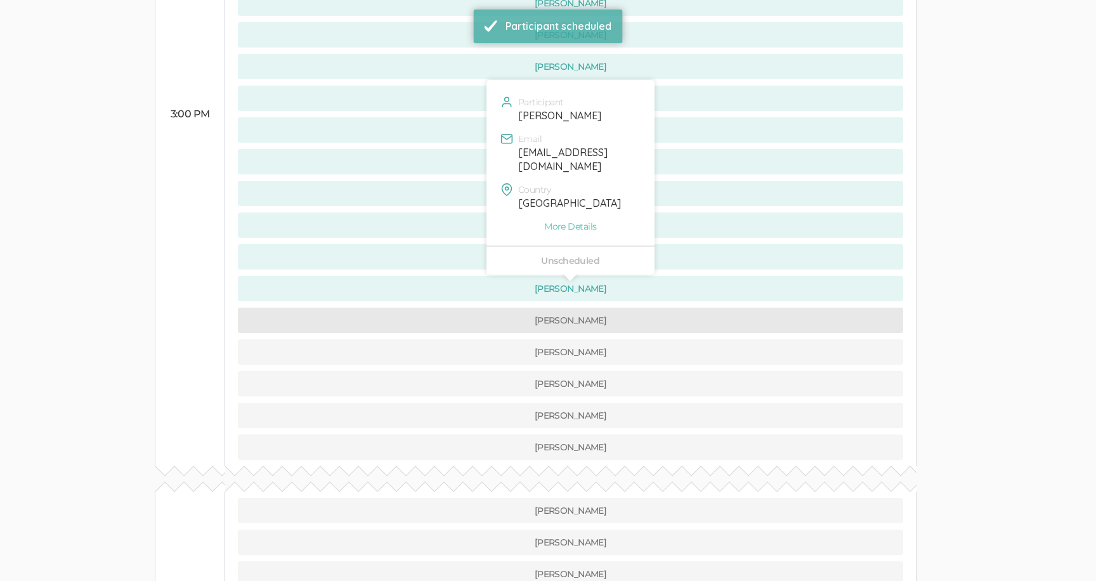
click at [437, 308] on button "[PERSON_NAME]" at bounding box center [571, 320] width 666 height 25
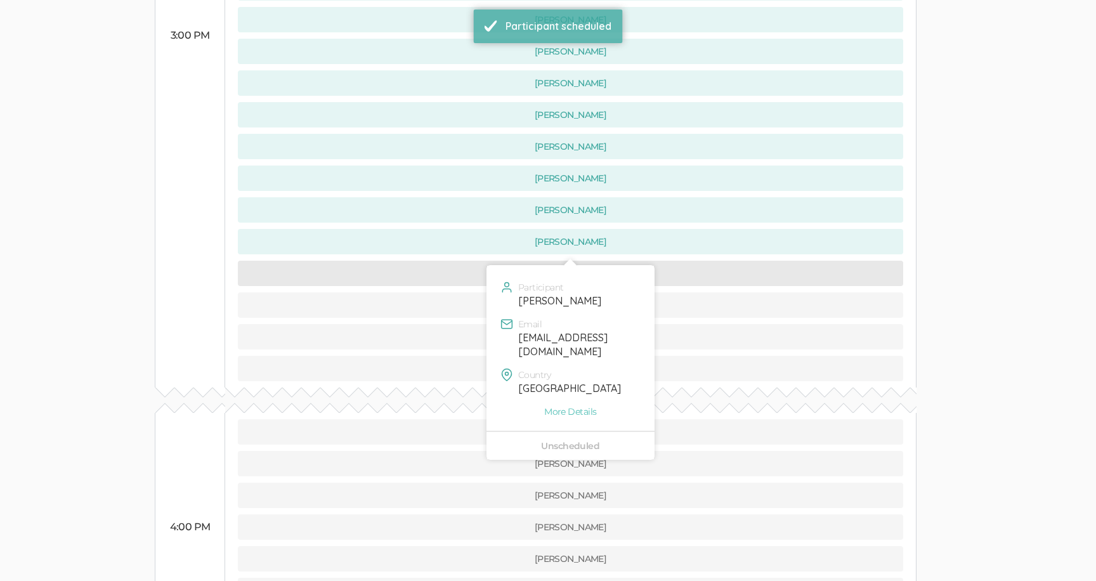
click at [438, 261] on button "[PERSON_NAME]" at bounding box center [571, 273] width 666 height 25
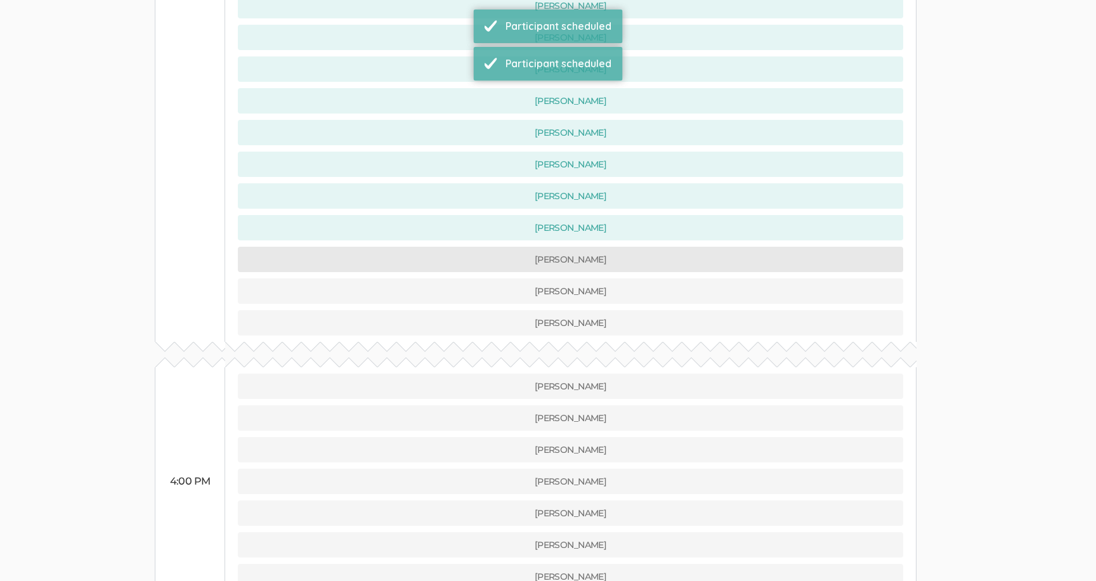
click at [449, 247] on button "[PERSON_NAME]" at bounding box center [571, 259] width 666 height 25
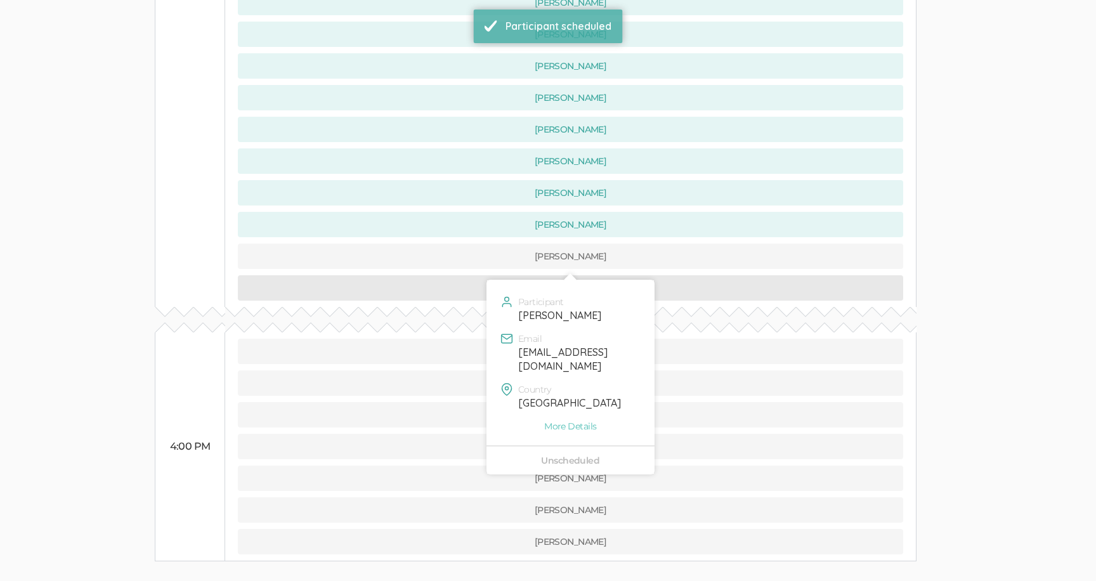
click at [451, 275] on button "[PERSON_NAME]" at bounding box center [571, 287] width 666 height 25
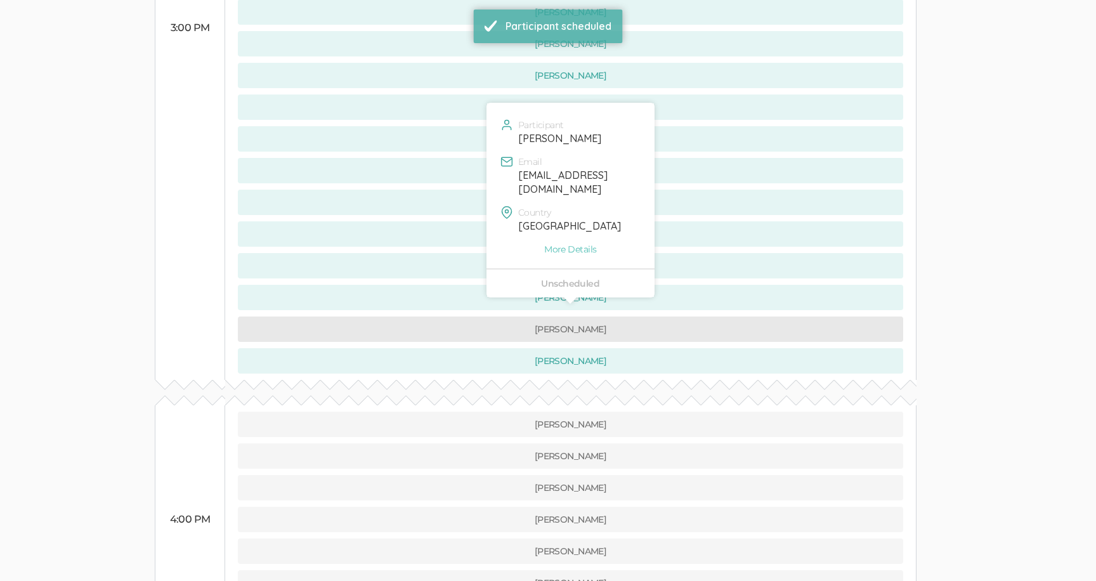
click at [452, 317] on button "[PERSON_NAME]" at bounding box center [571, 329] width 666 height 25
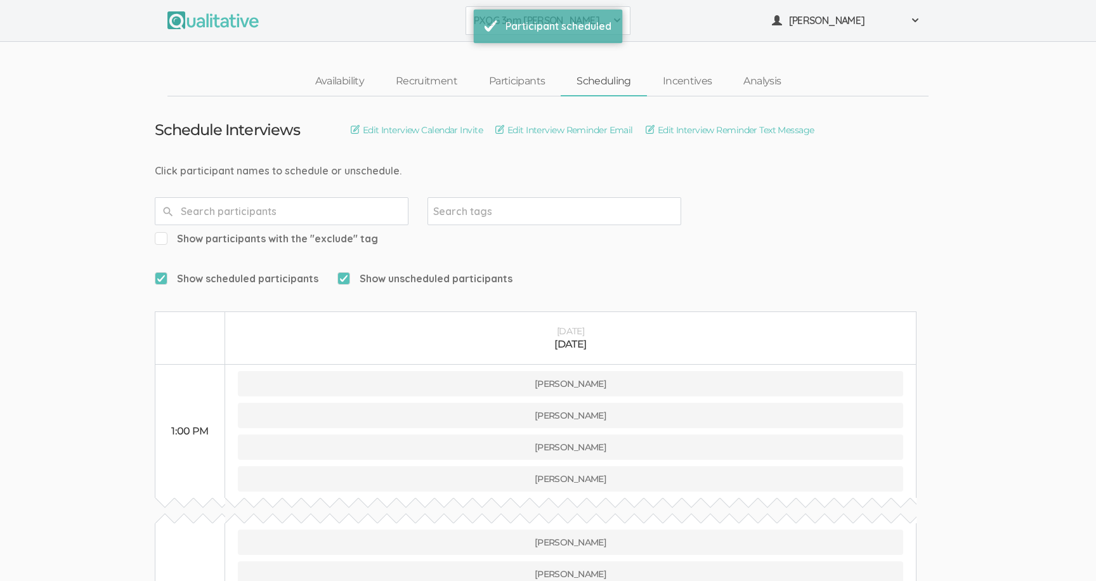
click at [473, 29] on button "PXQG 3pm [PERSON_NAME] (Individual)" at bounding box center [548, 20] width 165 height 29
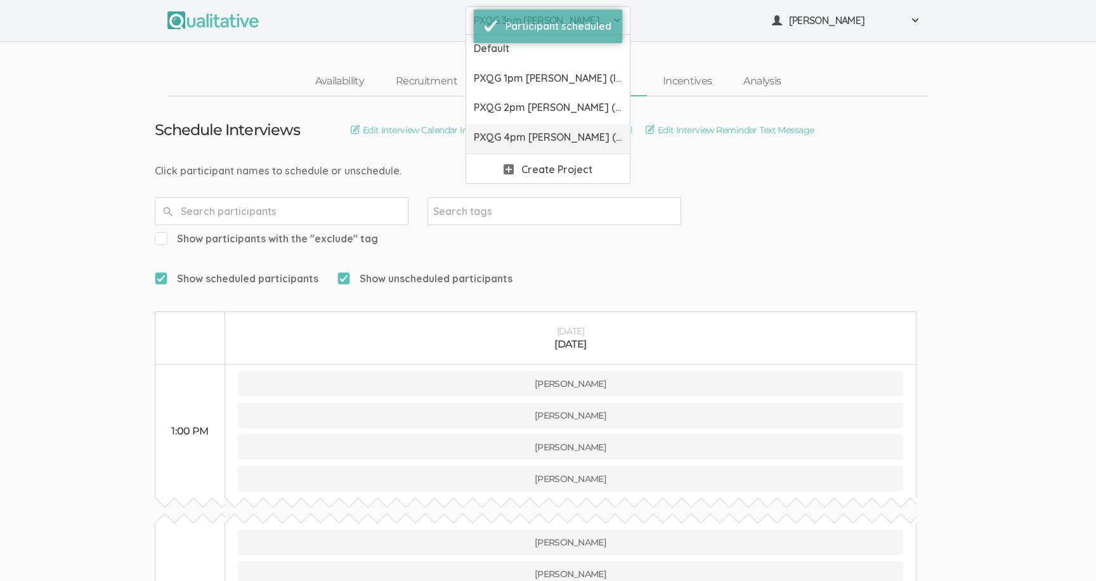
click at [514, 145] on link "PXQG 4pm [PERSON_NAME] (Collaborative)" at bounding box center [548, 139] width 164 height 30
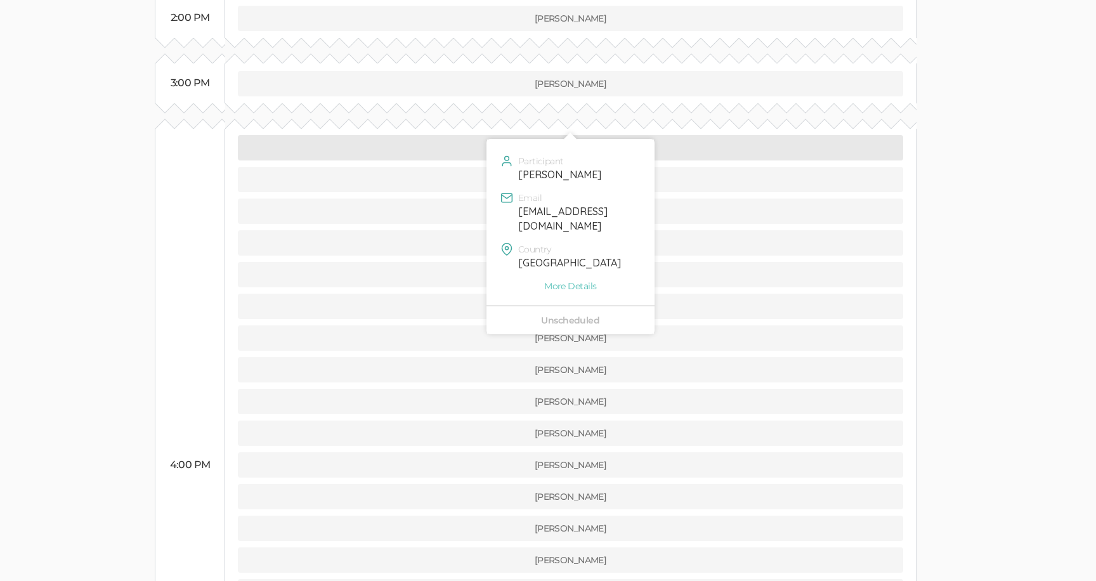
click at [458, 135] on button "[PERSON_NAME]" at bounding box center [571, 147] width 666 height 25
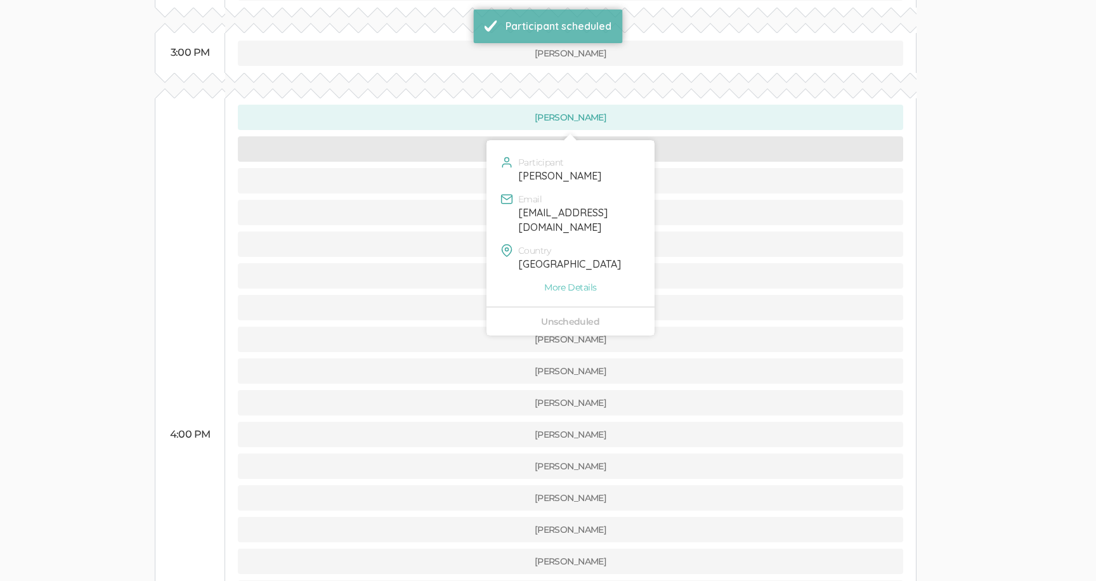
click at [462, 136] on button "[PERSON_NAME]" at bounding box center [571, 148] width 666 height 25
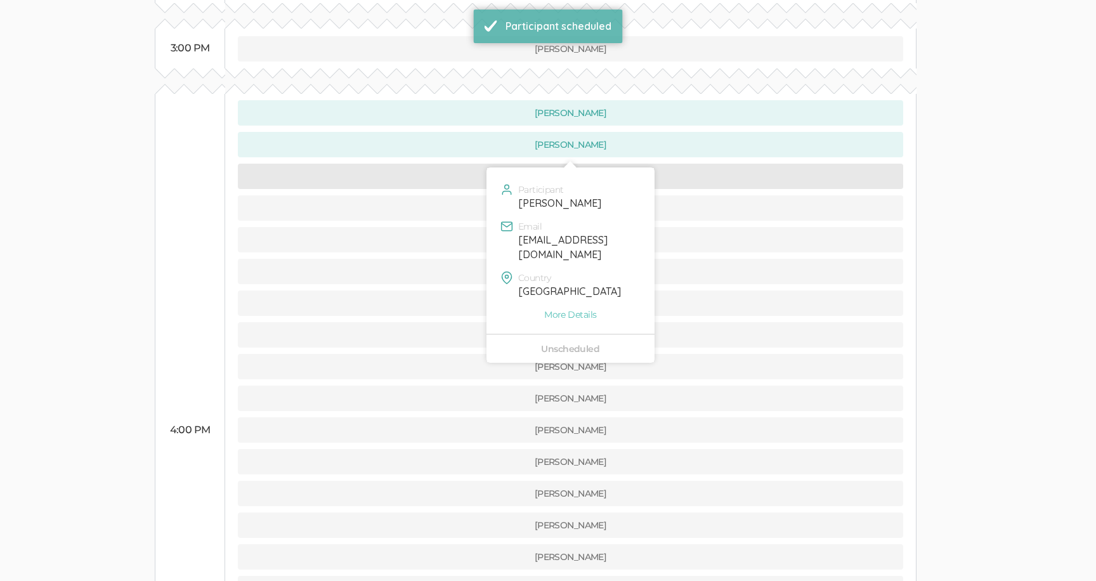
click at [460, 164] on button "[PERSON_NAME]" at bounding box center [571, 176] width 666 height 25
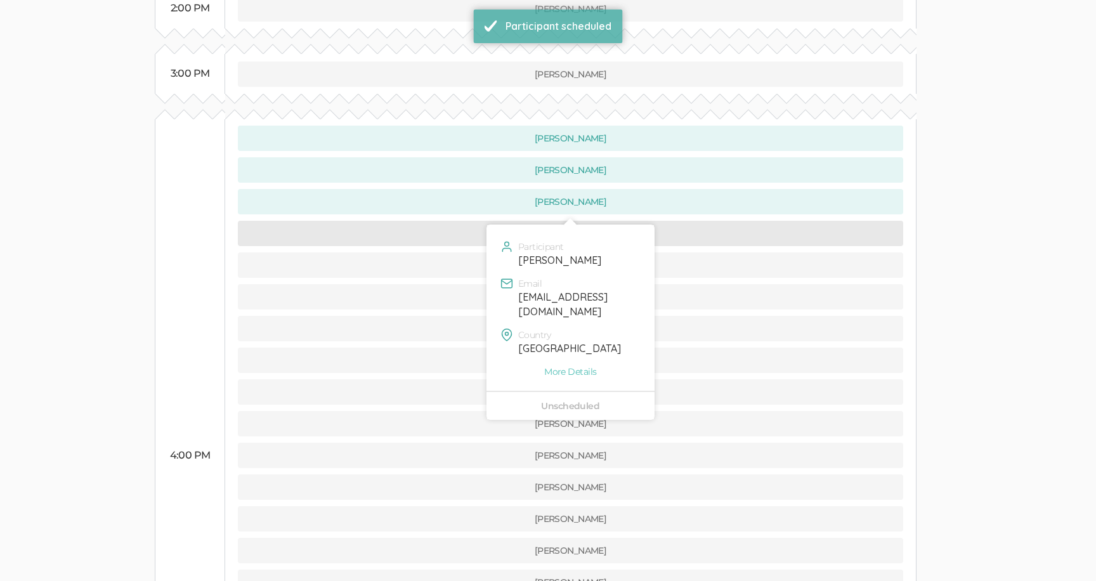
click at [457, 221] on button "[PERSON_NAME]" at bounding box center [571, 233] width 666 height 25
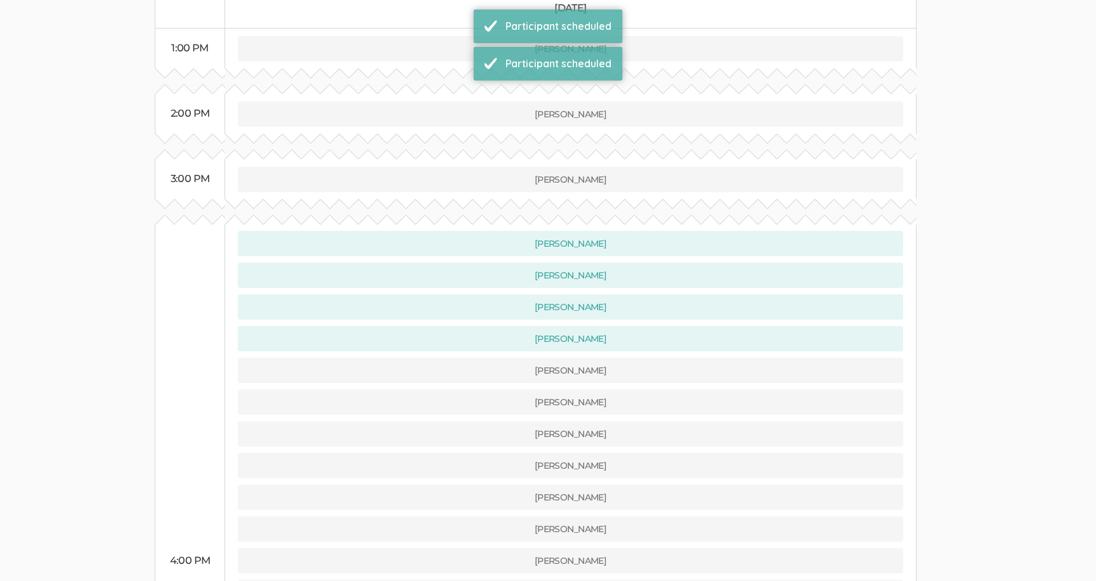
click at [452, 329] on td "[PERSON_NAME] [PERSON_NAME] [PERSON_NAME] [PERSON_NAME] [PERSON_NAME]" at bounding box center [571, 561] width 692 height 673
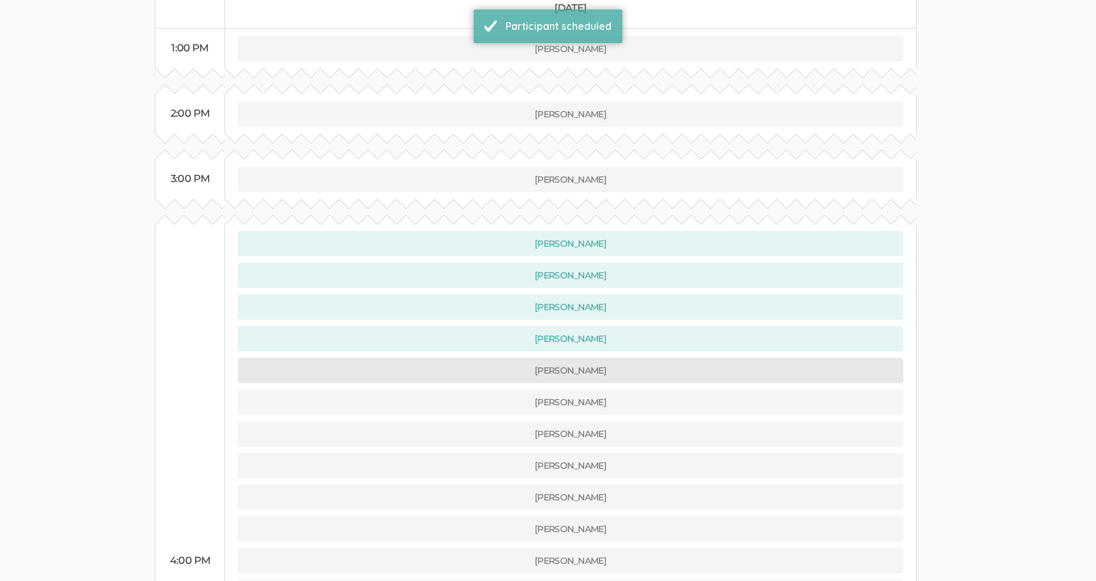
click at [452, 358] on button "[PERSON_NAME]" at bounding box center [571, 370] width 666 height 25
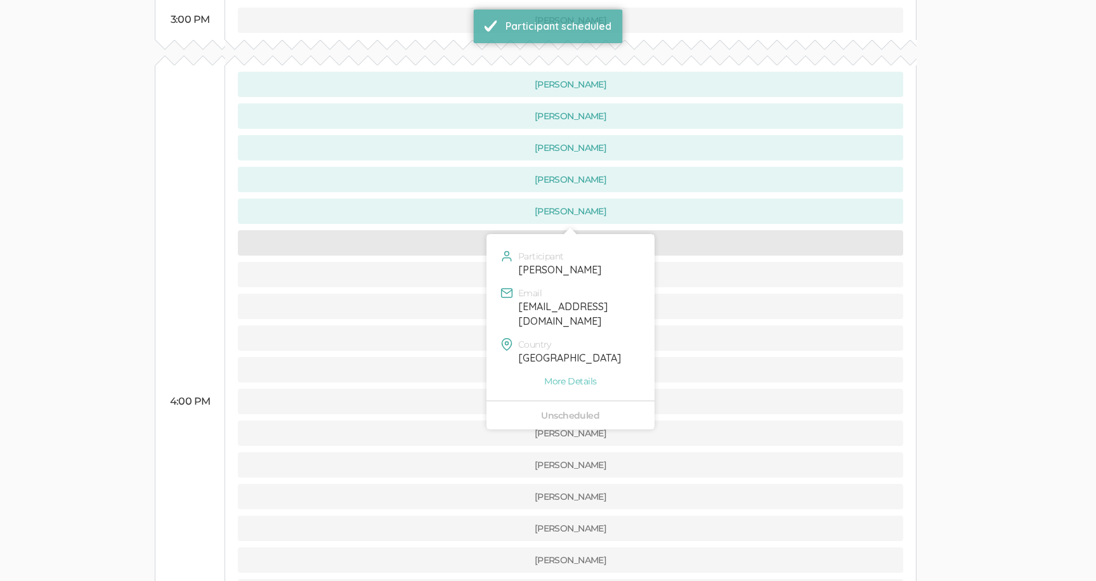
click at [442, 230] on button "[PERSON_NAME]" at bounding box center [571, 242] width 666 height 25
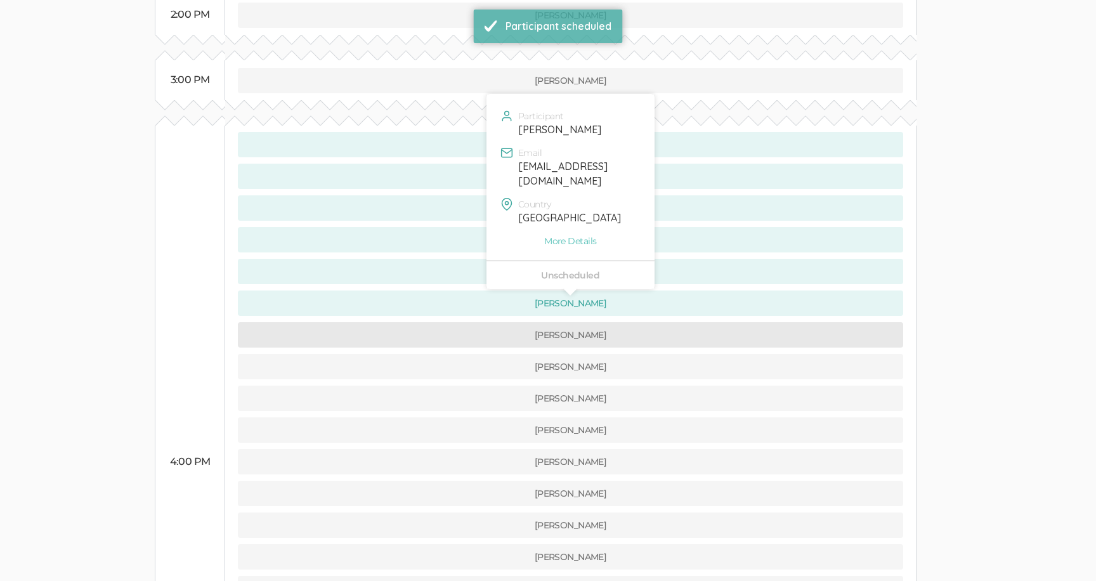
click at [447, 322] on button "[PERSON_NAME]" at bounding box center [571, 334] width 666 height 25
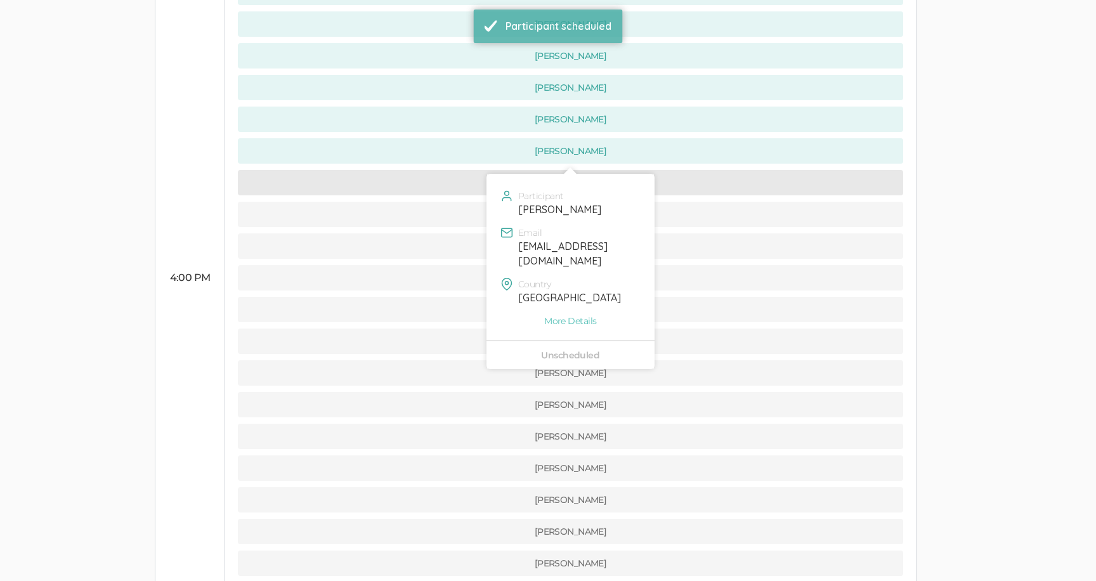
click at [436, 170] on button "[PERSON_NAME]" at bounding box center [571, 182] width 666 height 25
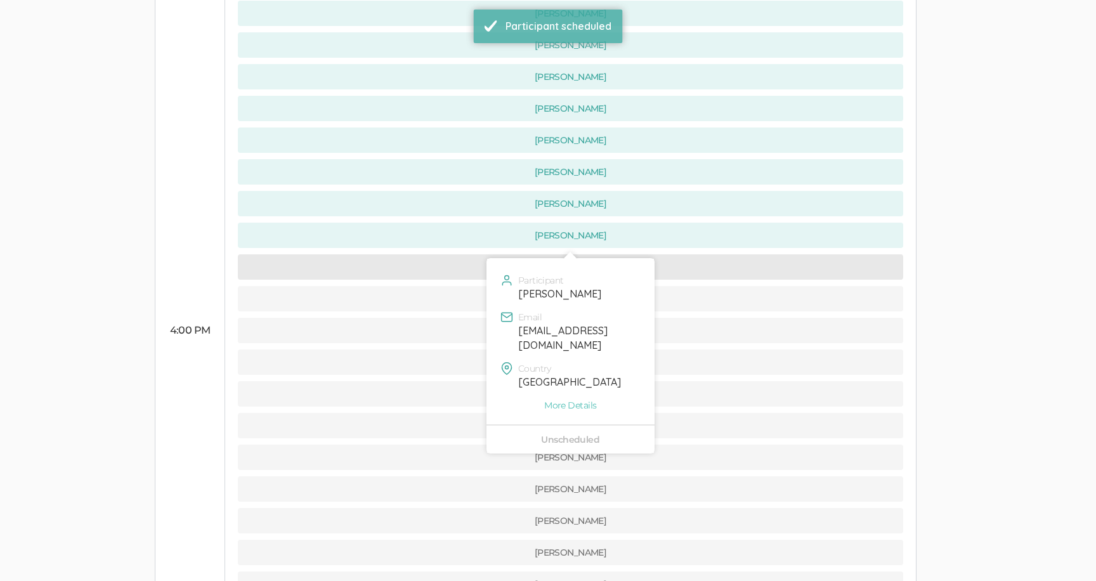
click at [450, 254] on button "[PERSON_NAME]" at bounding box center [571, 266] width 666 height 25
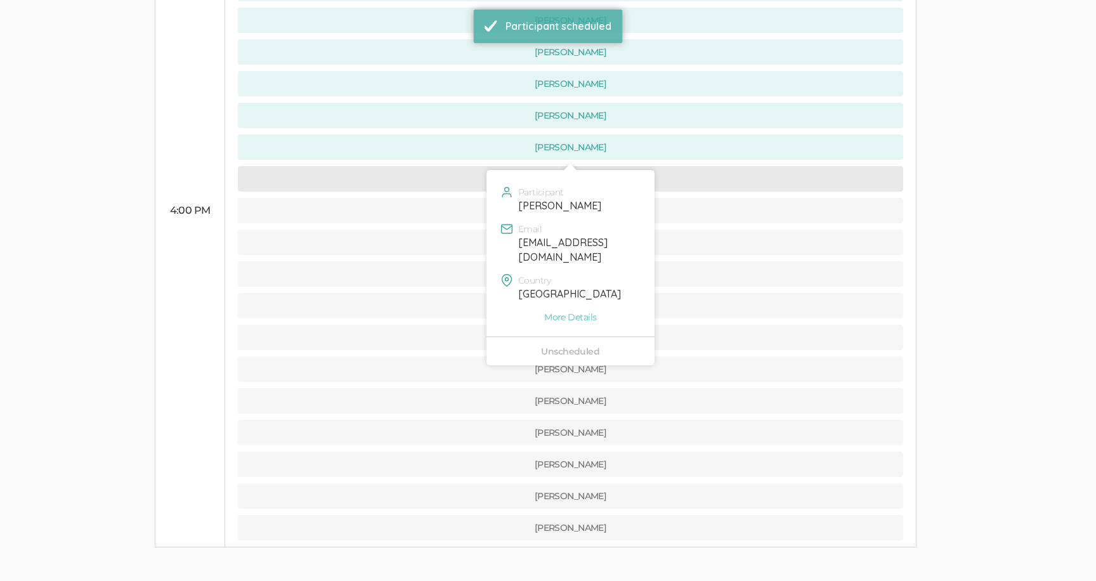
click at [450, 166] on button "[PERSON_NAME]" at bounding box center [571, 178] width 666 height 25
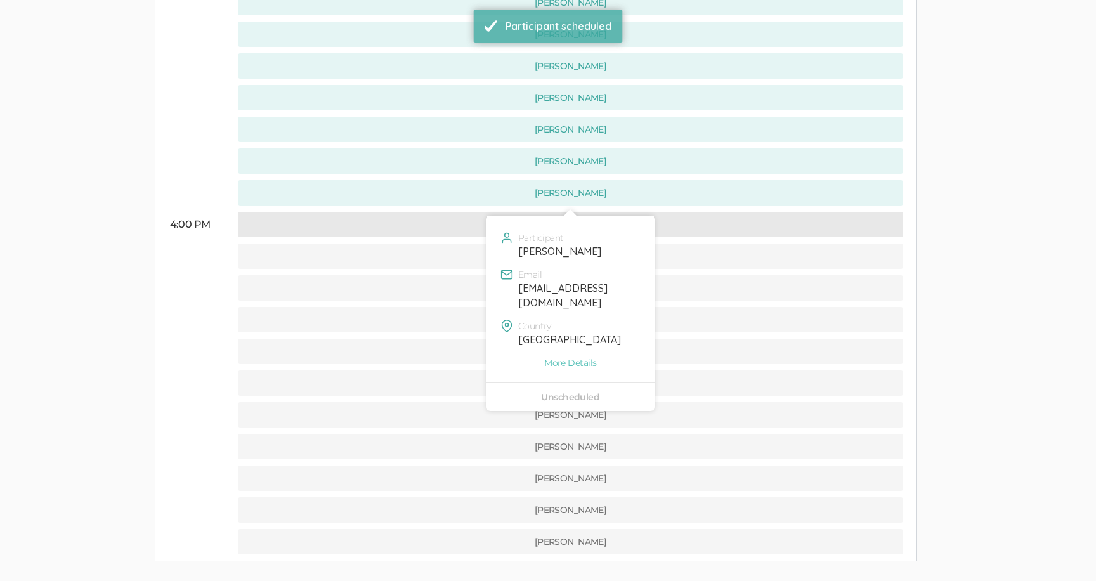
click at [455, 212] on button "[PERSON_NAME]" at bounding box center [571, 224] width 666 height 25
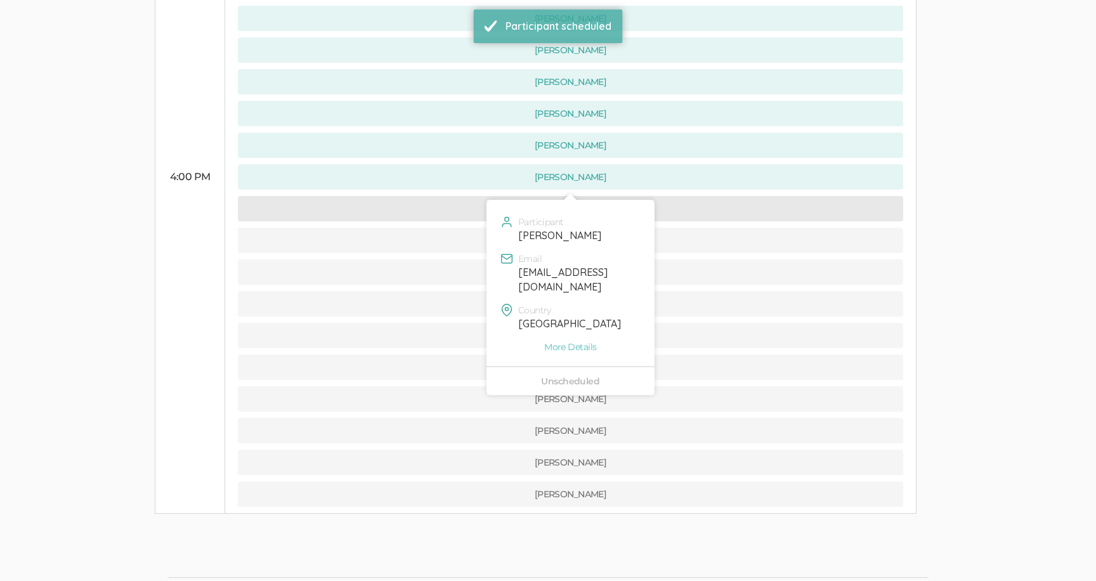
click at [449, 196] on button "[PERSON_NAME]" at bounding box center [571, 208] width 666 height 25
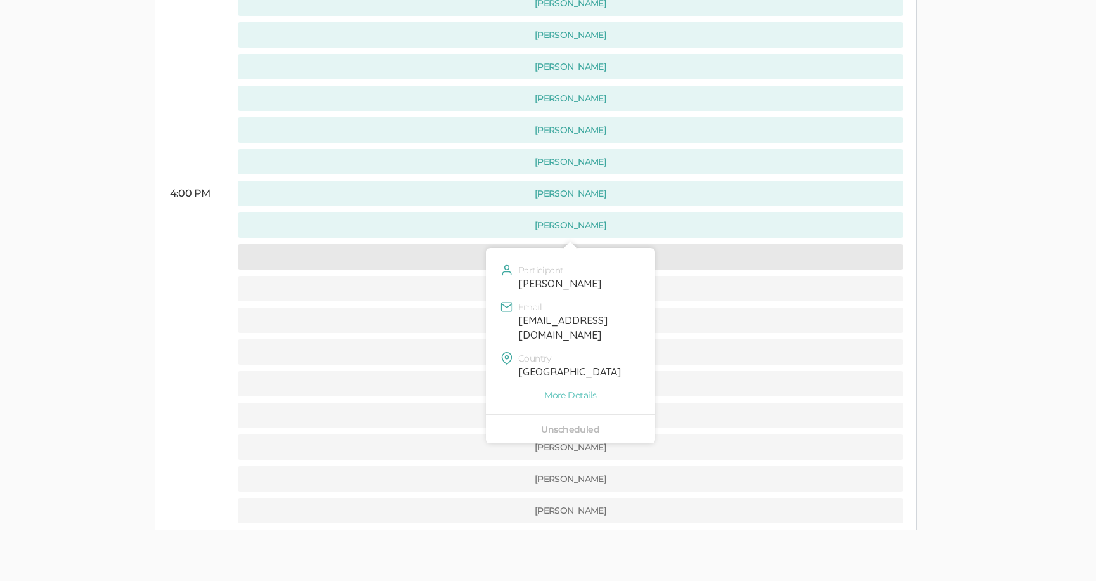
click at [449, 244] on button "[PERSON_NAME]" at bounding box center [571, 256] width 666 height 25
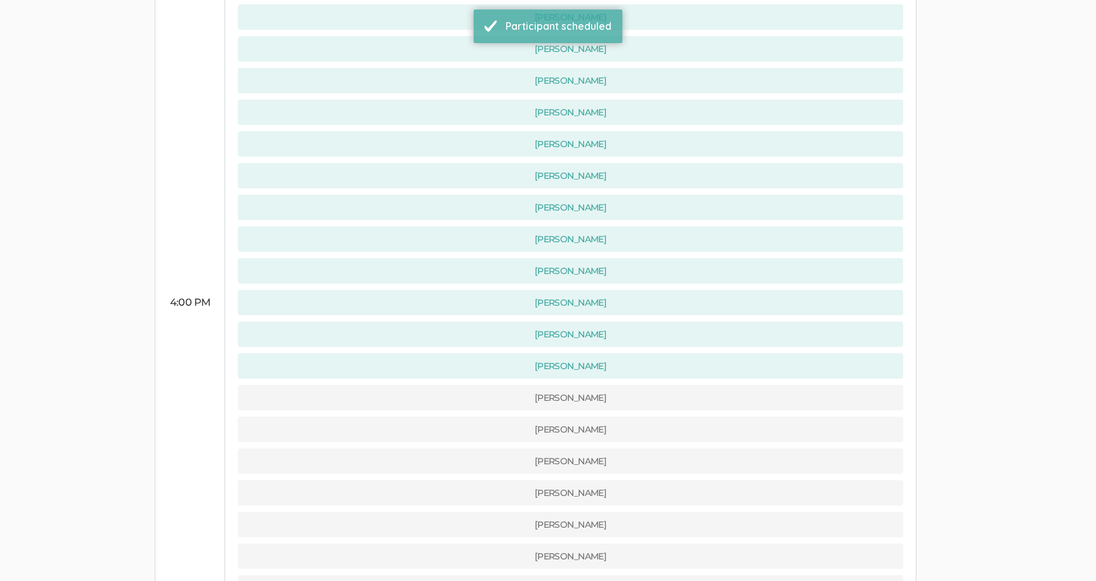
scroll to position [720, 0]
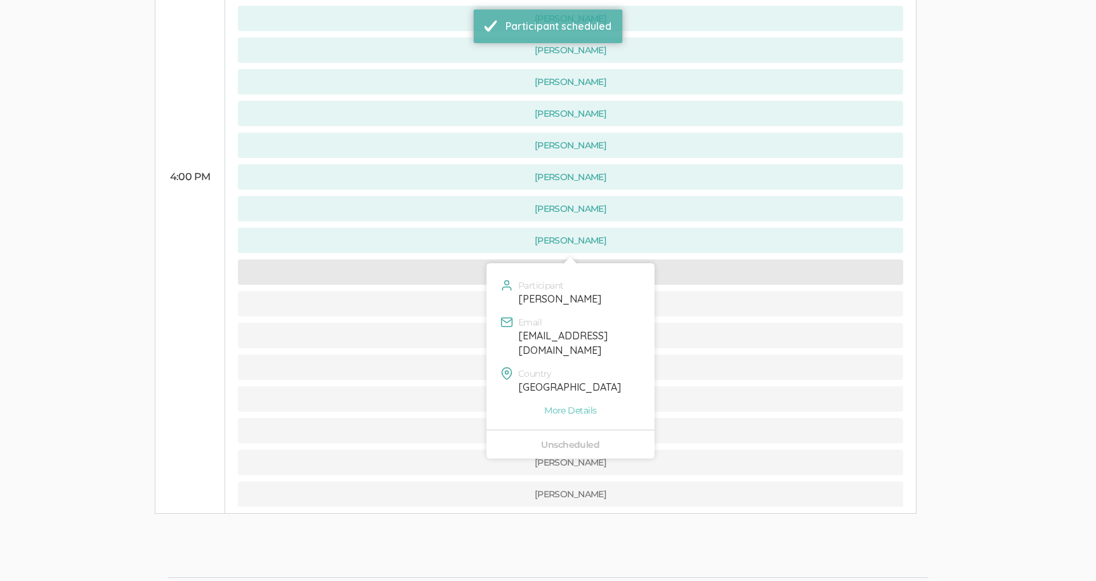
click at [478, 259] on button "[PERSON_NAME]" at bounding box center [571, 271] width 666 height 25
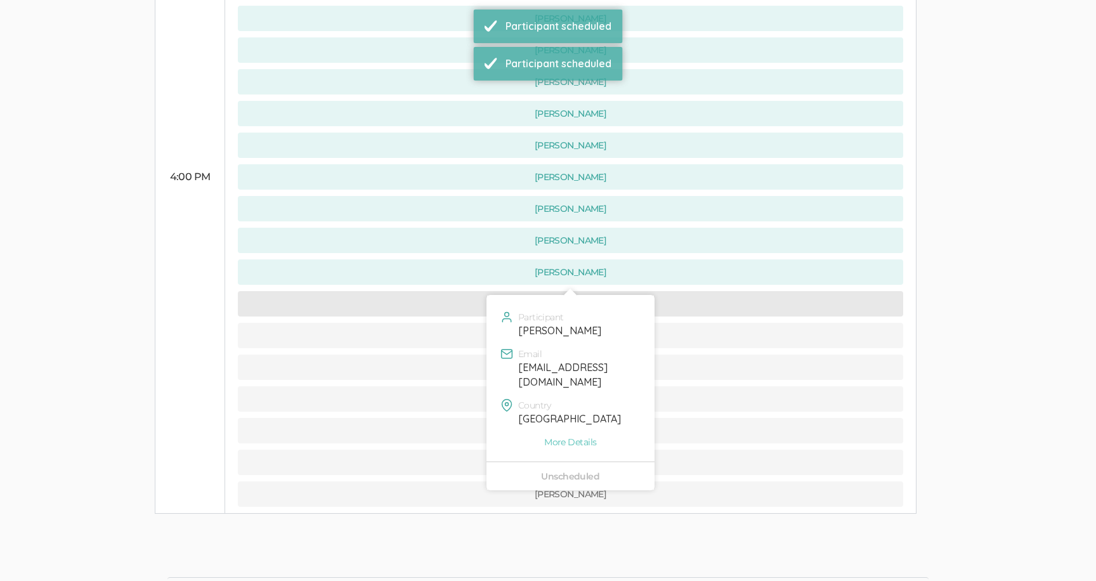
click at [479, 291] on button "[PERSON_NAME]" at bounding box center [571, 303] width 666 height 25
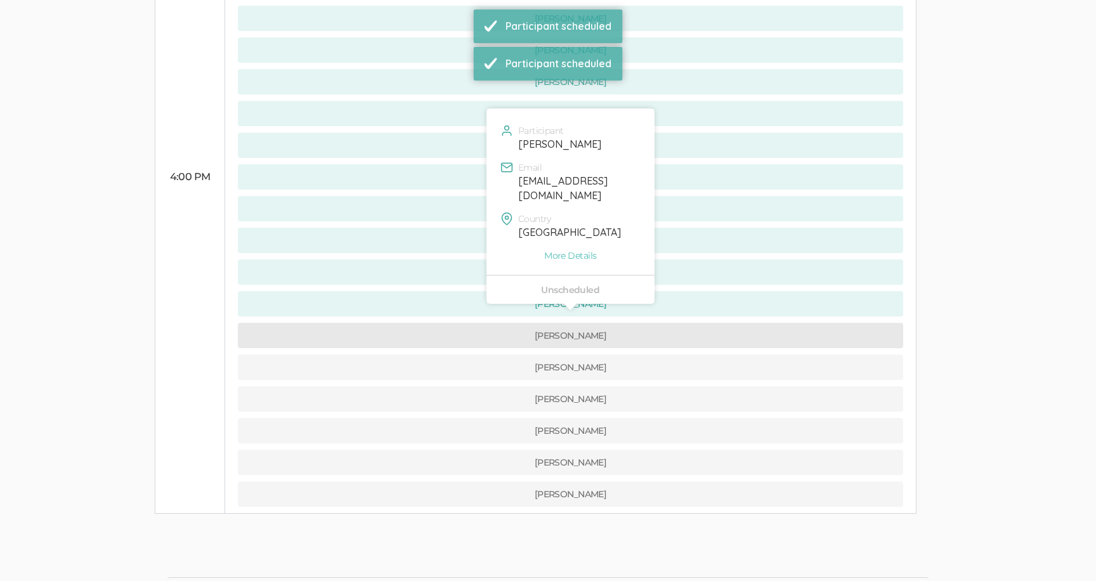
click at [480, 323] on button "[PERSON_NAME]" at bounding box center [571, 335] width 666 height 25
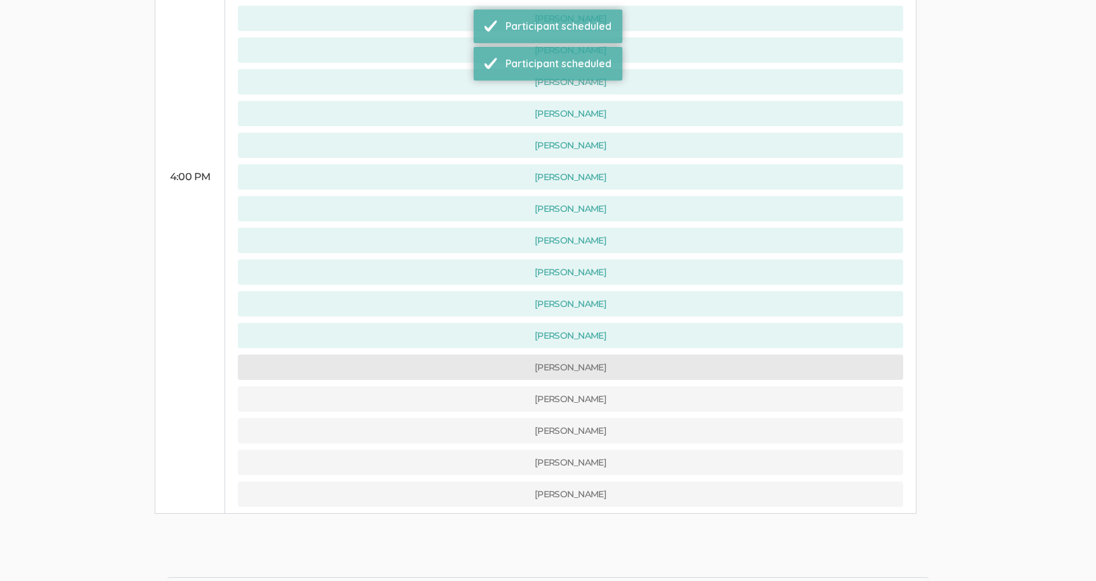
click at [477, 355] on button "[PERSON_NAME]" at bounding box center [571, 367] width 666 height 25
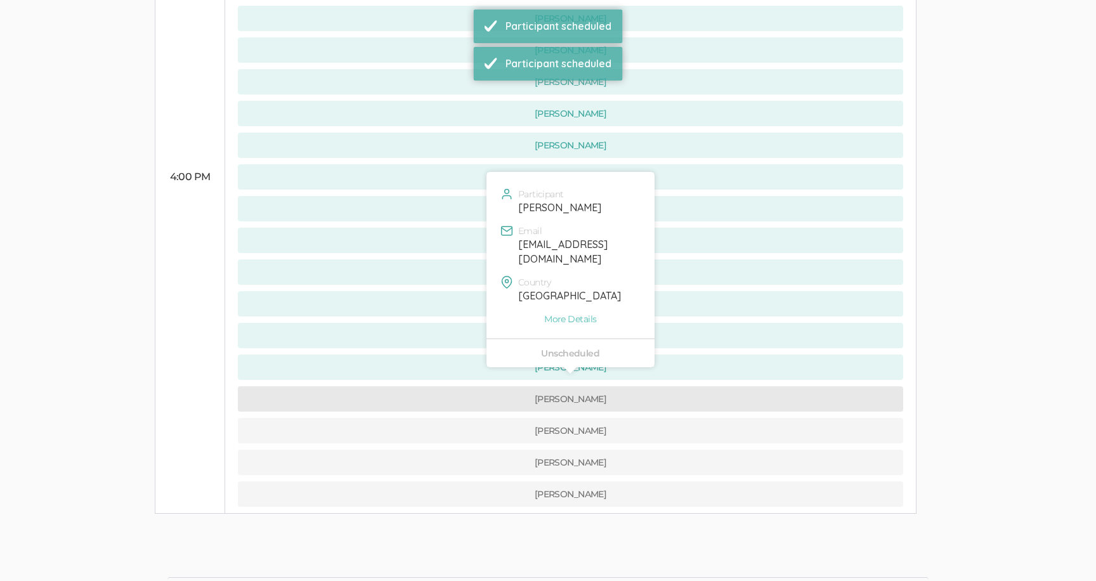
click at [476, 386] on button "[PERSON_NAME]" at bounding box center [571, 398] width 666 height 25
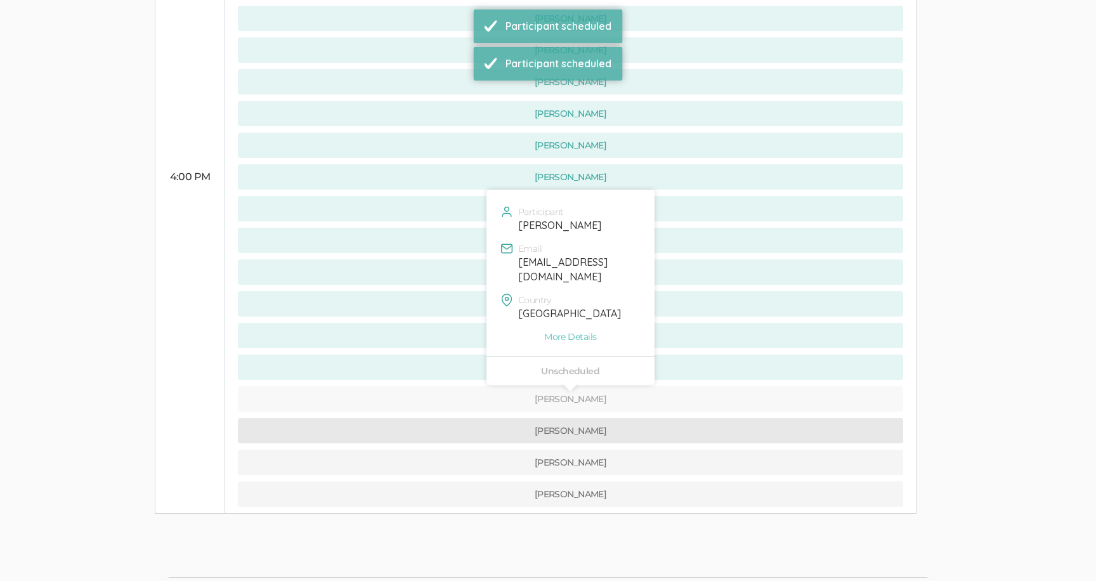
scroll to position [0, 0]
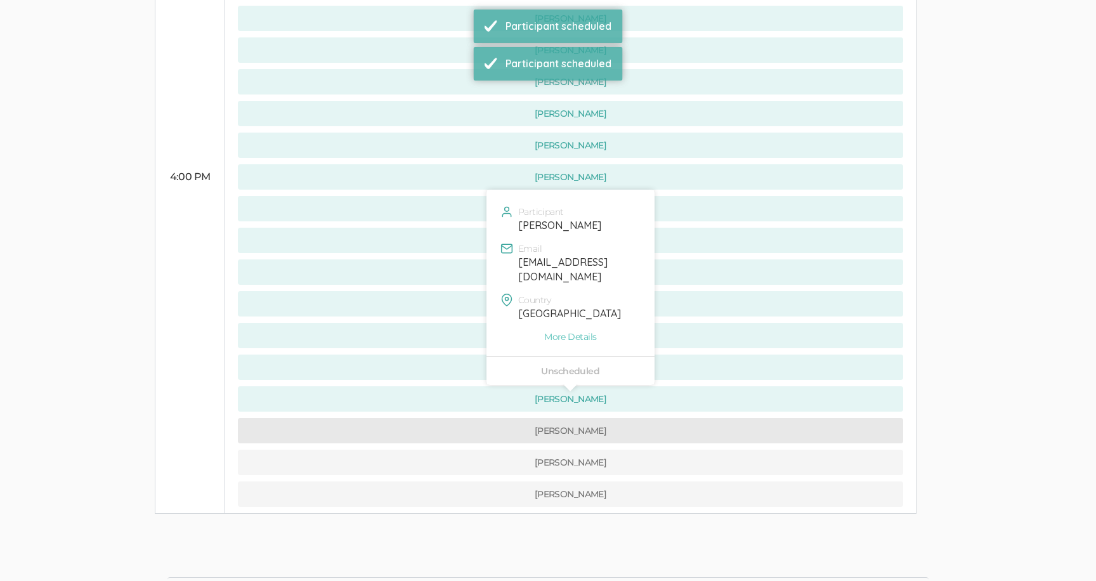
click at [475, 418] on button "[PERSON_NAME]" at bounding box center [571, 430] width 666 height 25
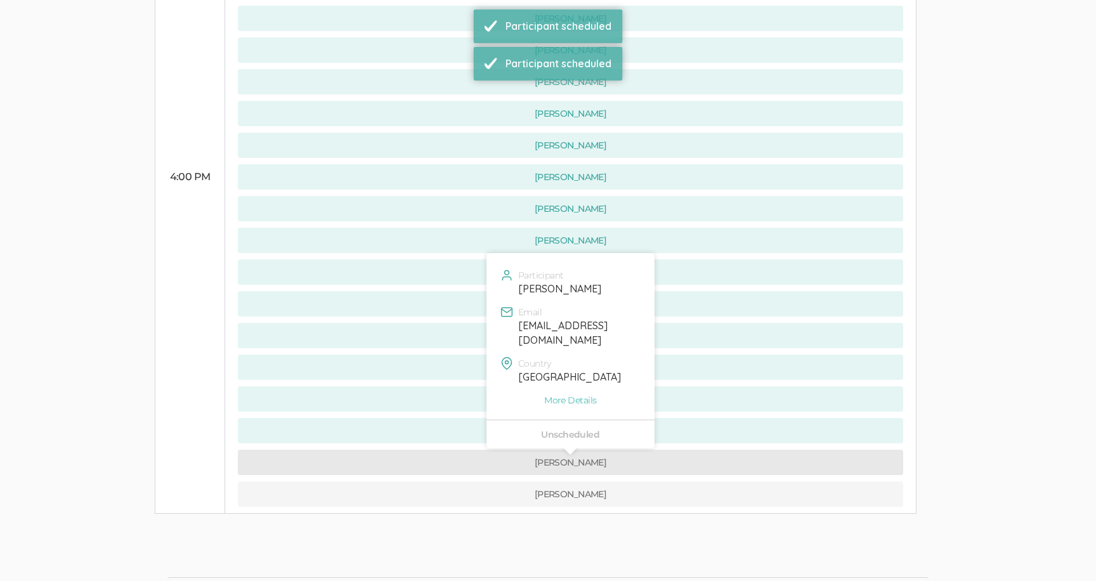
click at [477, 450] on button "[PERSON_NAME]" at bounding box center [571, 462] width 666 height 25
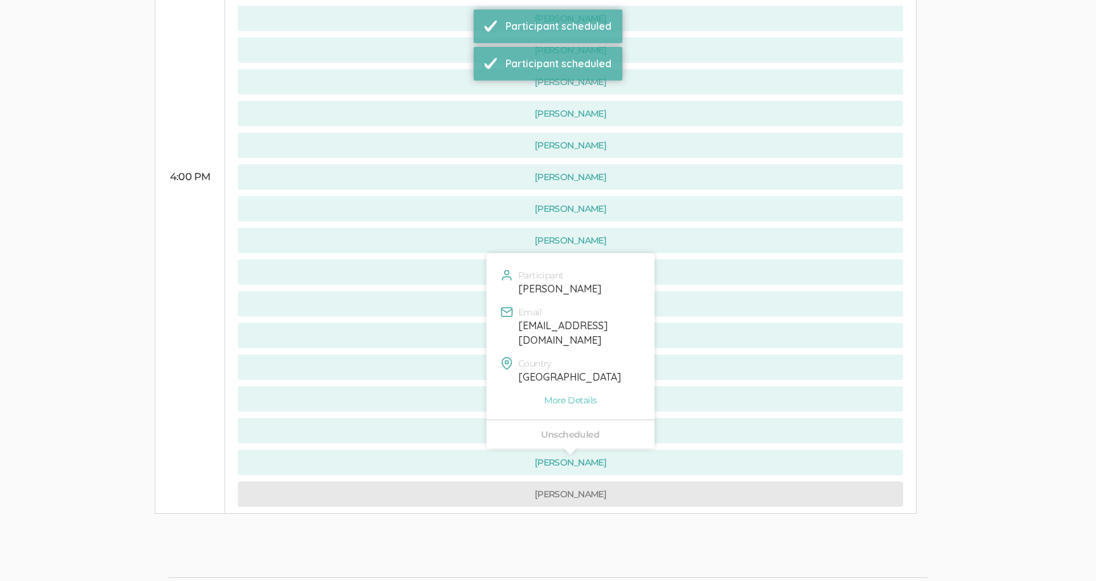
click at [482, 482] on button "[PERSON_NAME]" at bounding box center [571, 494] width 666 height 25
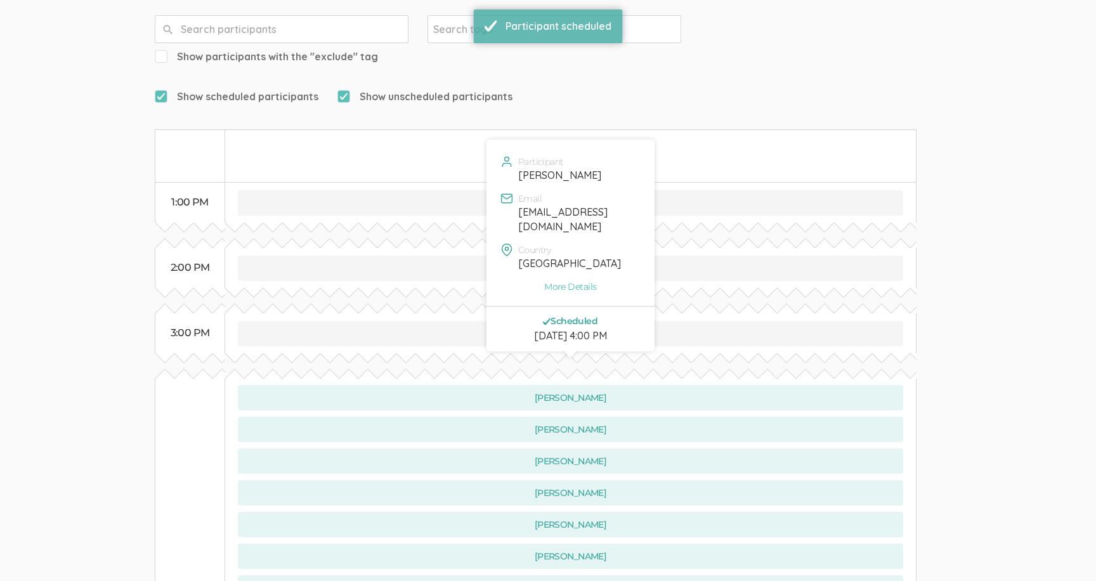
scroll to position [108, 0]
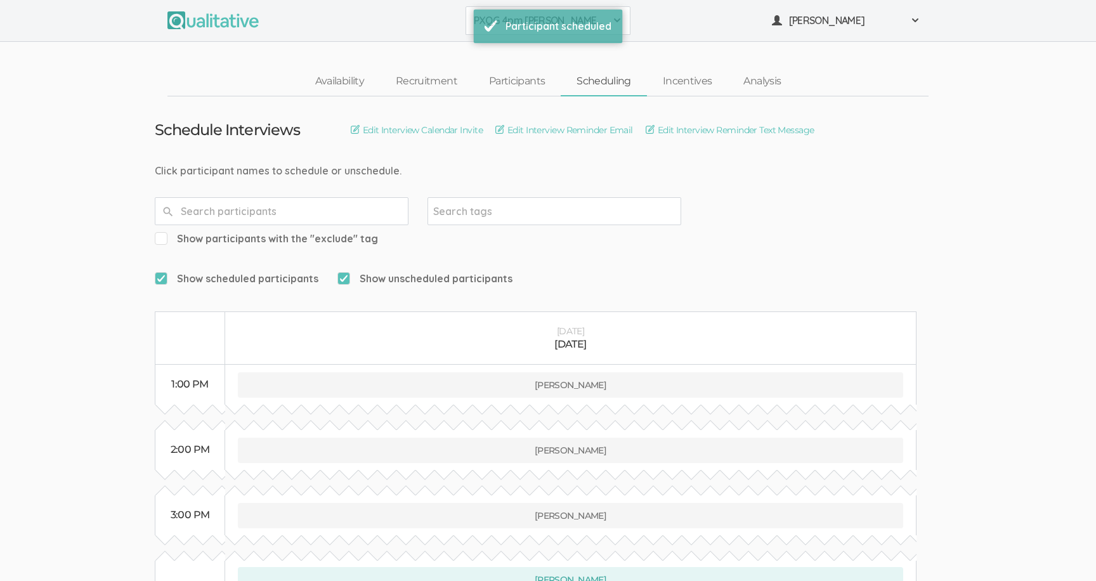
click at [469, 32] on button "PXQG 4pm [PERSON_NAME] (Collaborative)" at bounding box center [548, 20] width 165 height 29
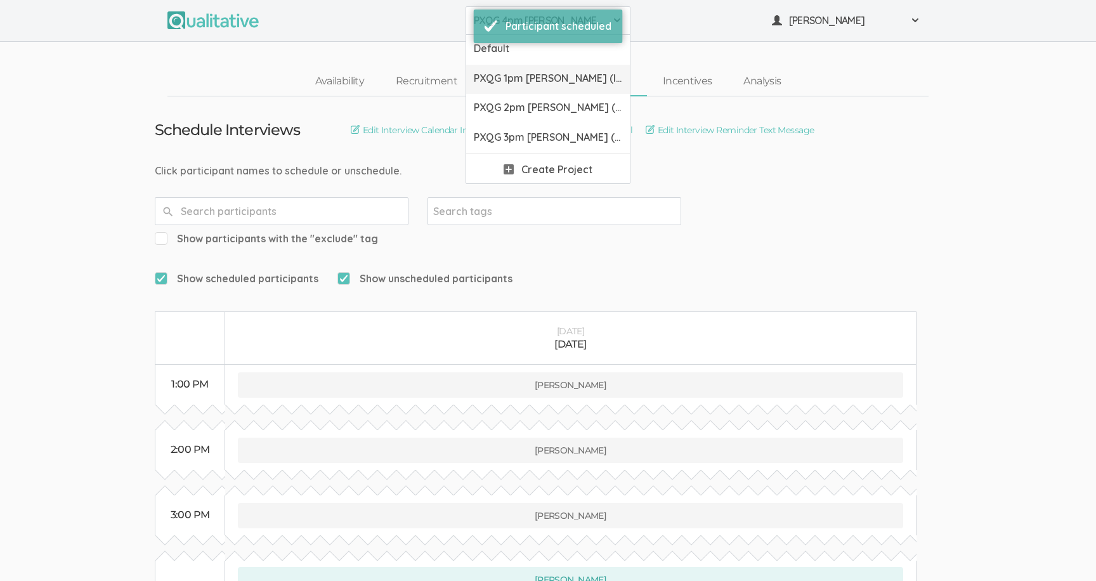
click at [497, 77] on span "PXQG 1pm [PERSON_NAME] (Individual)" at bounding box center [548, 78] width 148 height 15
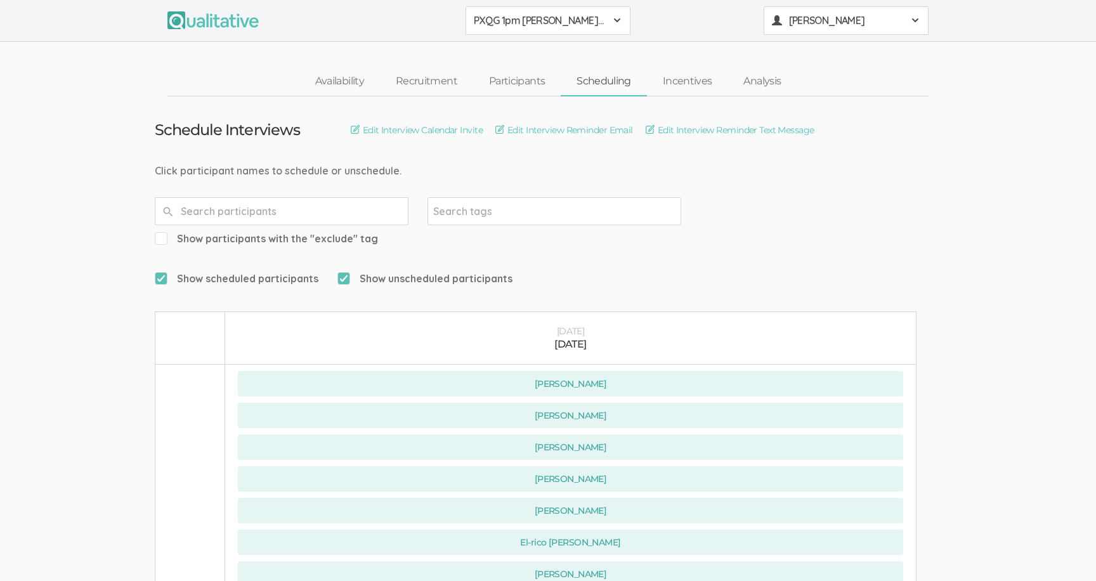
click at [792, 29] on button "[PERSON_NAME]" at bounding box center [846, 20] width 165 height 29
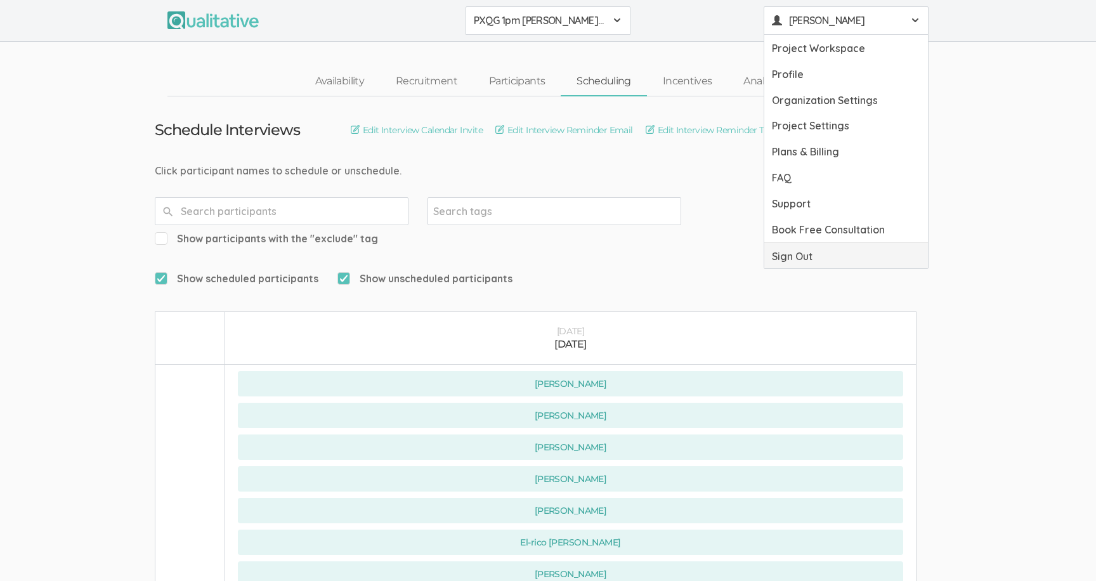
click at [803, 246] on link "Sign Out" at bounding box center [847, 256] width 164 height 26
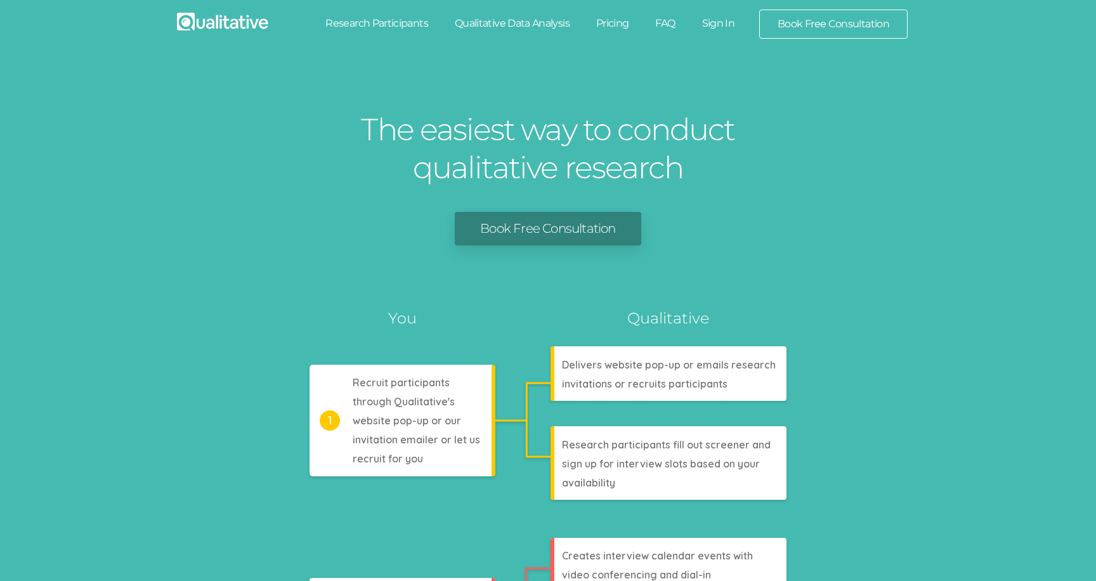
click at [713, 29] on link "Sign In" at bounding box center [719, 24] width 60 height 28
